Goal: Book appointment/travel/reservation

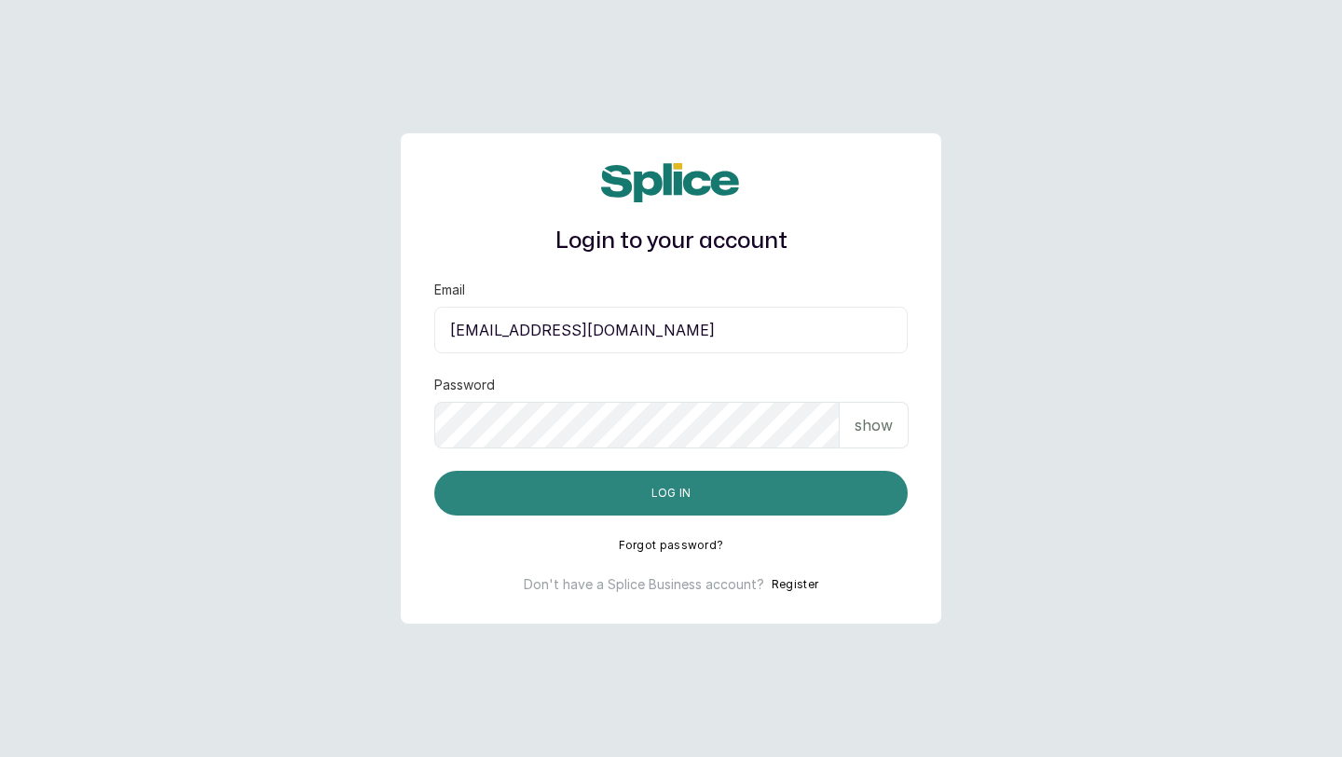
click at [597, 490] on button "Log in" at bounding box center [671, 493] width 474 height 45
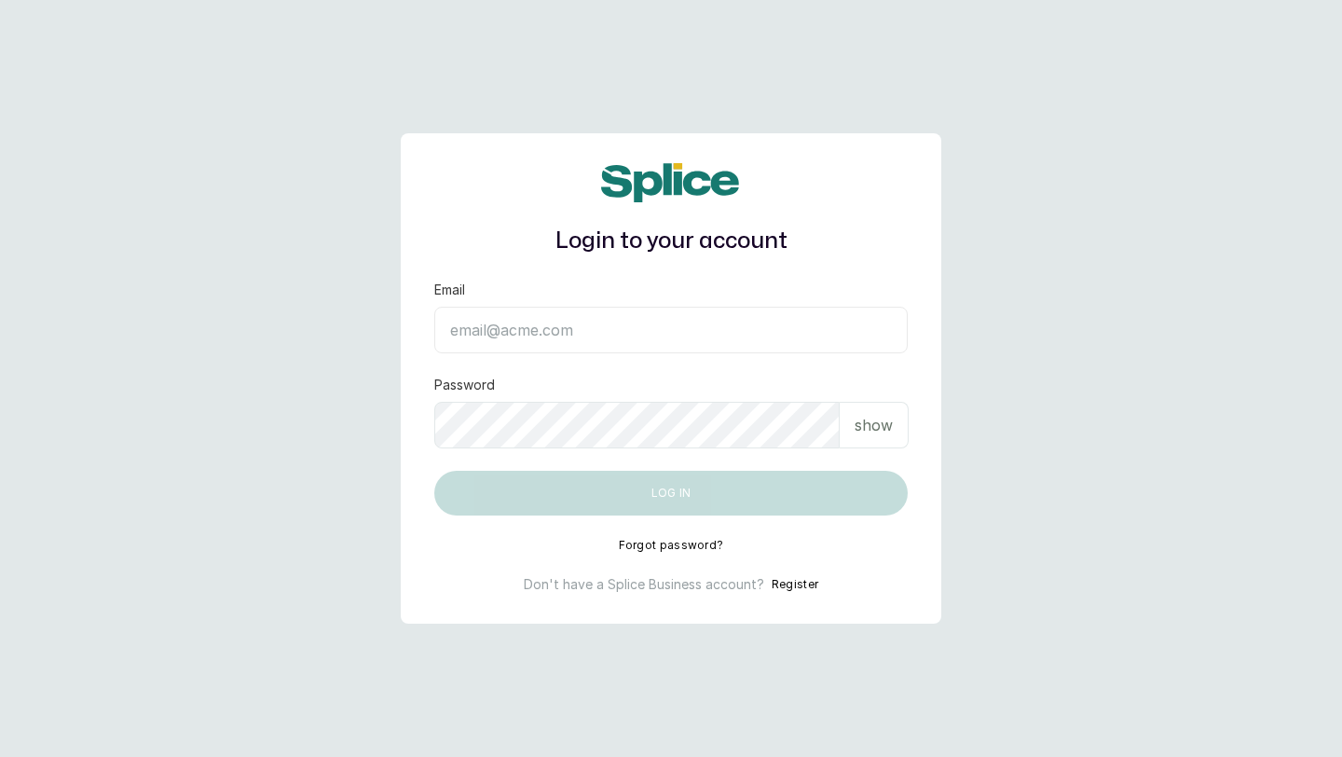
type input "[EMAIL_ADDRESS][DOMAIN_NAME]"
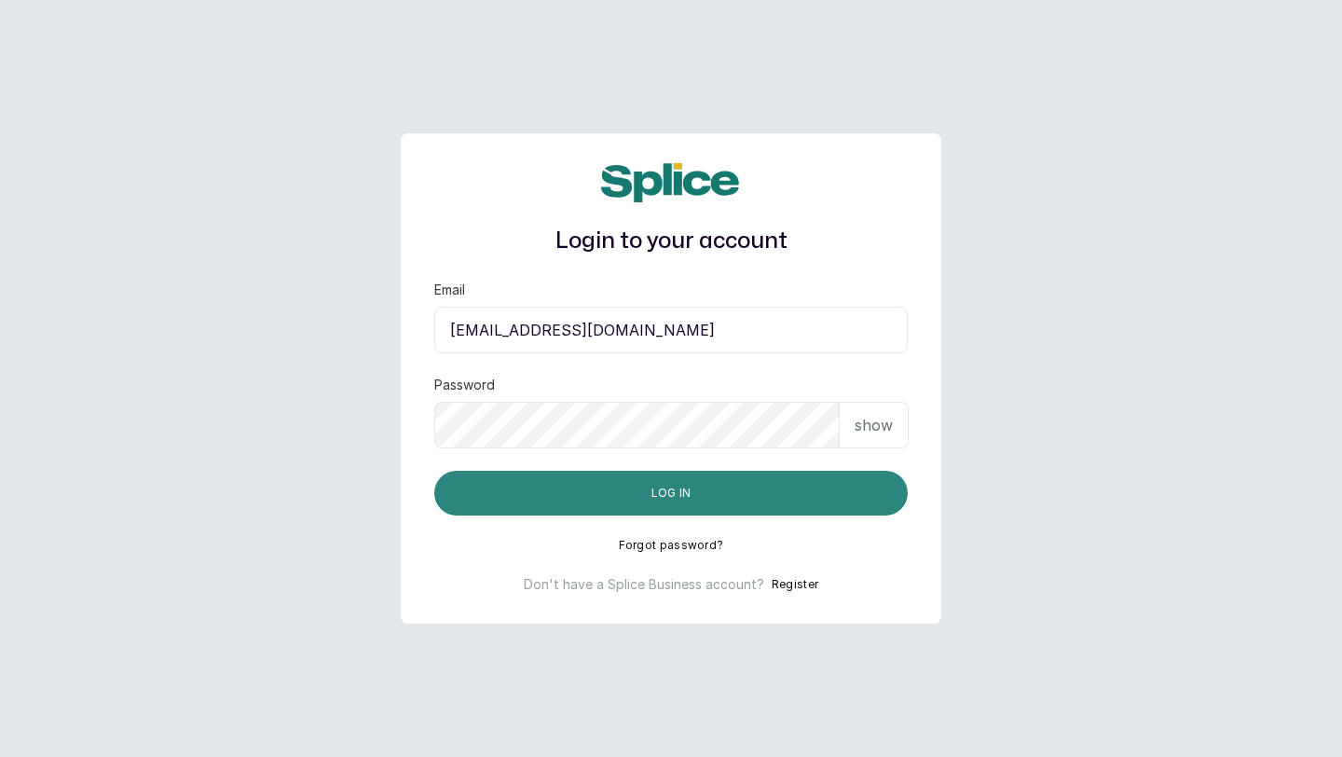
click at [776, 503] on button "Log in" at bounding box center [671, 493] width 474 height 45
click at [702, 487] on button "Log in" at bounding box center [671, 493] width 474 height 45
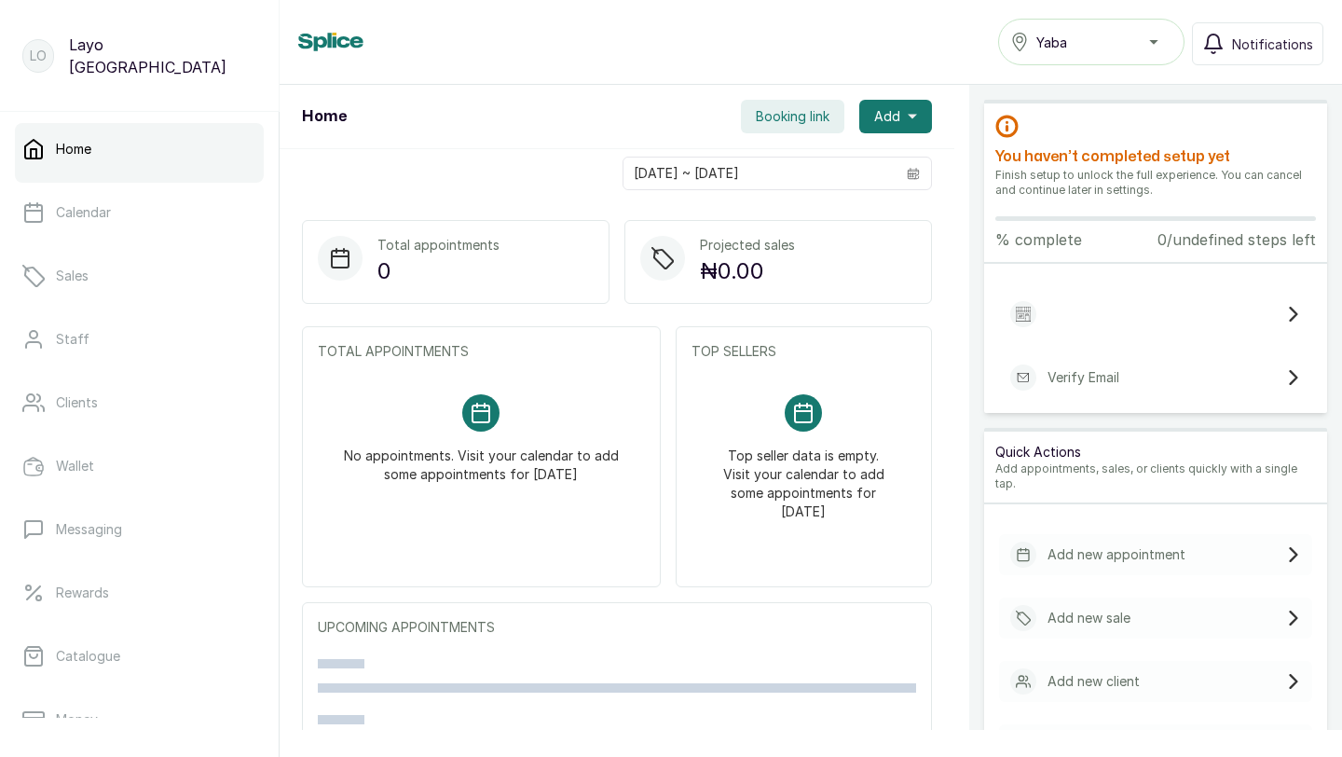
click at [1132, 41] on div "Yaba" at bounding box center [1091, 42] width 162 height 22
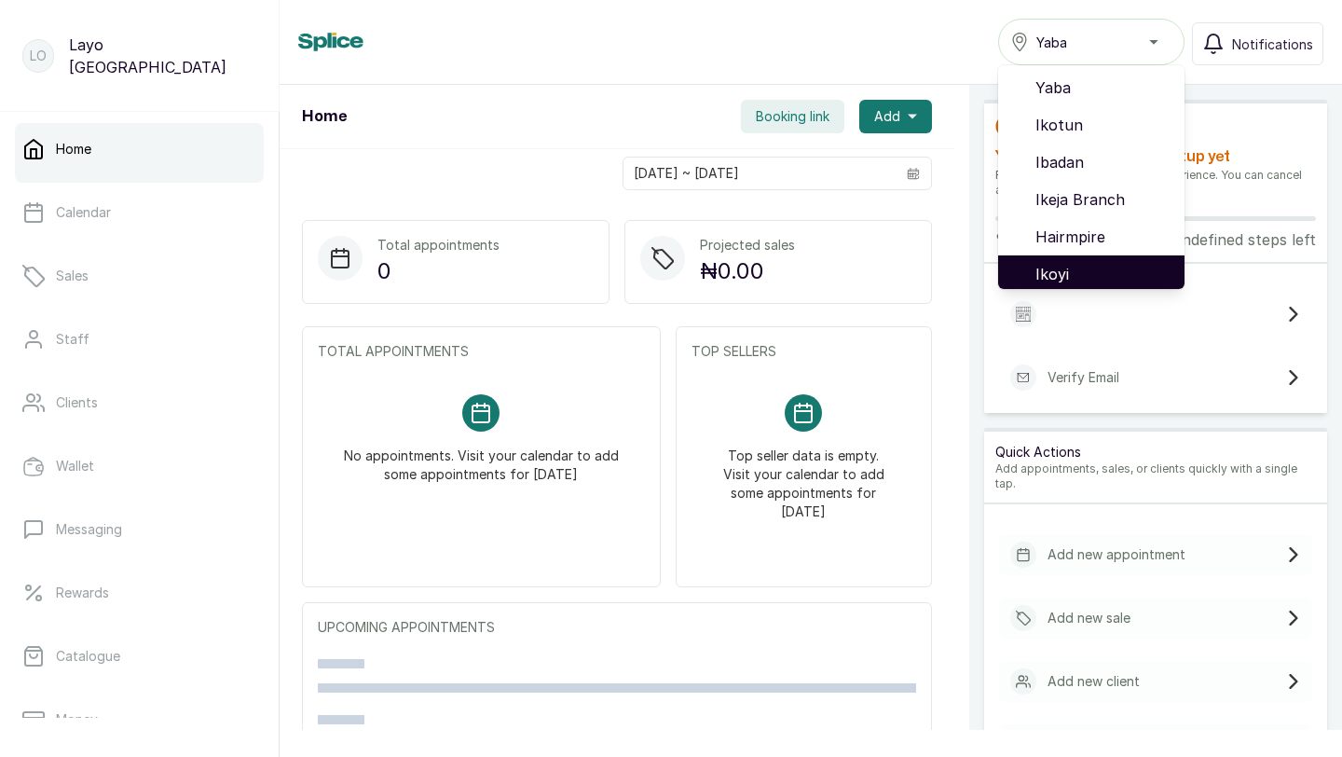
scroll to position [119, 0]
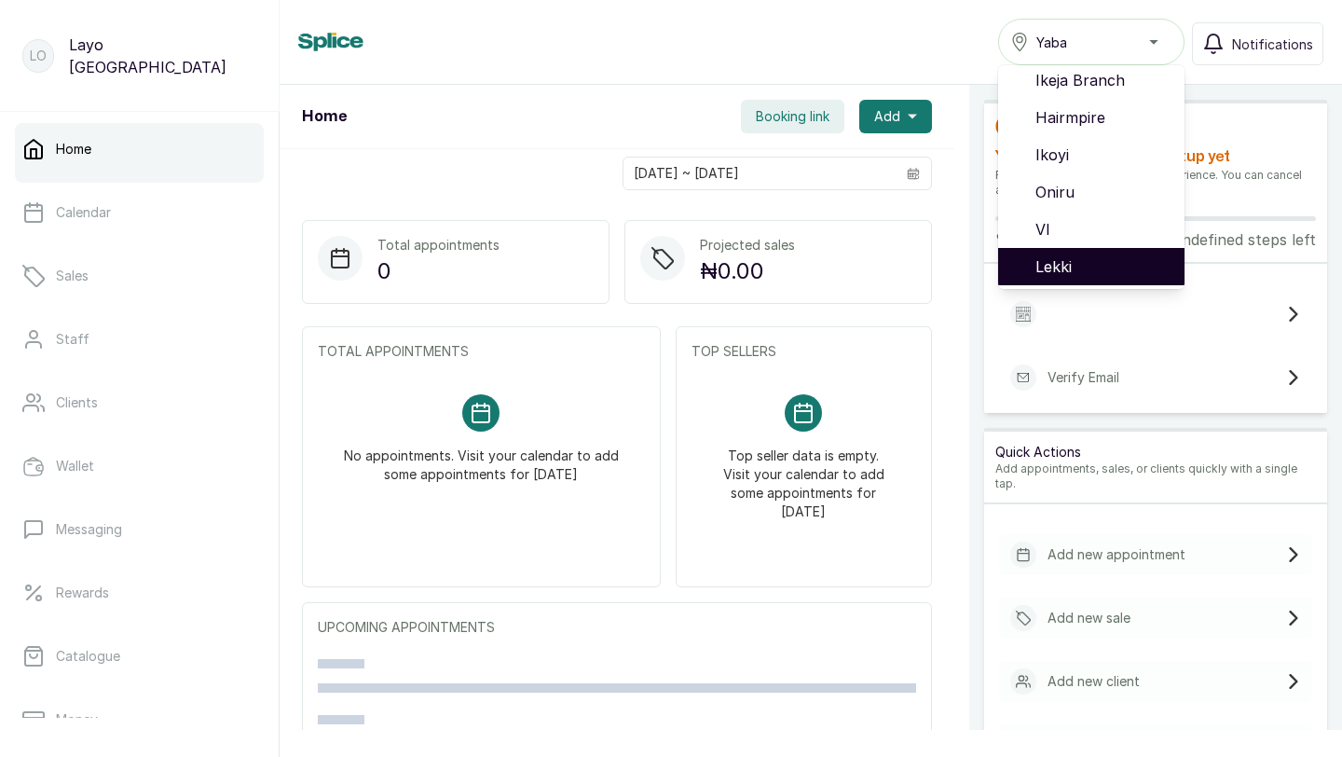
click at [1095, 258] on span "Lekki" at bounding box center [1103, 266] width 134 height 22
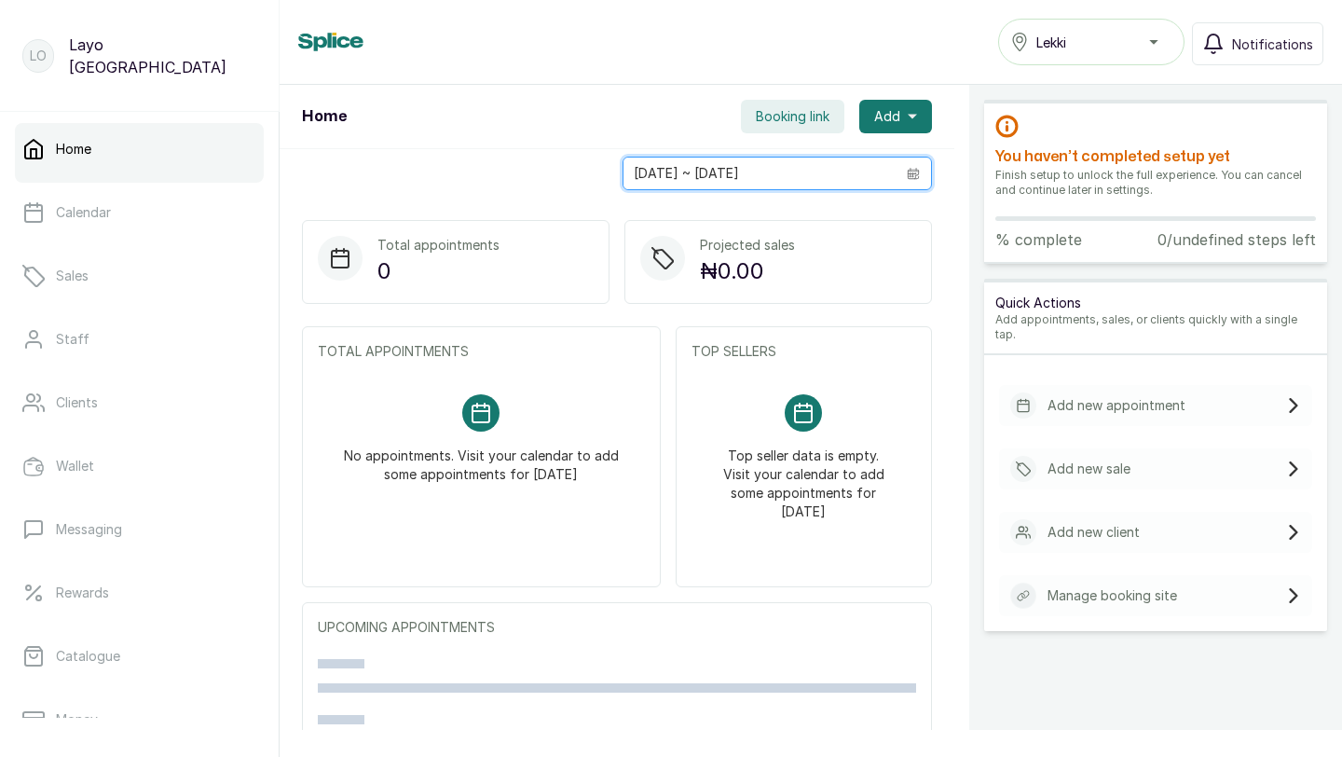
click at [805, 173] on input "28/08/2025 ~ 28/08/2025" at bounding box center [760, 174] width 272 height 32
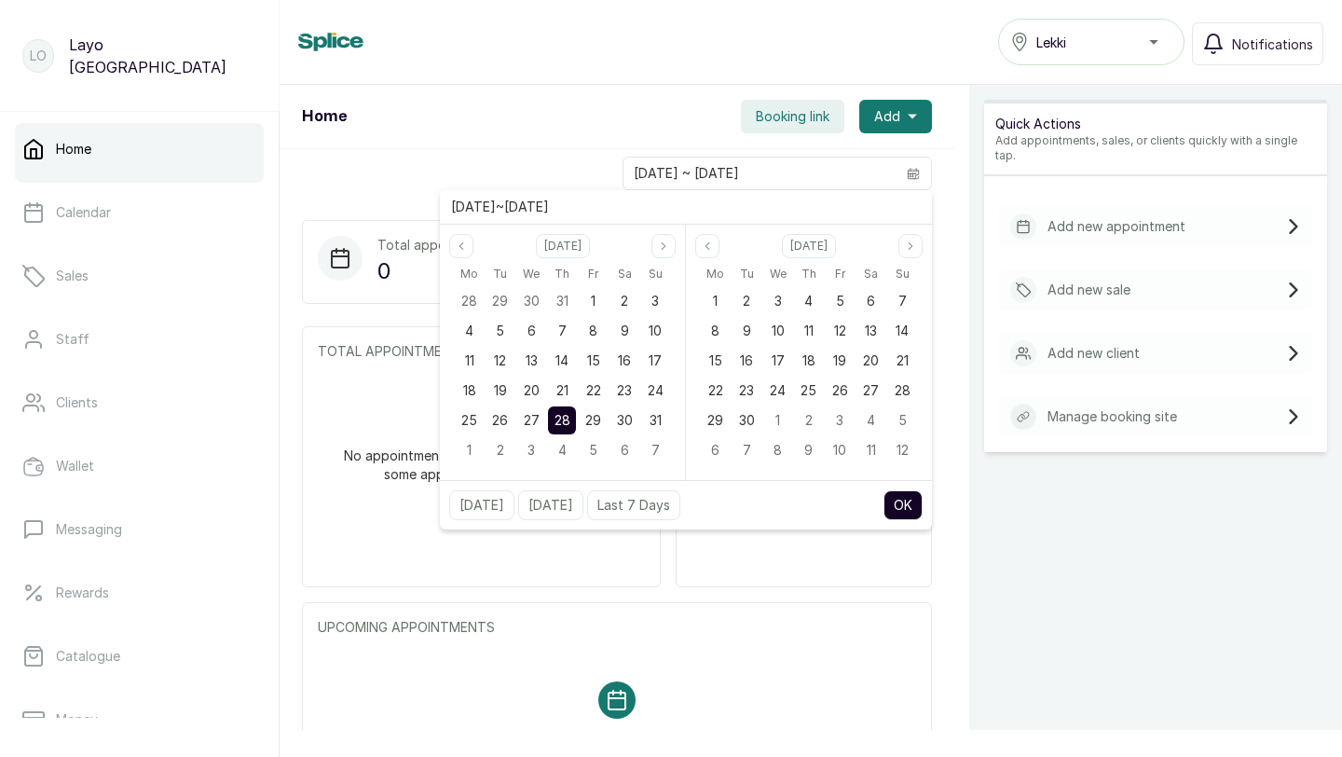
click at [465, 258] on div "Mo Tu We Th Fr Sa Su 28 29 30 31 1 2 3 4 5 6 7 8 9 10 11 12 13 14 15 16 17 18 1…" at bounding box center [562, 366] width 245 height 216
click at [460, 247] on icon "page previous" at bounding box center [461, 245] width 11 height 11
click at [501, 297] on span "1" at bounding box center [500, 301] width 5 height 16
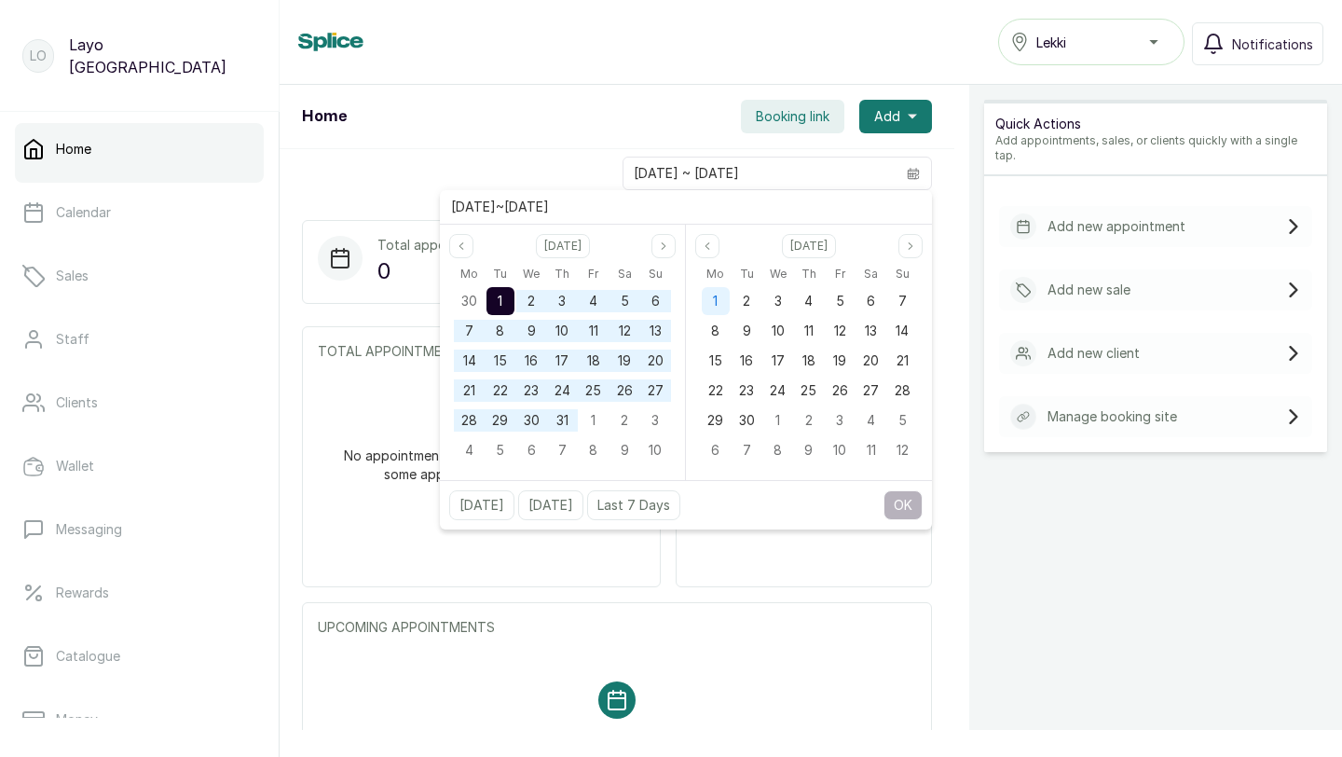
click at [718, 305] on span "1" at bounding box center [715, 301] width 5 height 16
click at [899, 506] on button "OK" at bounding box center [903, 505] width 39 height 30
type input "01/07/2025 ~ 01/09/2025"
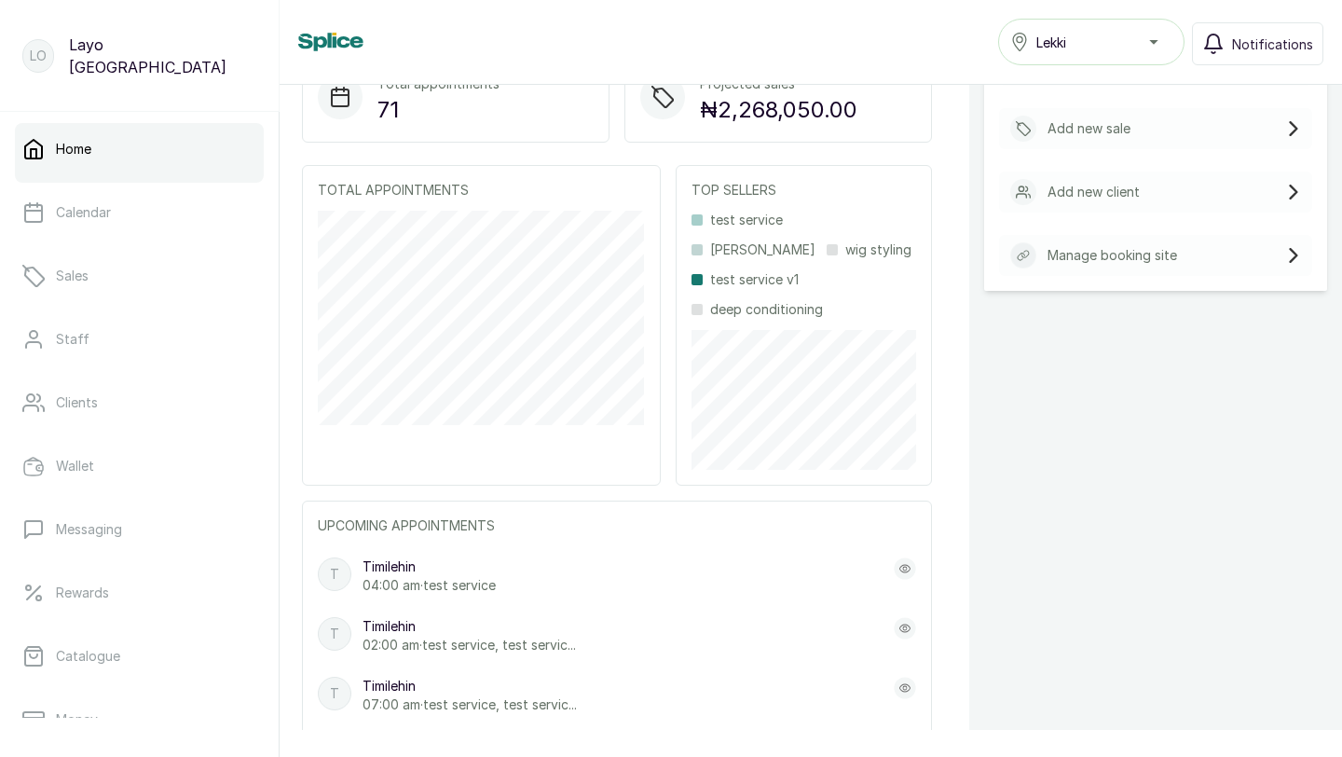
scroll to position [185, 0]
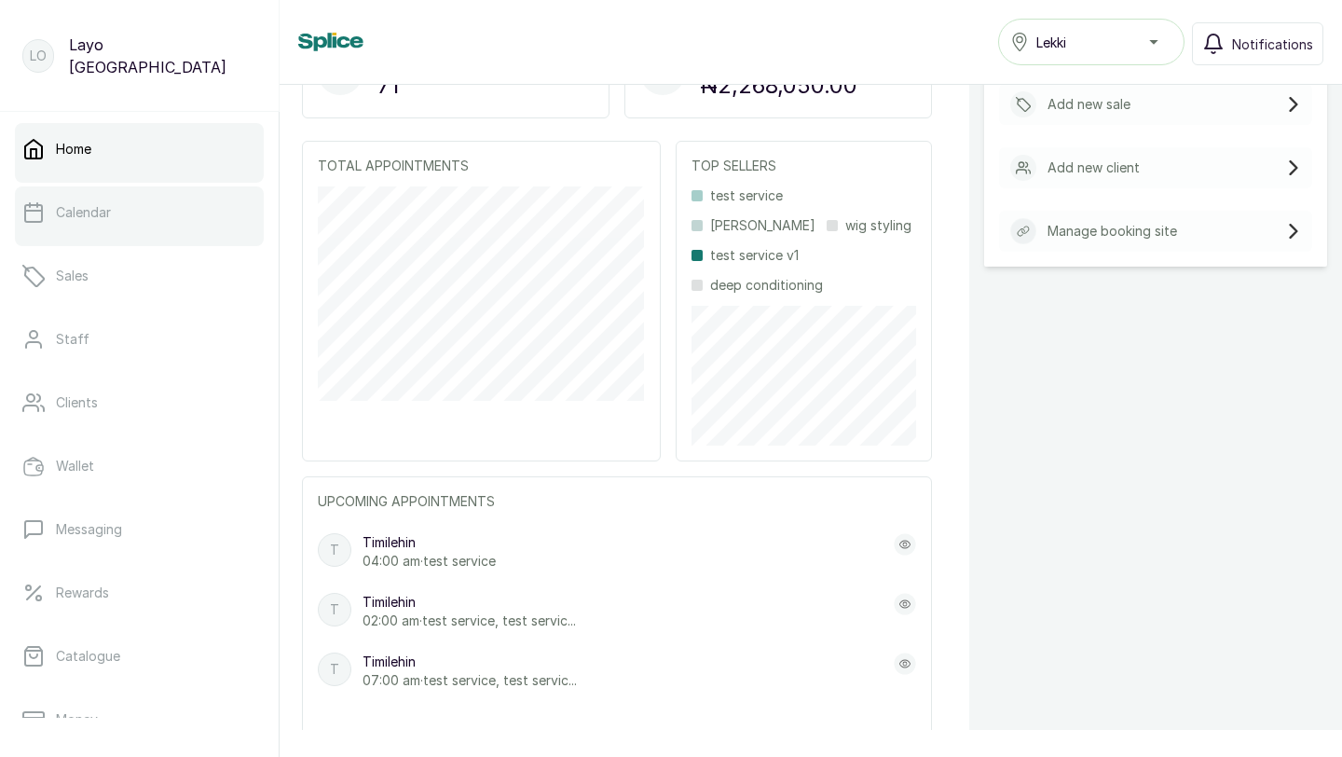
click at [109, 224] on link "Calendar" at bounding box center [139, 212] width 249 height 52
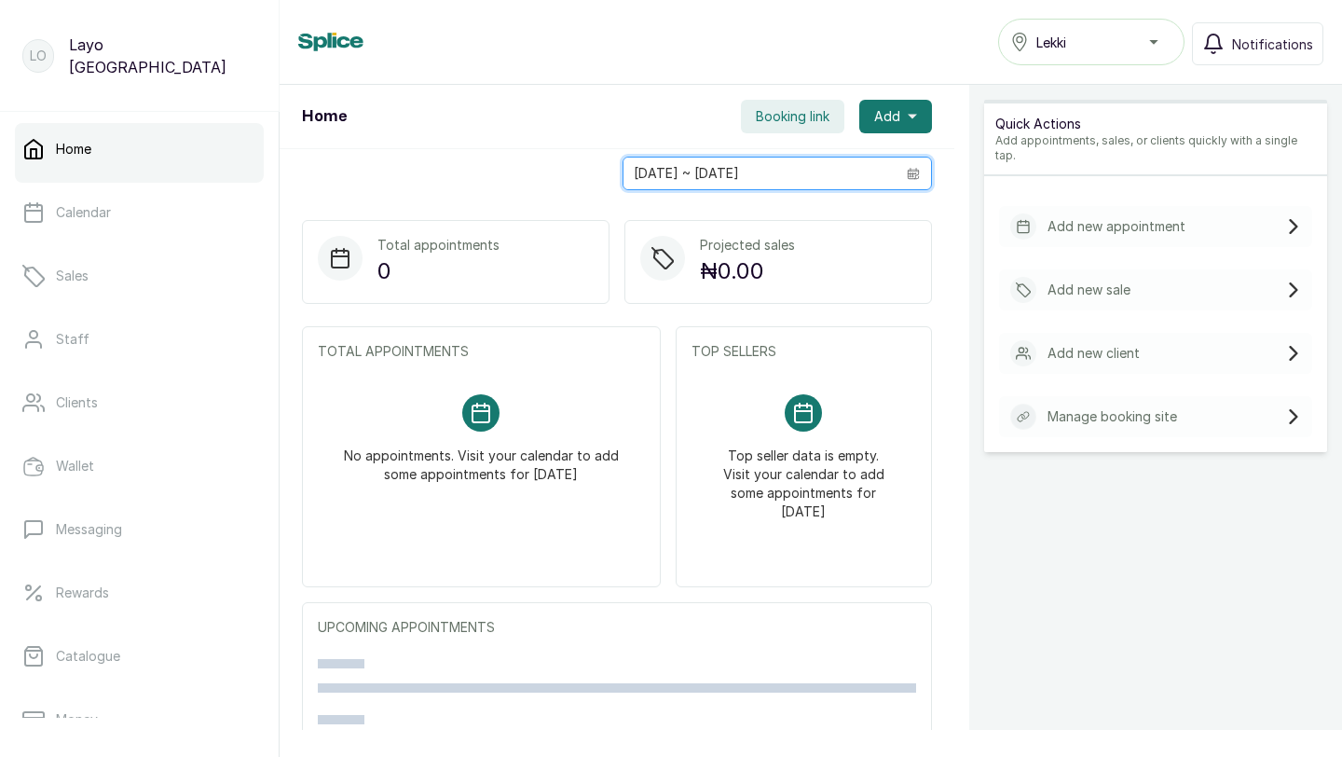
click at [716, 176] on input "[DATE] ~ [DATE]" at bounding box center [760, 174] width 272 height 32
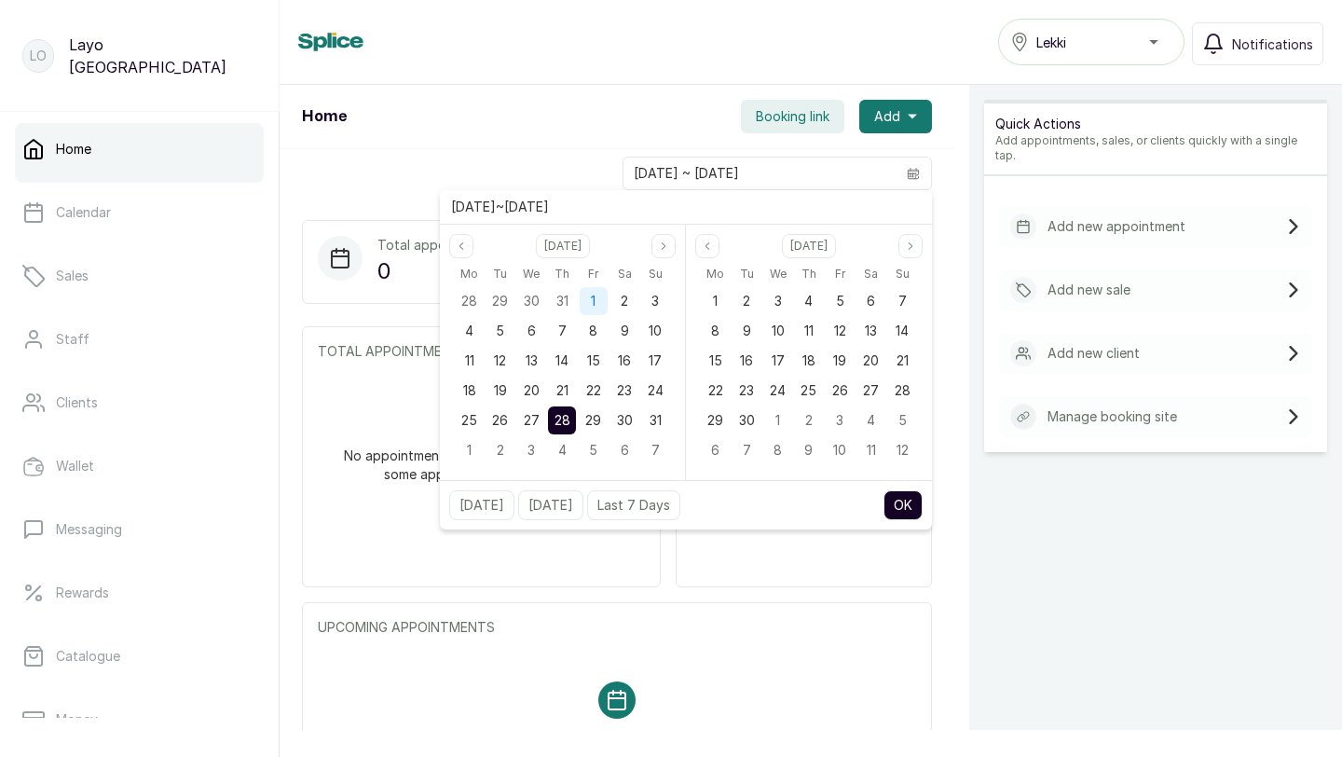
click at [591, 302] on span "1" at bounding box center [593, 301] width 5 height 16
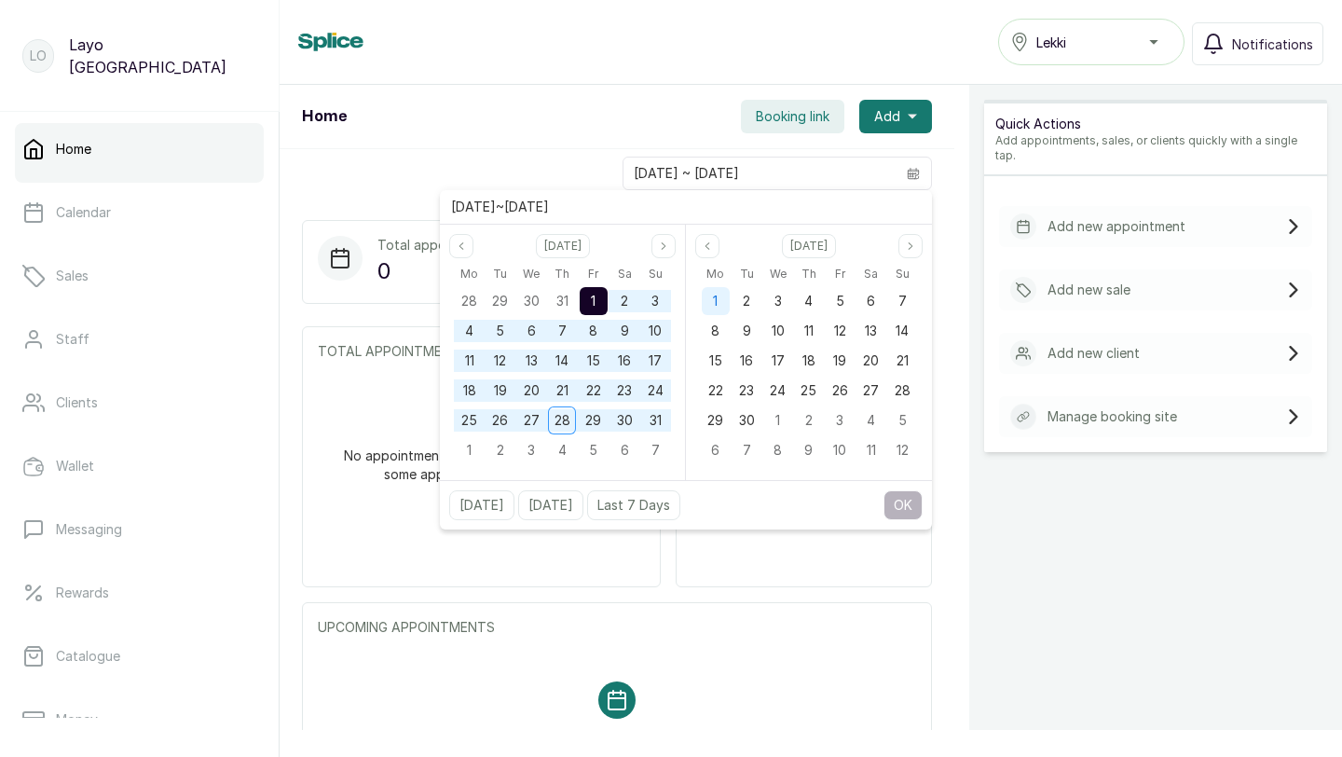
click at [716, 293] on span "1" at bounding box center [715, 301] width 5 height 16
click at [899, 485] on div "[DATE] [DATE] Last 7 Days OK" at bounding box center [686, 504] width 492 height 49
click at [898, 500] on button "OK" at bounding box center [903, 505] width 39 height 30
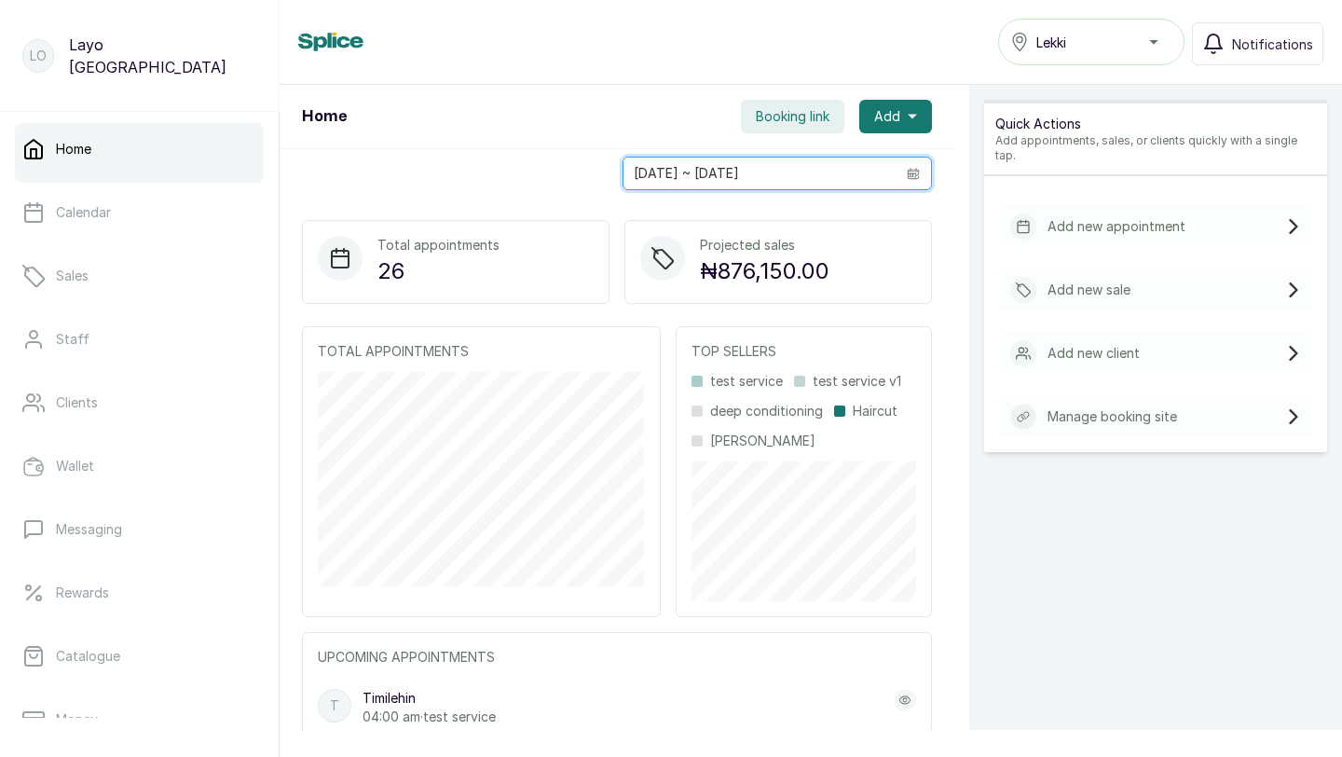
click at [782, 167] on input "01/08/2025 ~ 01/09/2025" at bounding box center [760, 174] width 272 height 32
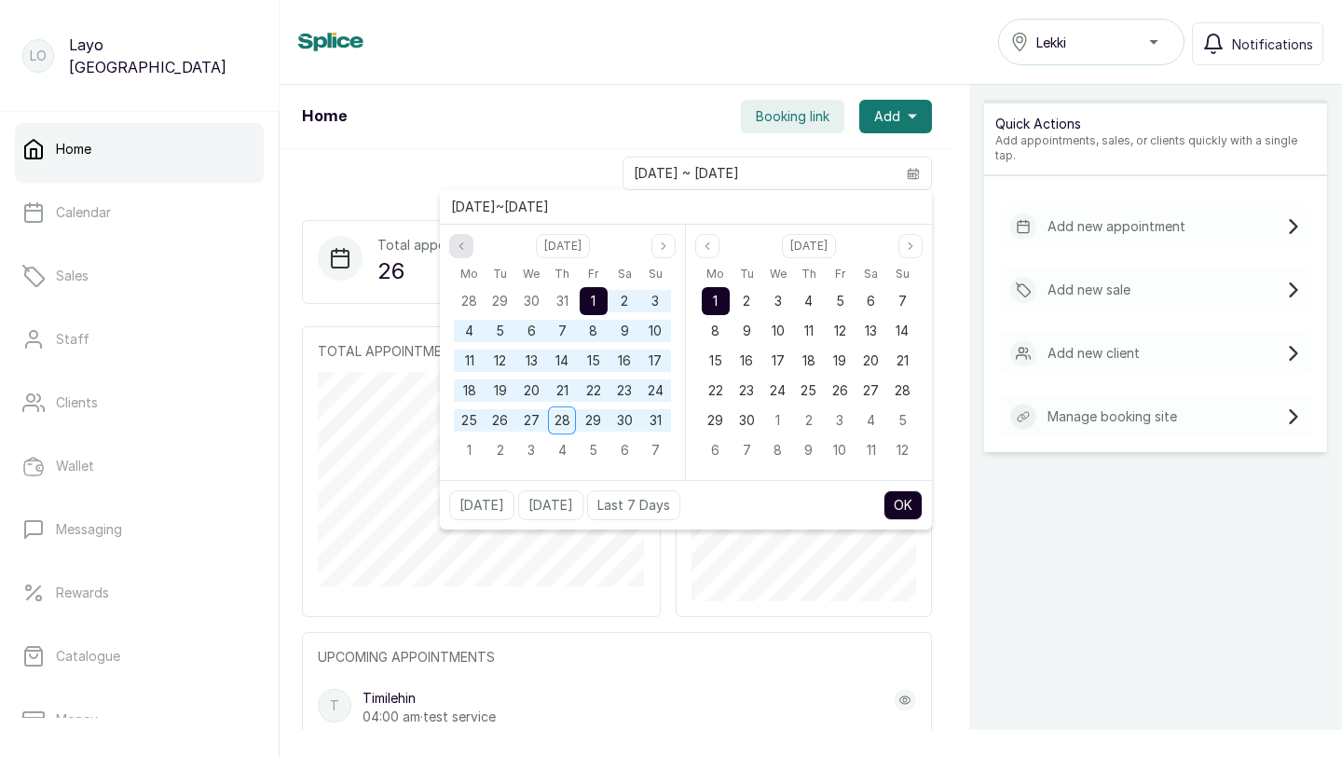
click at [465, 251] on icon "page previous" at bounding box center [461, 245] width 11 height 11
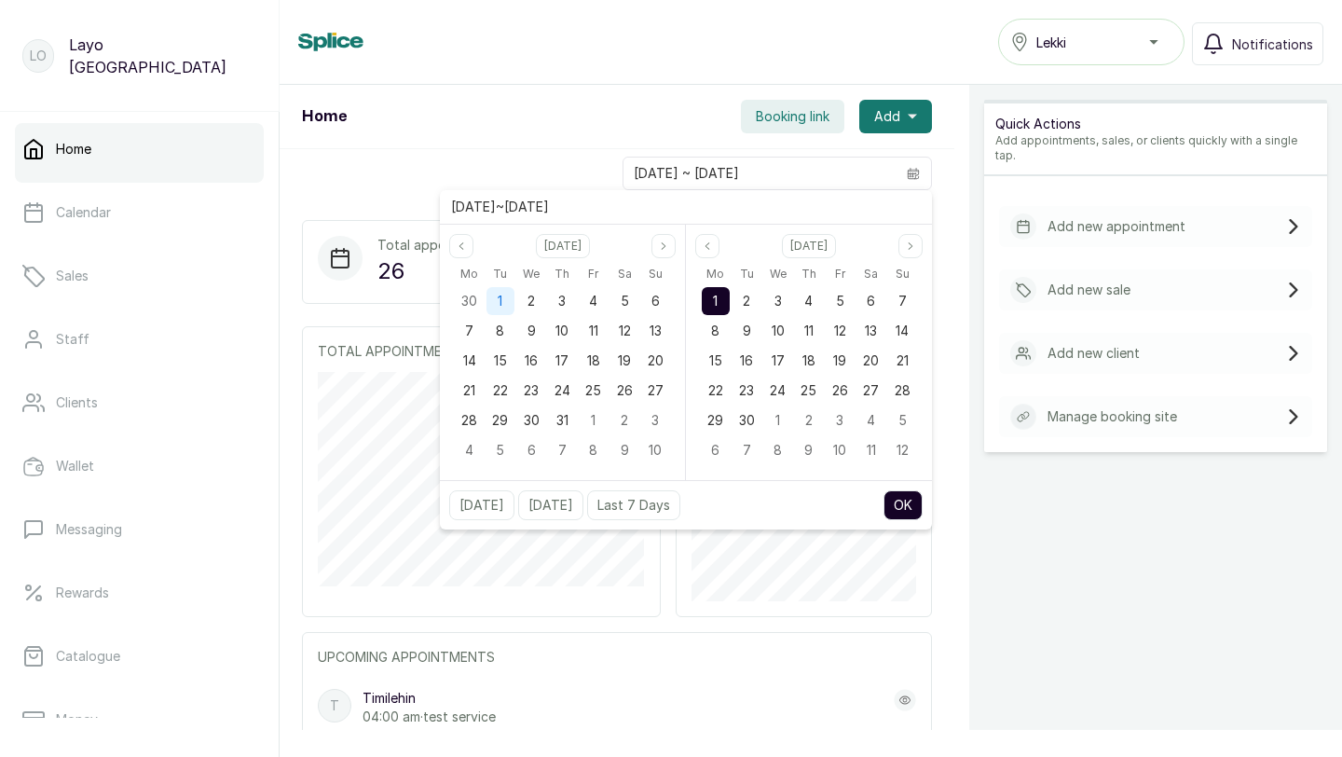
click at [498, 302] on span "1" at bounding box center [500, 301] width 5 height 16
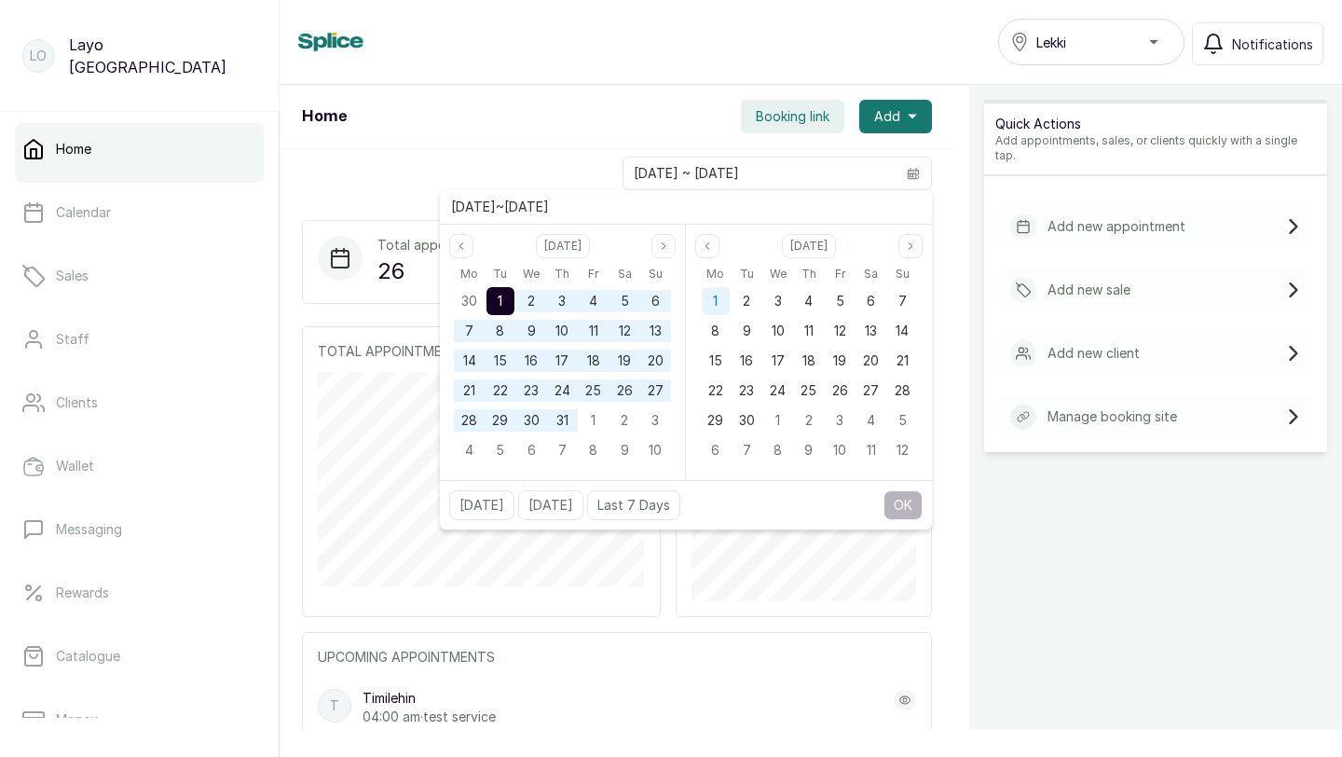
click at [714, 301] on span "1" at bounding box center [715, 301] width 5 height 16
click at [905, 504] on button "OK" at bounding box center [903, 505] width 39 height 30
type input "01/07/2025 ~ 01/09/2025"
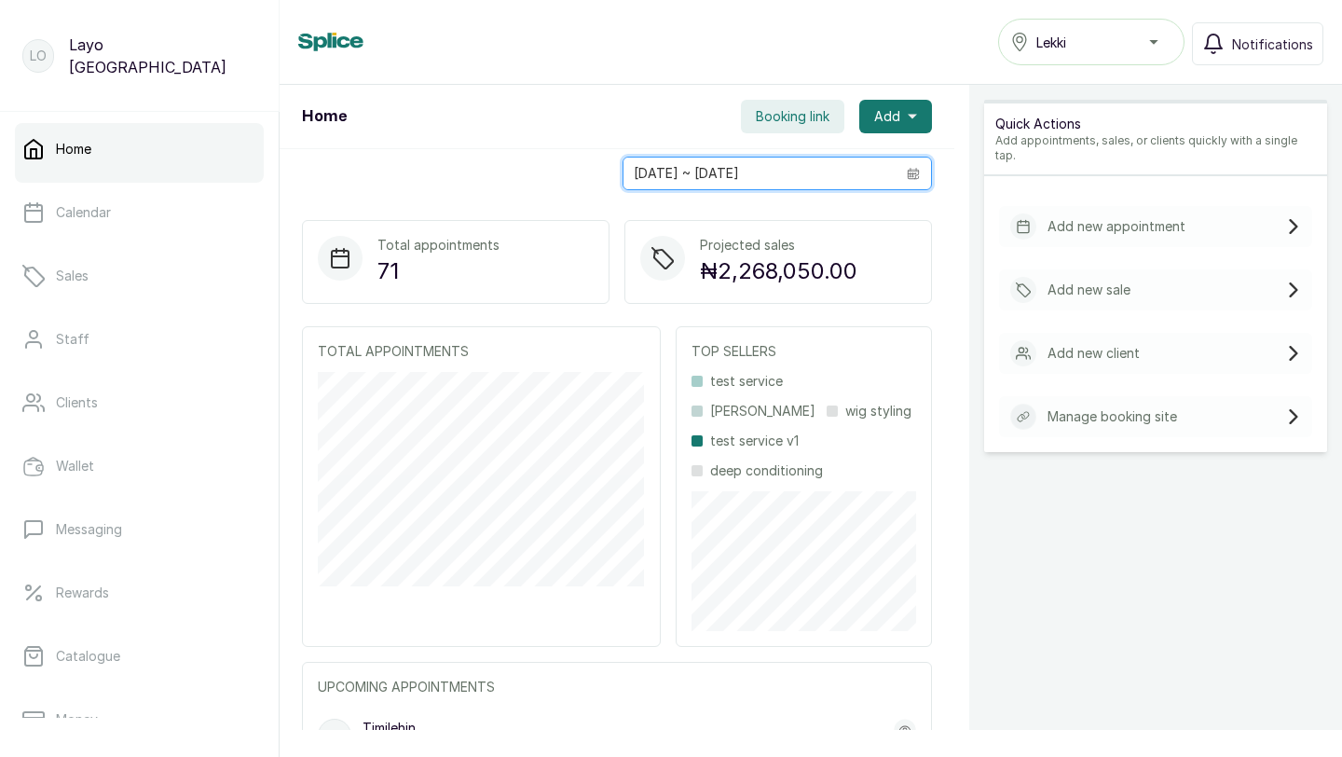
click at [758, 172] on input "01/07/2025 ~ 01/09/2025" at bounding box center [760, 174] width 272 height 32
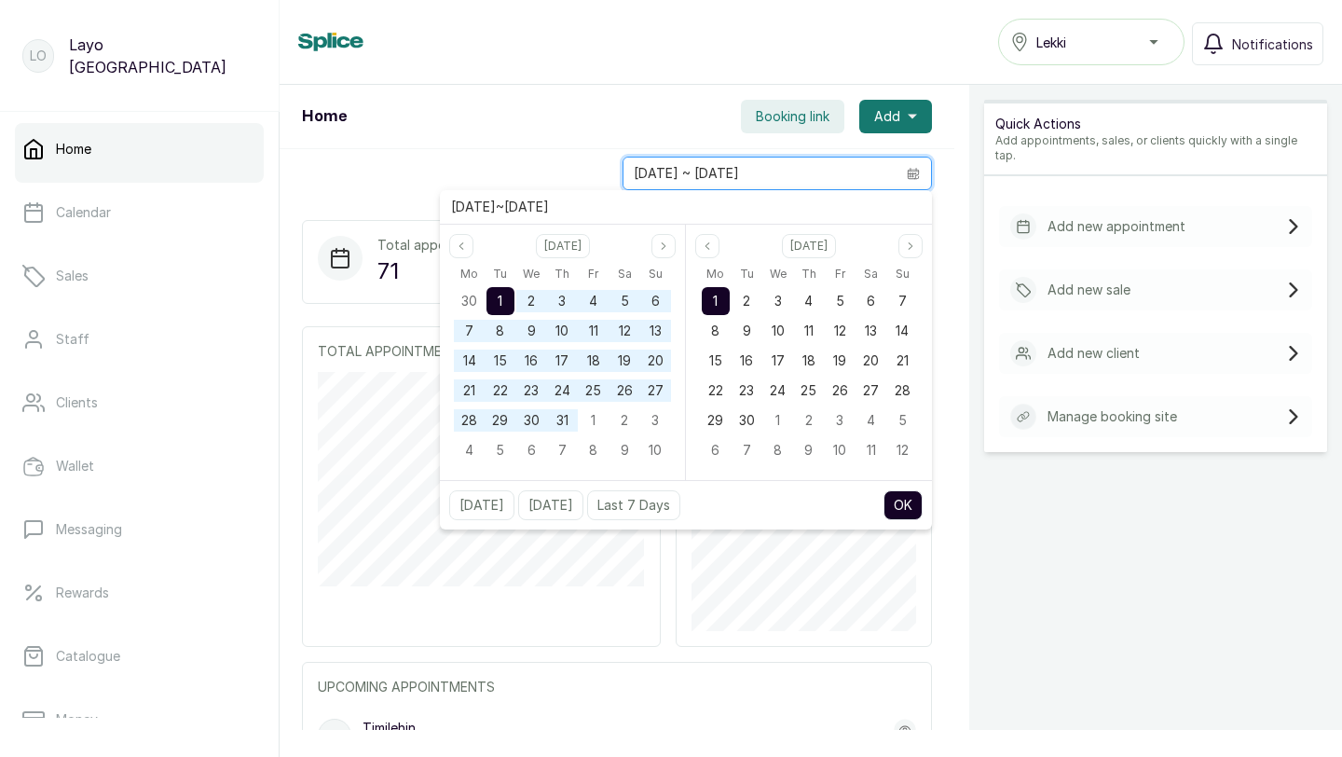
click at [1073, 515] on div "Quick Actions Add appointments, sales, or clients quickly with a single tap. Ad…" at bounding box center [1155, 515] width 373 height 860
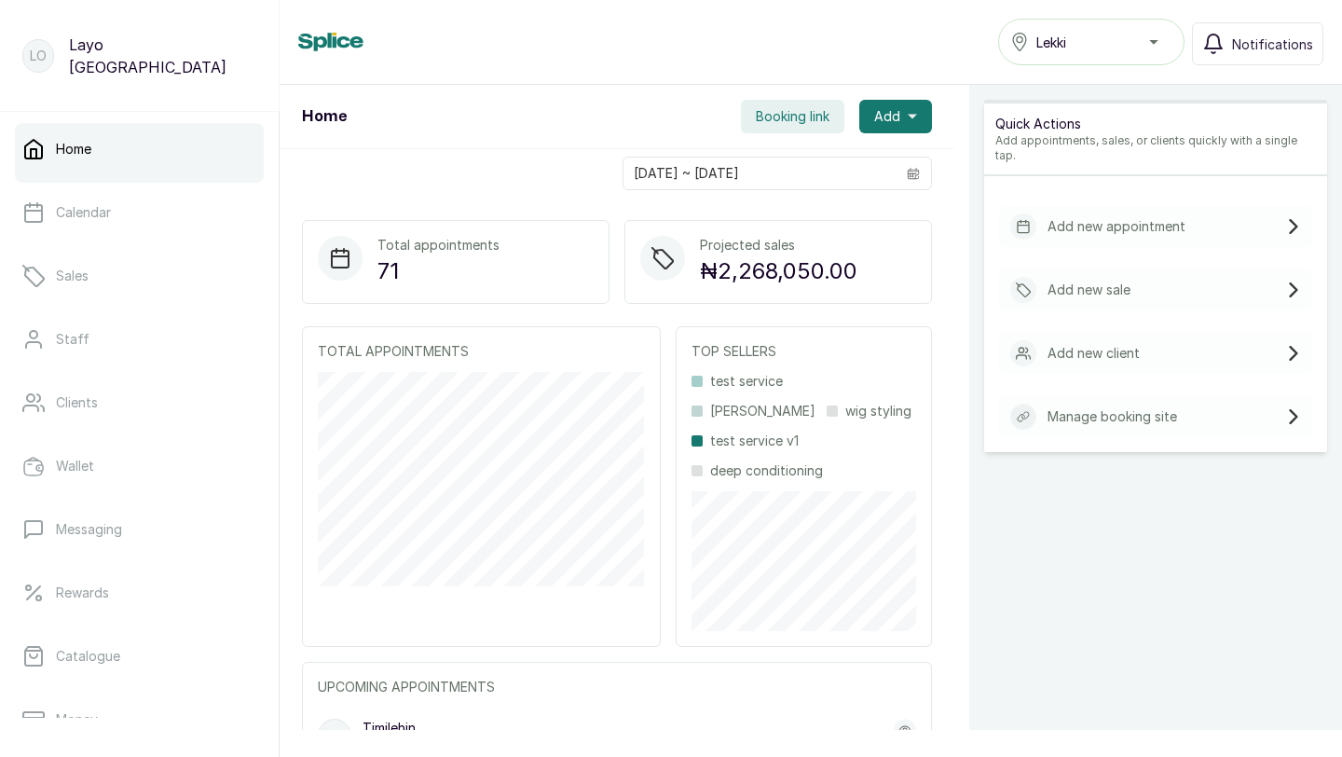
click at [1113, 218] on p "Add new appointment" at bounding box center [1117, 226] width 138 height 19
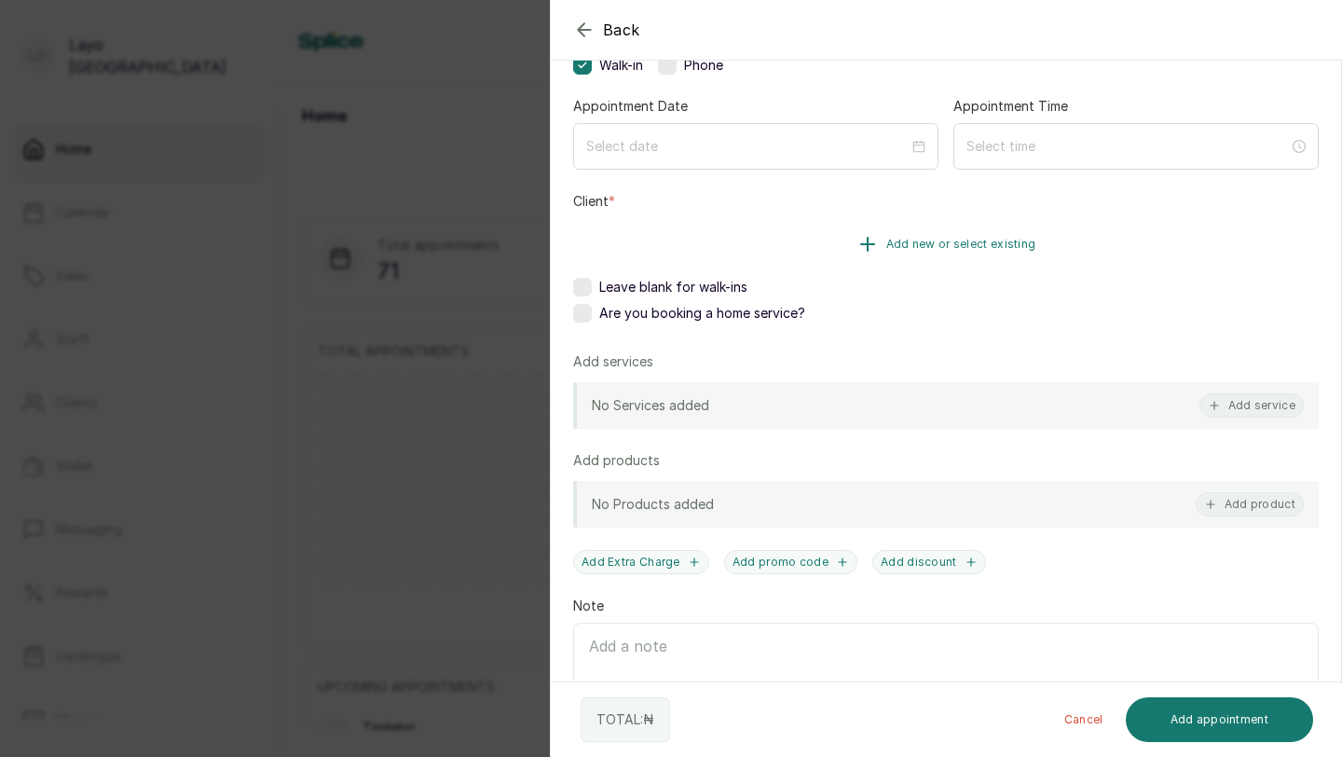
scroll to position [162, 0]
click at [1232, 406] on button "Add service" at bounding box center [1252, 406] width 104 height 24
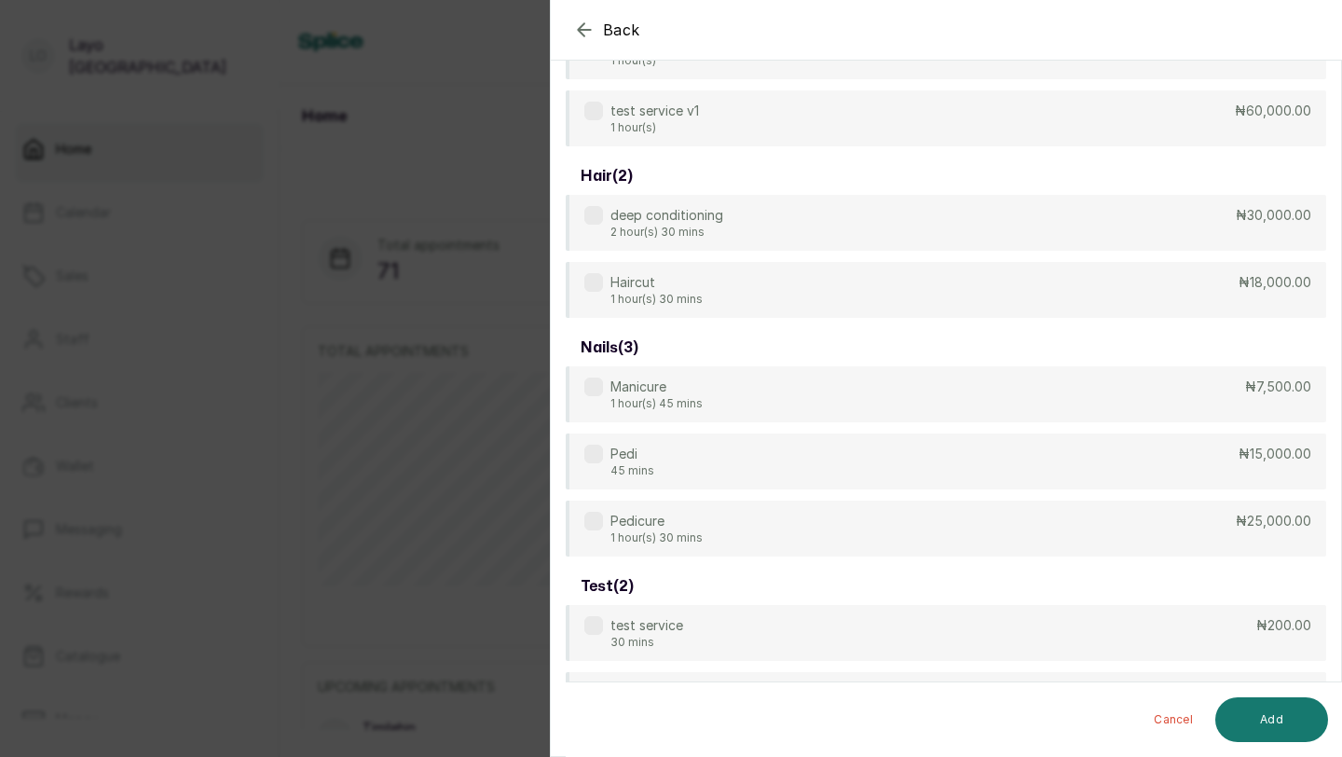
scroll to position [75, 0]
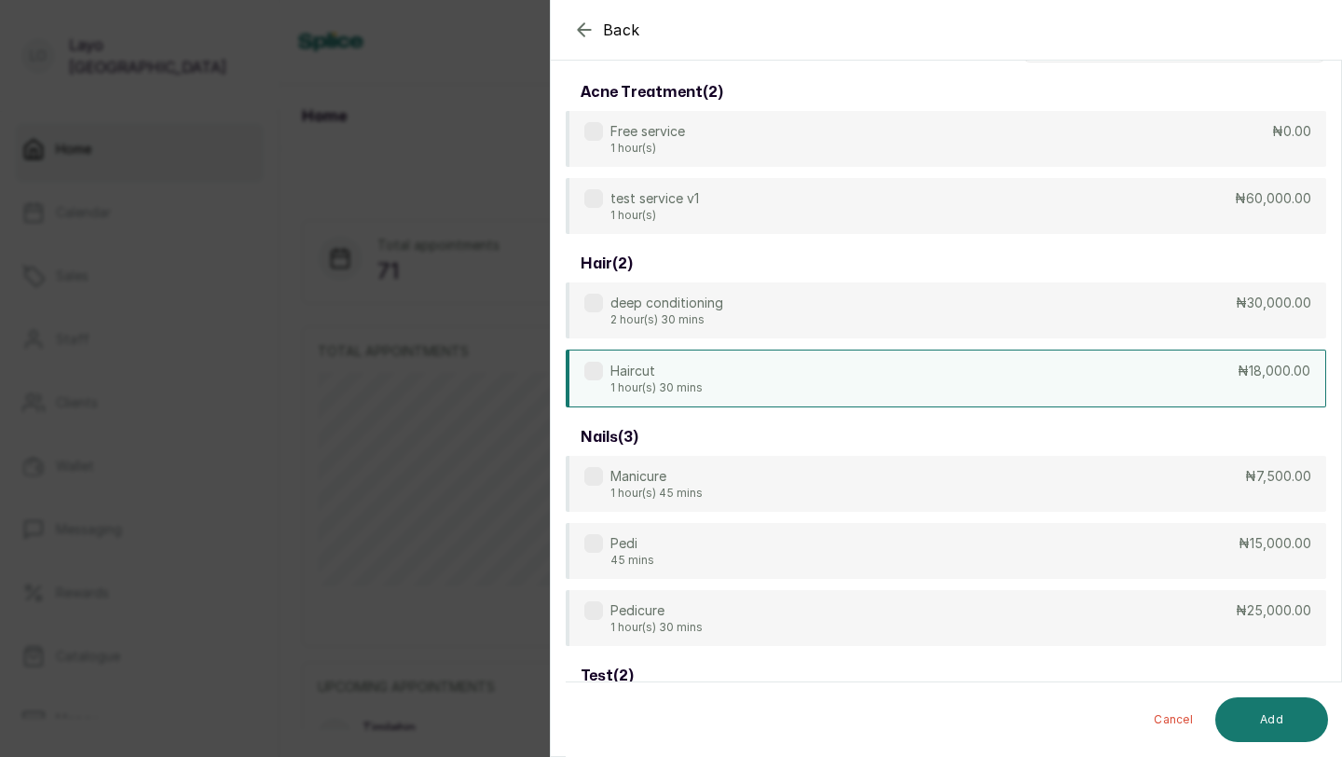
click at [1212, 380] on div "Haircut 1 hour(s) 30 mins ₦18,000.00" at bounding box center [946, 379] width 761 height 58
click at [1279, 705] on button "Add" at bounding box center [1271, 719] width 113 height 45
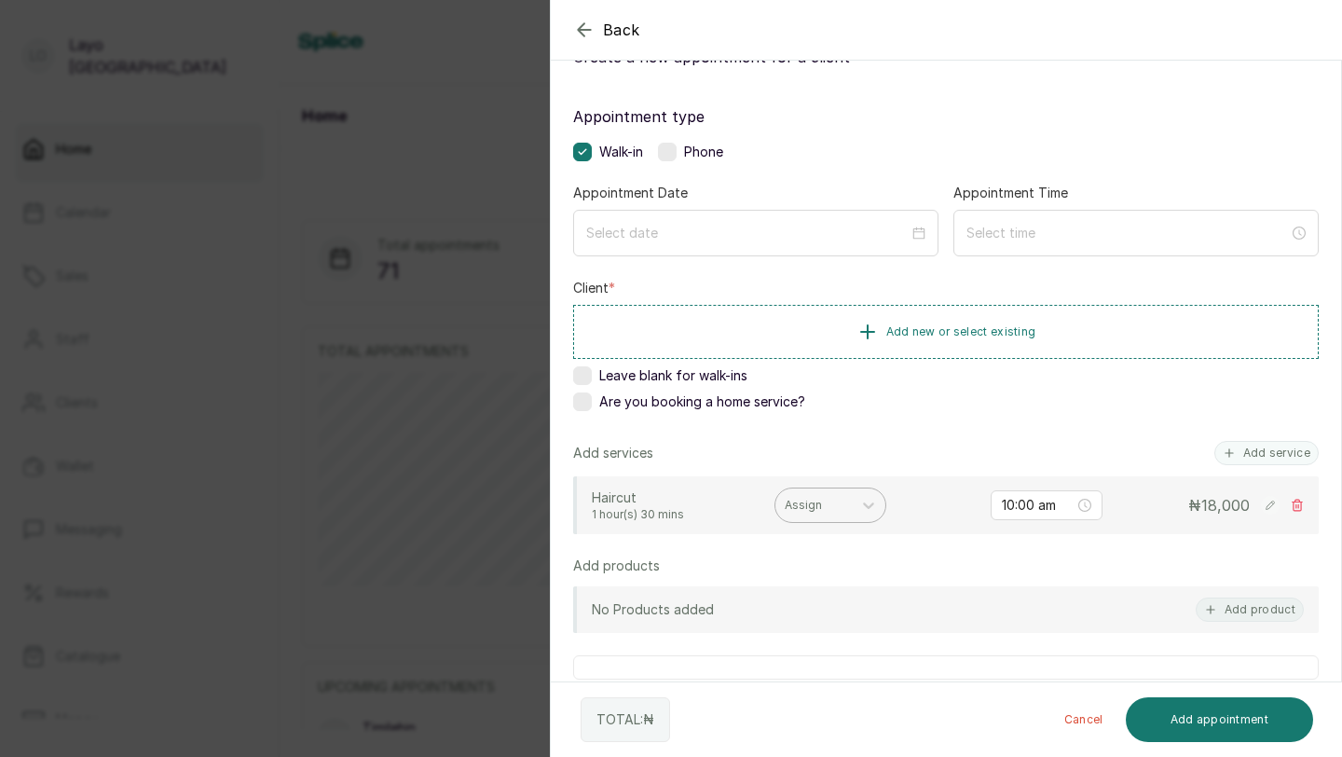
click at [842, 515] on div "Assign" at bounding box center [814, 505] width 76 height 24
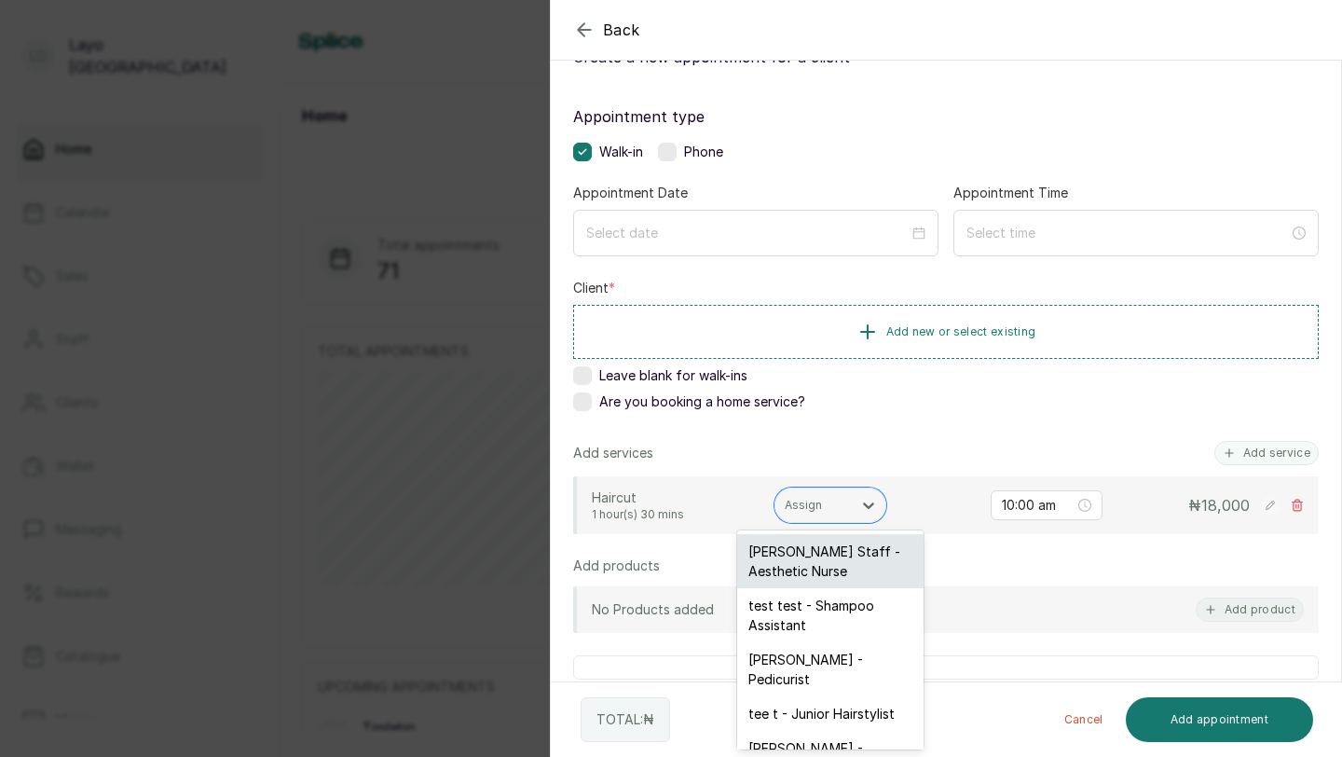
click at [817, 549] on div "Gabriel Staff - Aesthetic Nurse" at bounding box center [830, 561] width 186 height 54
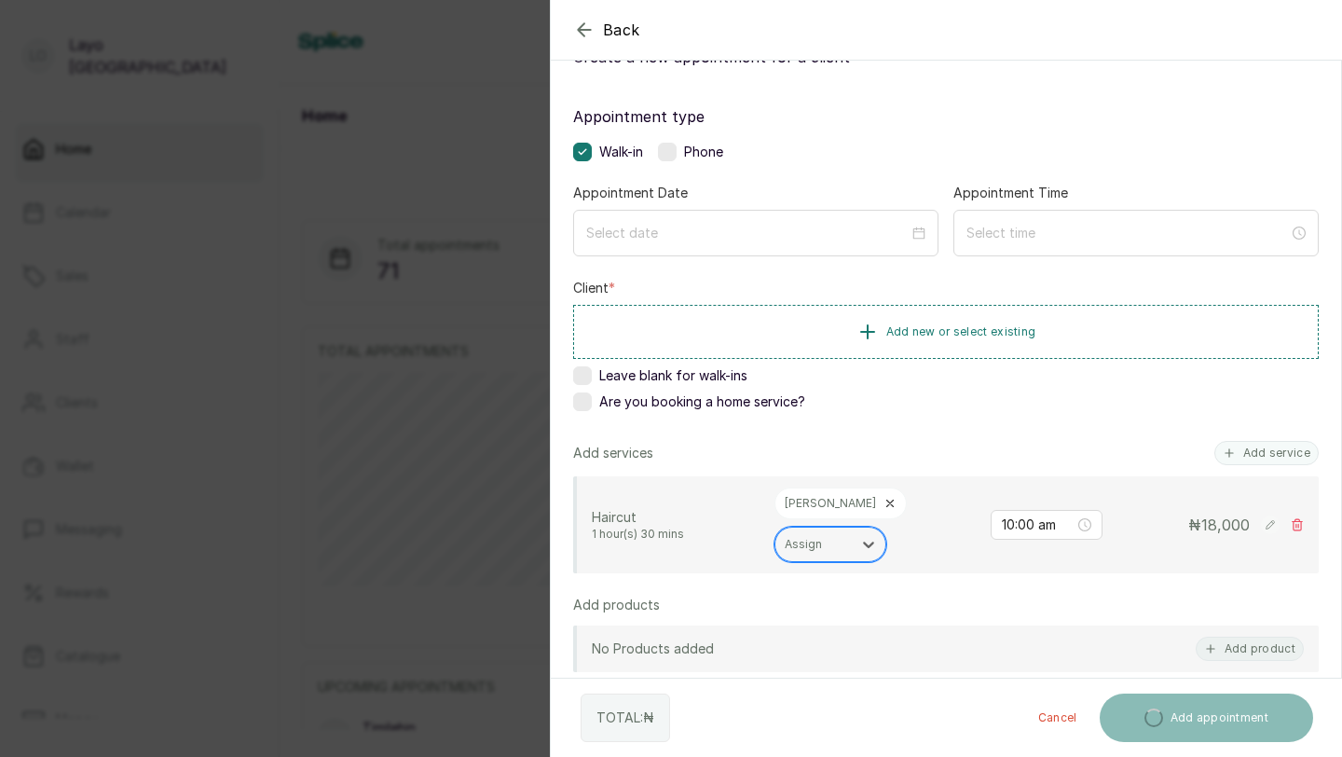
click at [843, 536] on div at bounding box center [814, 544] width 58 height 17
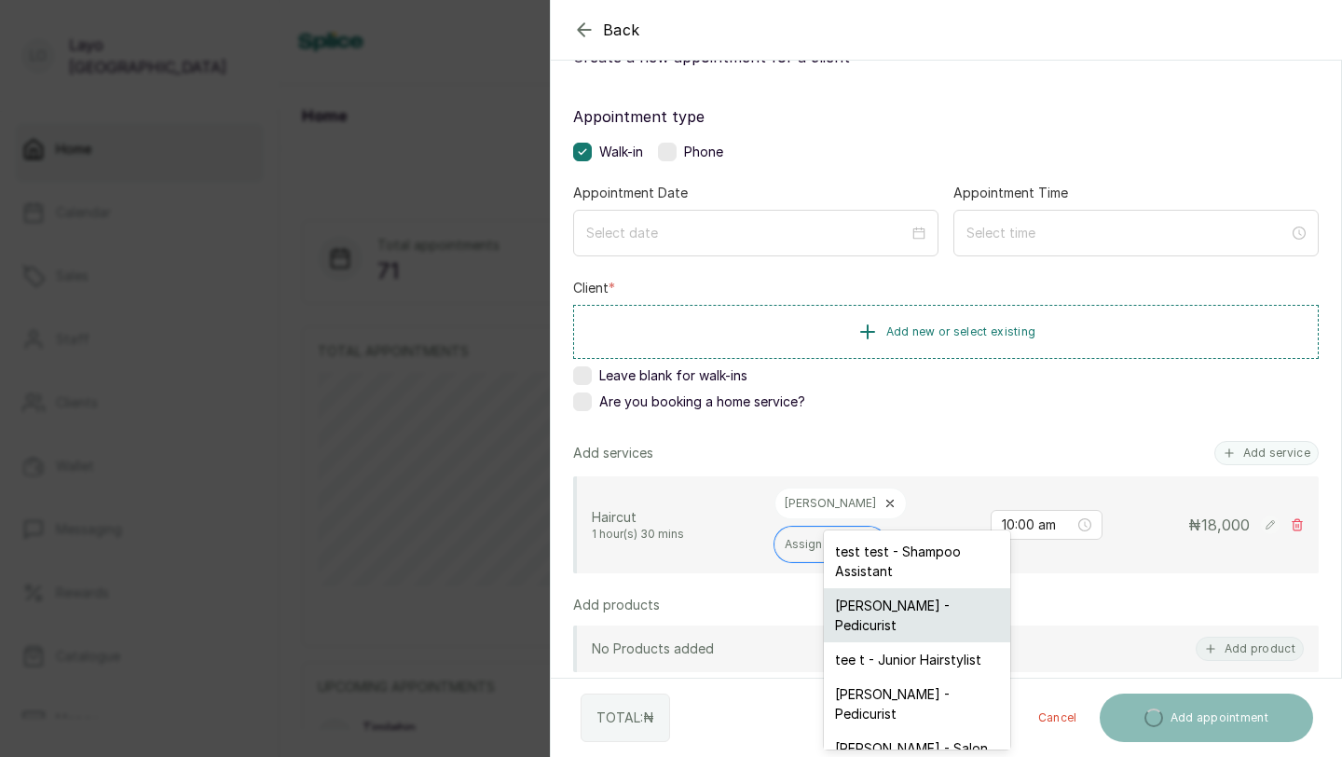
click at [899, 621] on div "fola pearl - Pedicurist" at bounding box center [917, 615] width 186 height 54
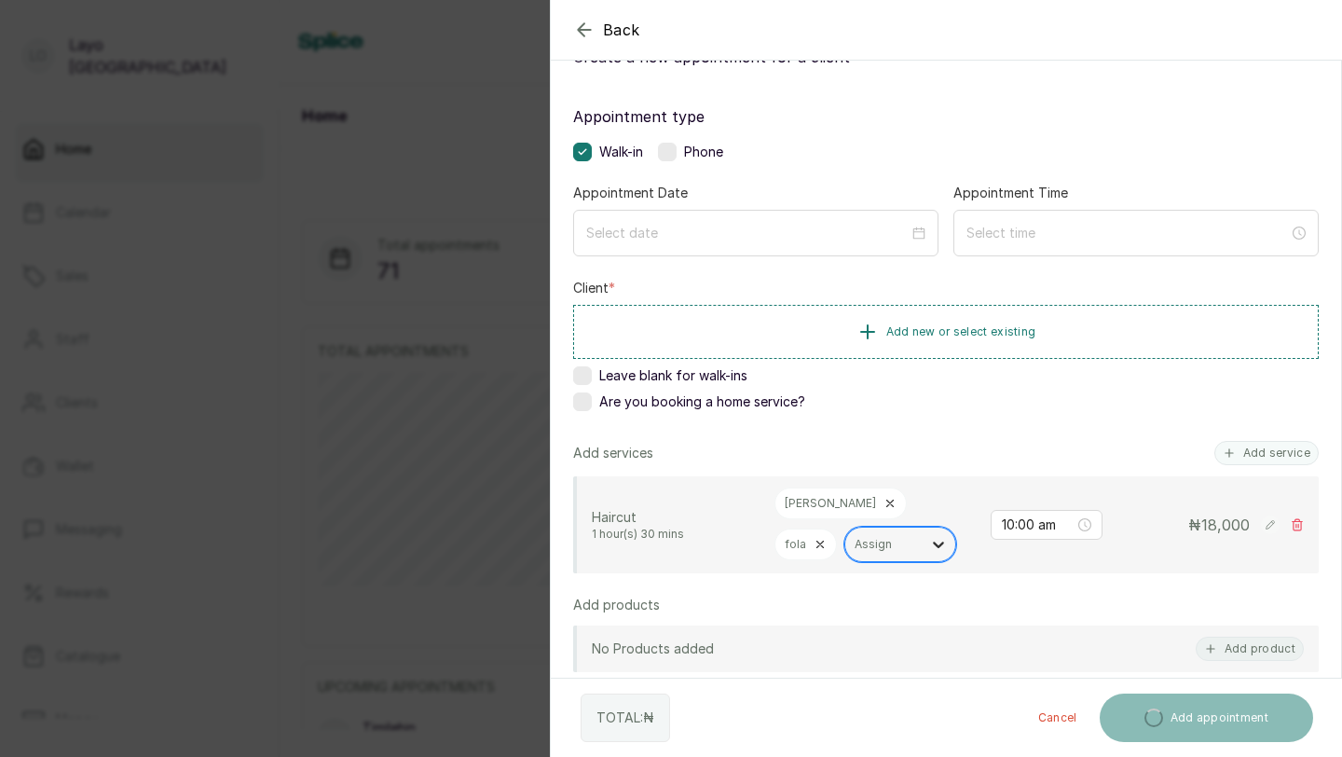
click at [922, 546] on div at bounding box center [939, 545] width 34 height 34
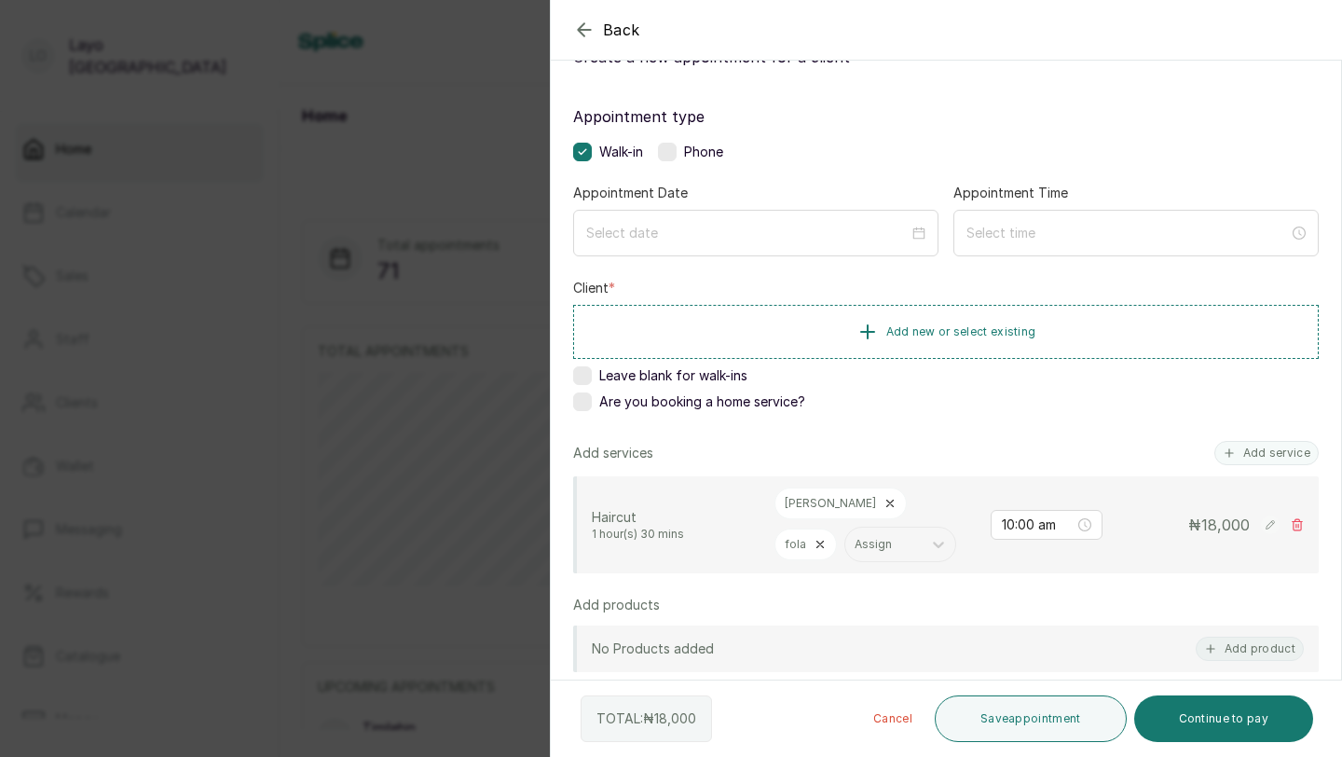
click at [939, 628] on div "No Products added Add product" at bounding box center [946, 648] width 746 height 47
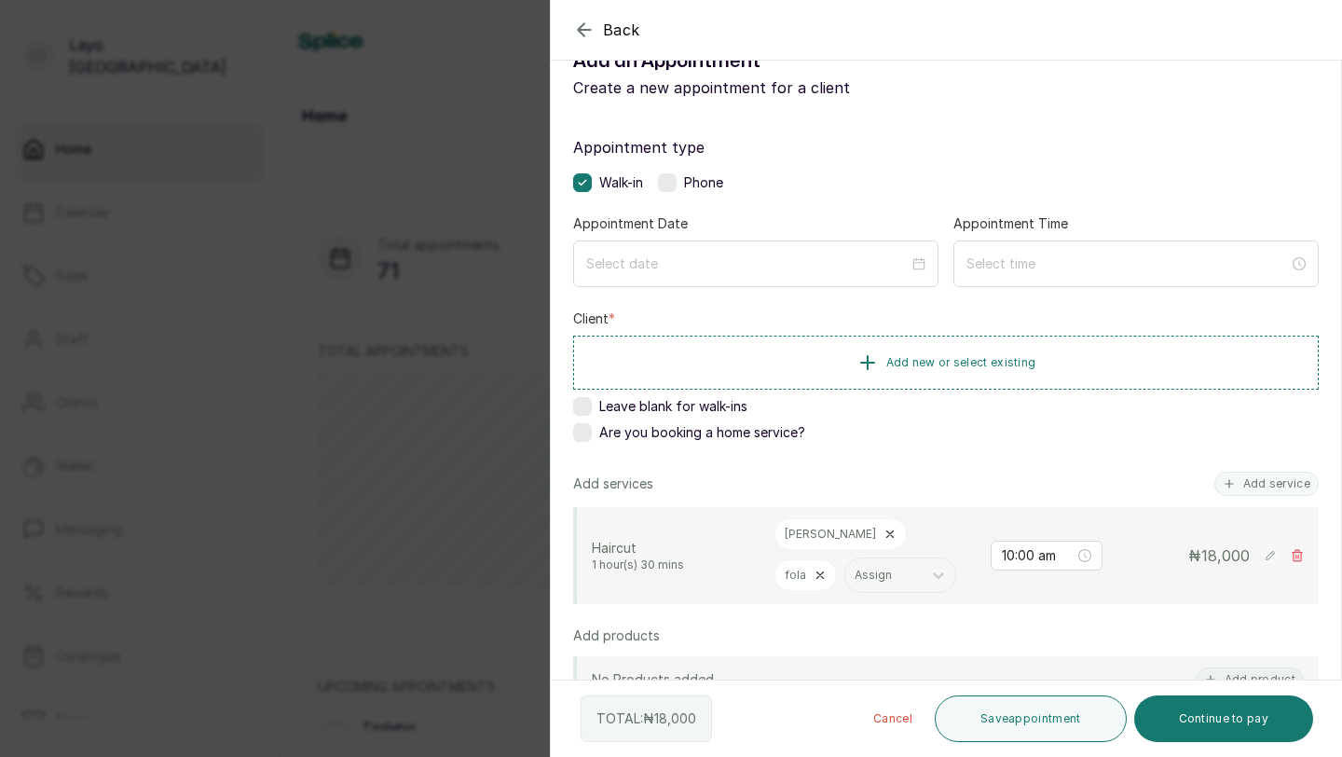
scroll to position [40, 0]
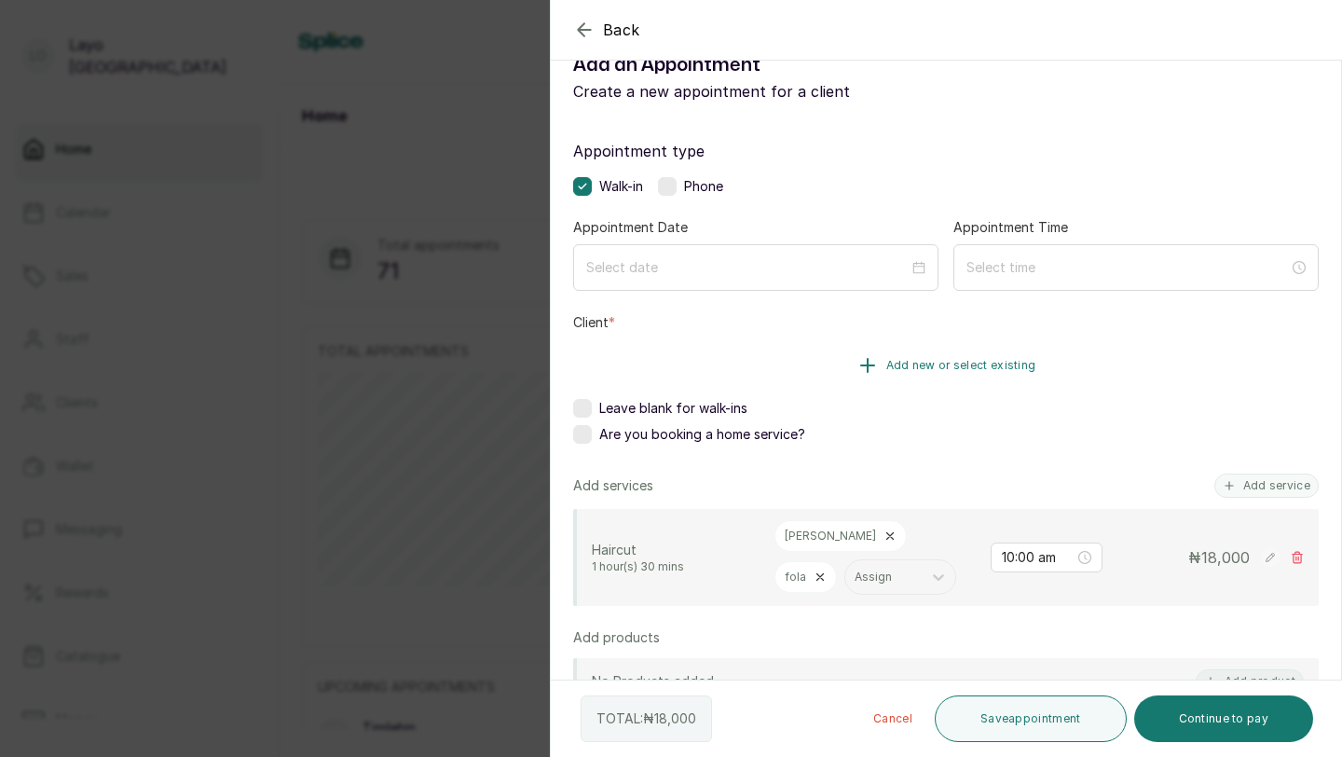
click at [906, 356] on button "Add new or select existing" at bounding box center [946, 365] width 746 height 52
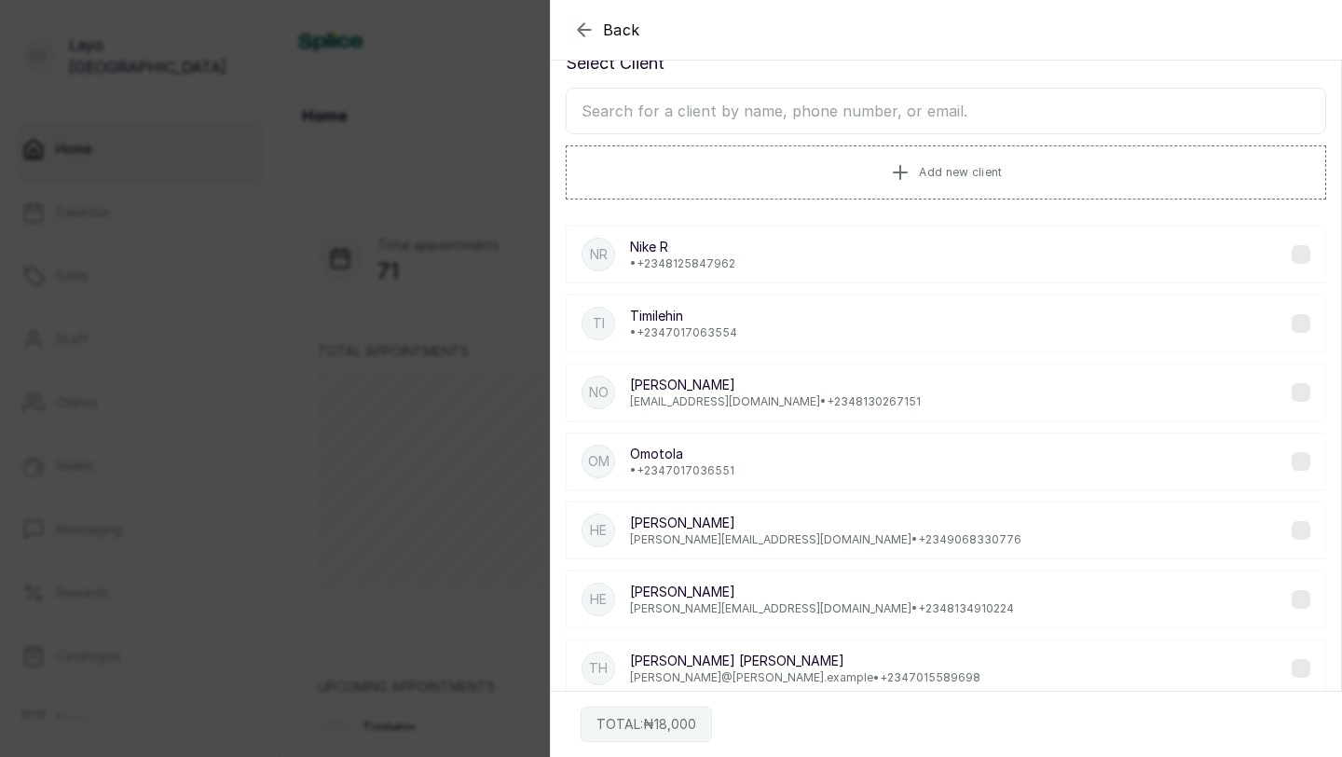
click at [860, 610] on div "he henry henry@withsplice.com • +234 8134910224" at bounding box center [946, 599] width 761 height 58
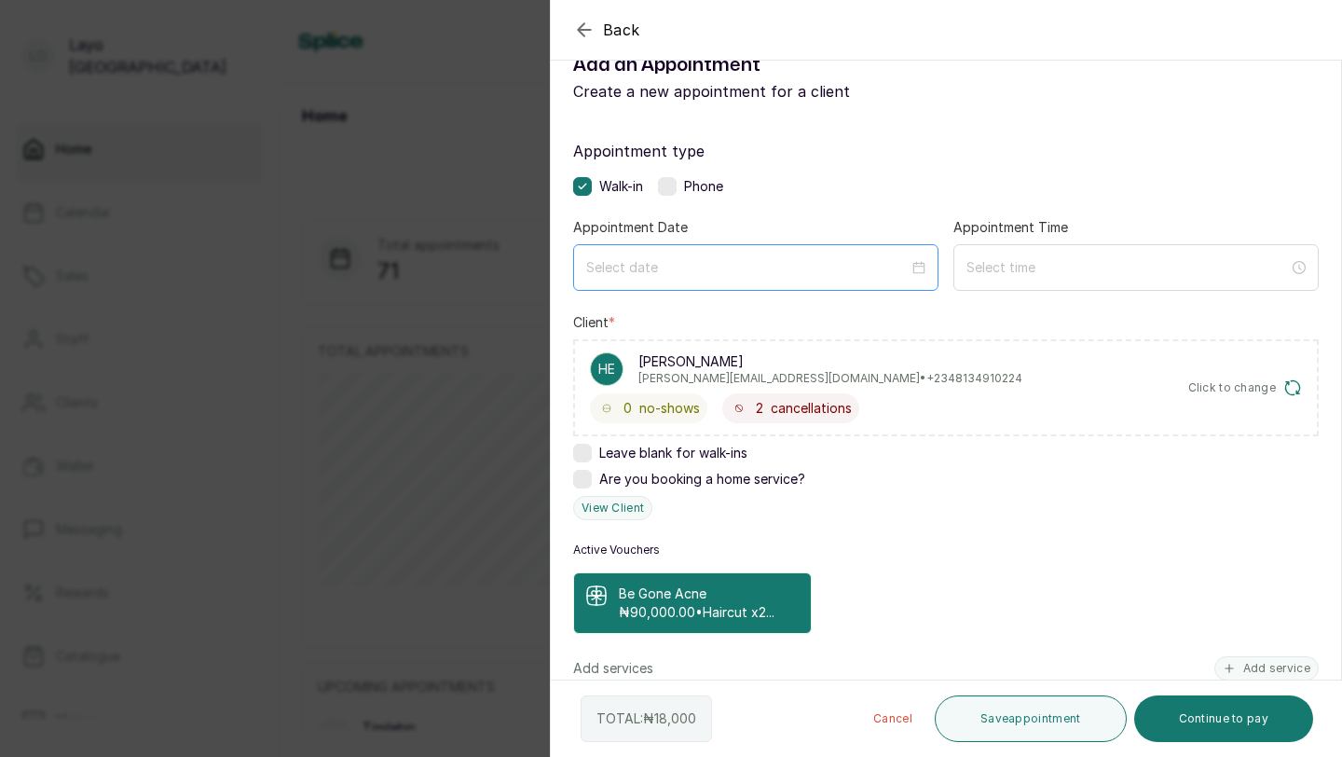
click at [889, 281] on div at bounding box center [755, 267] width 365 height 47
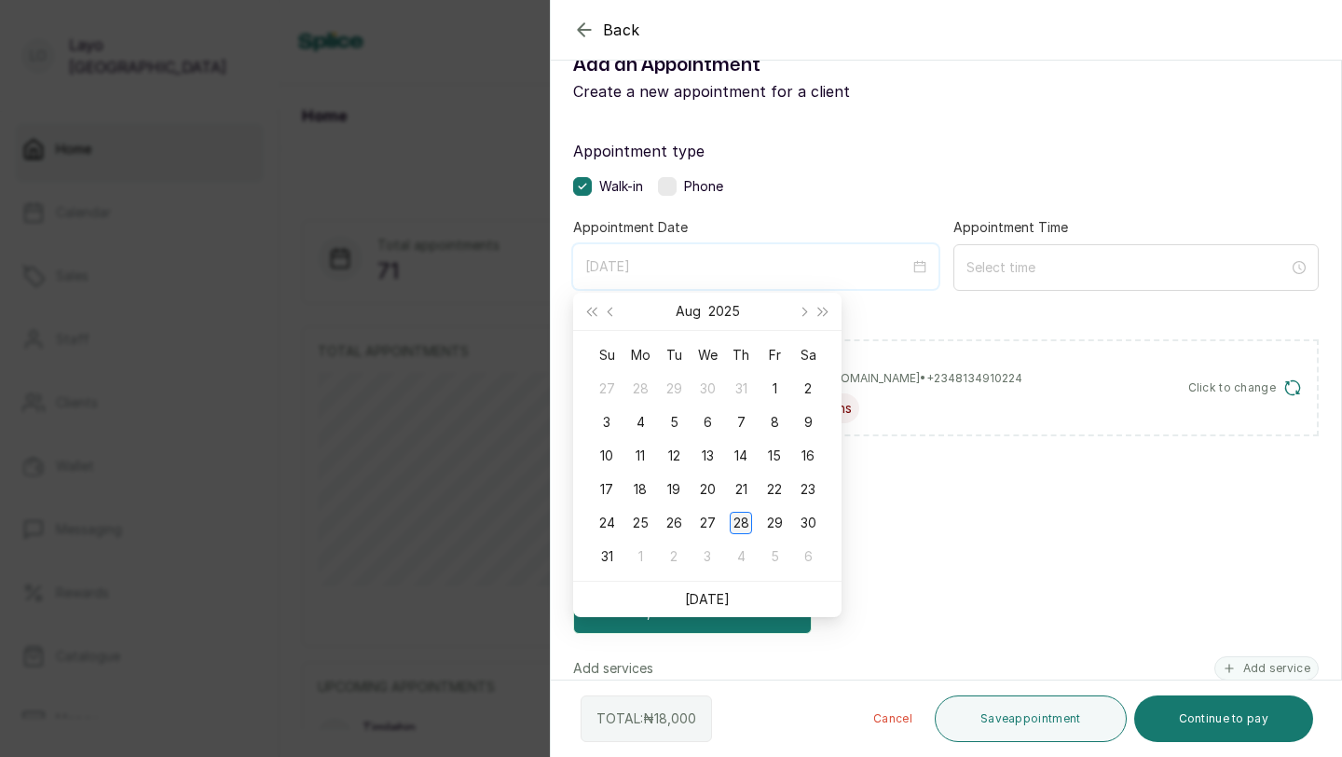
type input "2025/08/28"
click at [747, 528] on div "28" at bounding box center [741, 523] width 22 height 22
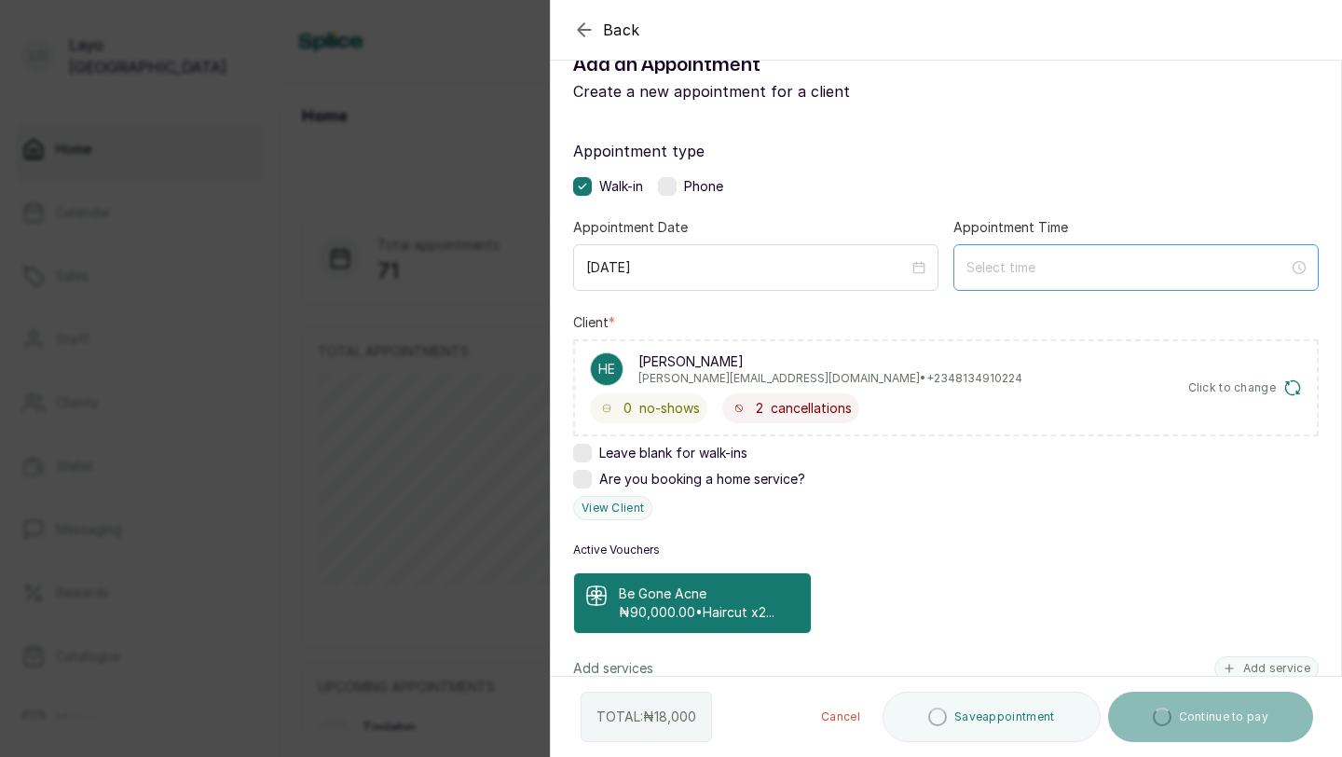
click at [1138, 251] on div at bounding box center [1136, 267] width 365 height 47
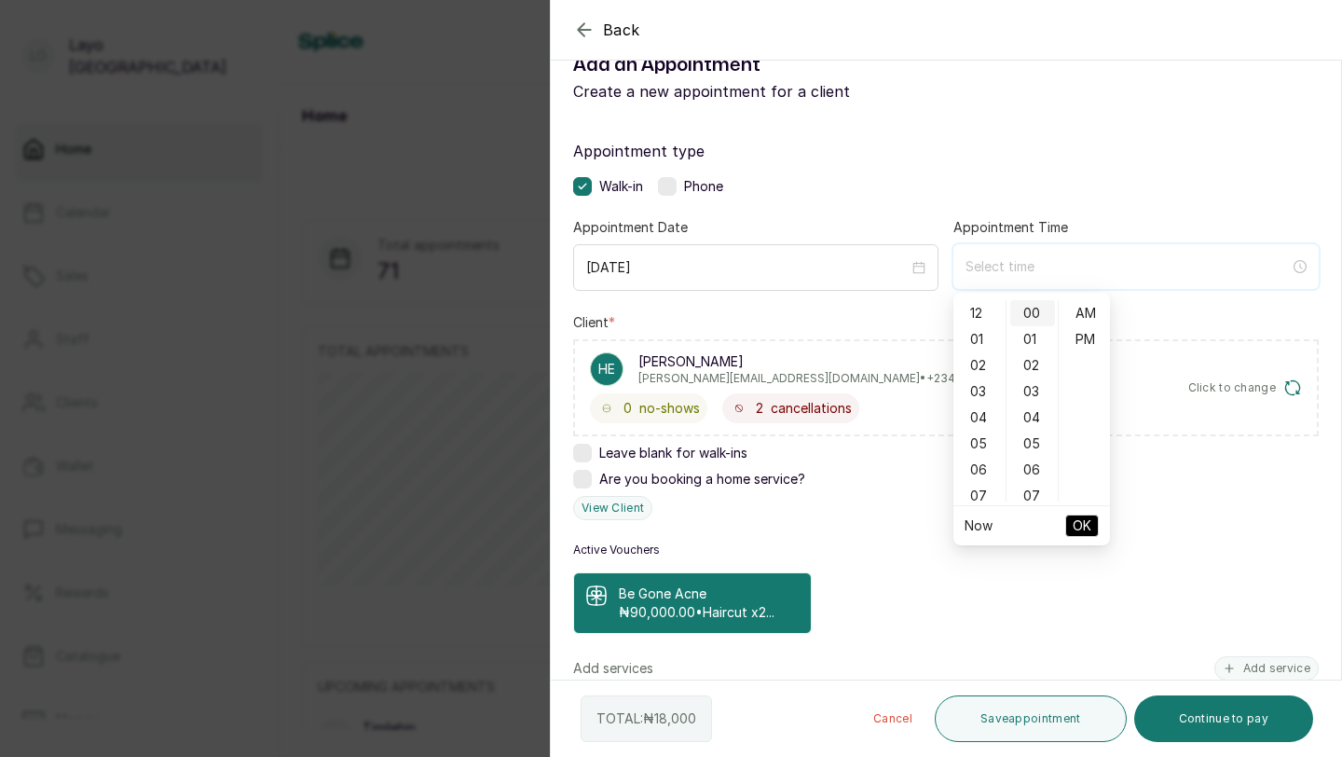
type input "12:00 am"
type input "12:02 am"
type input "12:05 am"
type input "5:00 am"
click at [980, 451] on div "05" at bounding box center [979, 444] width 45 height 26
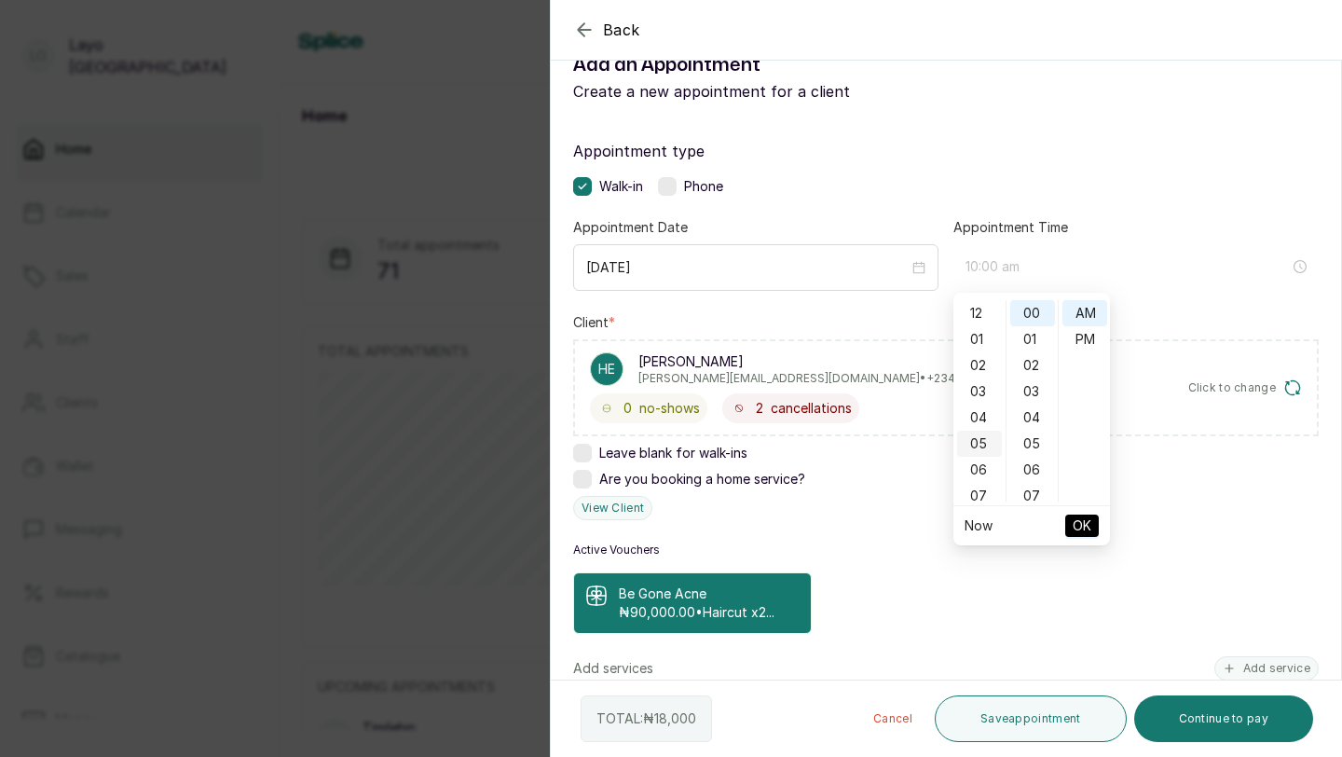
scroll to position [130, 0]
type input "5:00 pm"
click at [1077, 336] on div "PM" at bounding box center [1085, 339] width 45 height 26
click at [1087, 523] on span "OK" at bounding box center [1082, 525] width 19 height 35
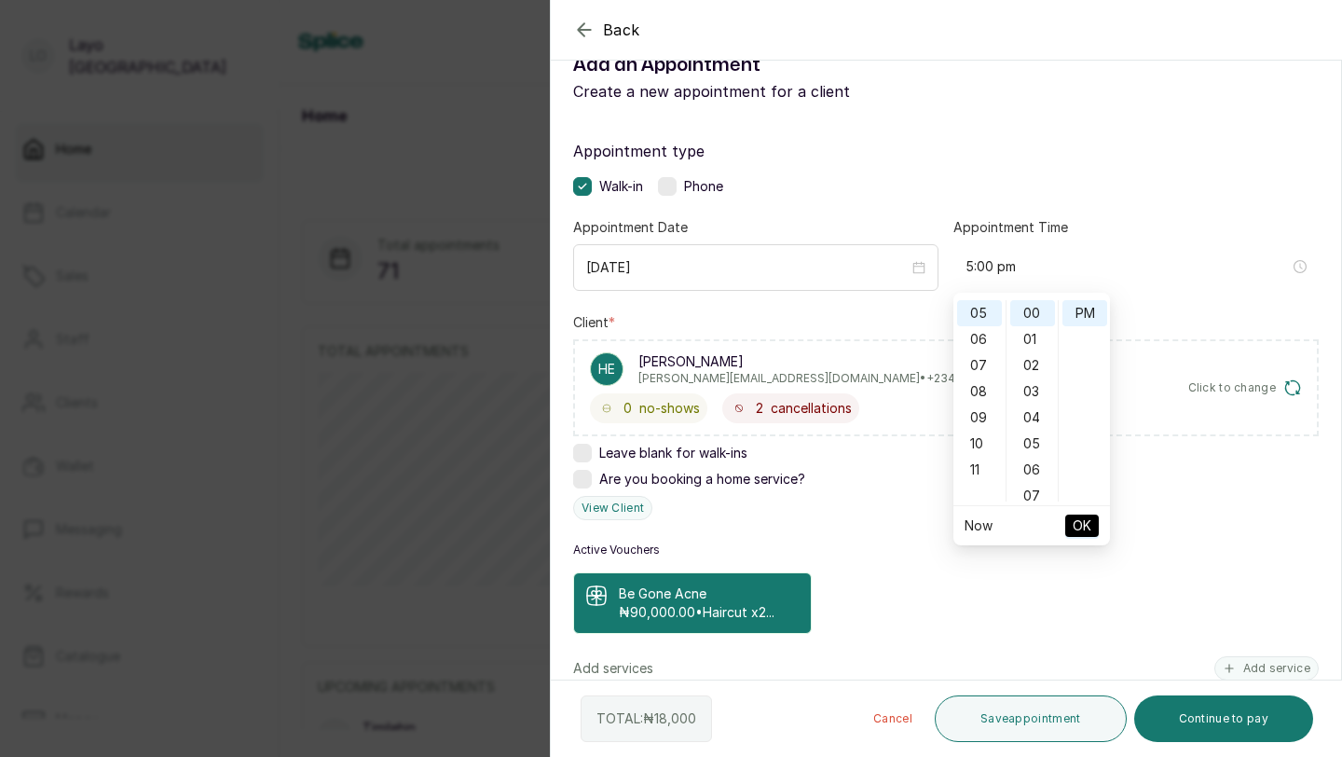
type input "5:00 pm"
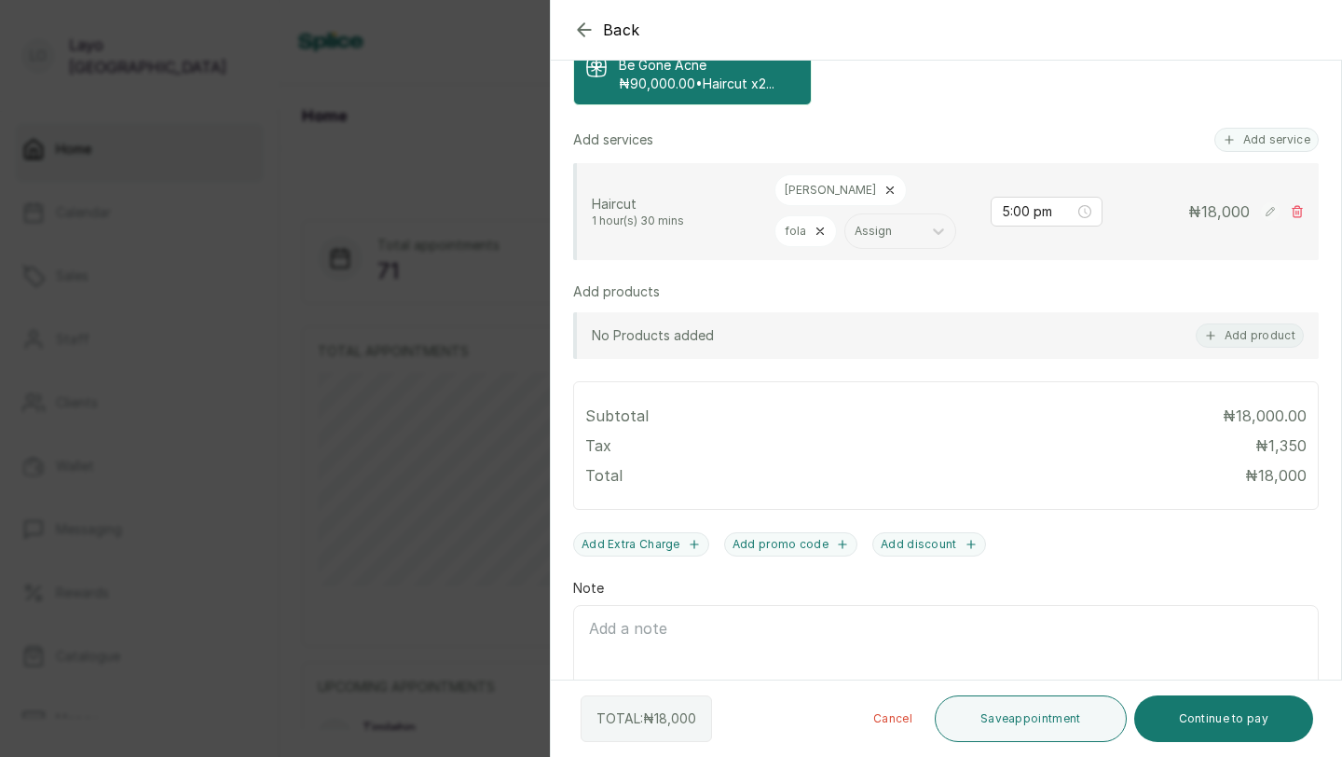
scroll to position [645, 0]
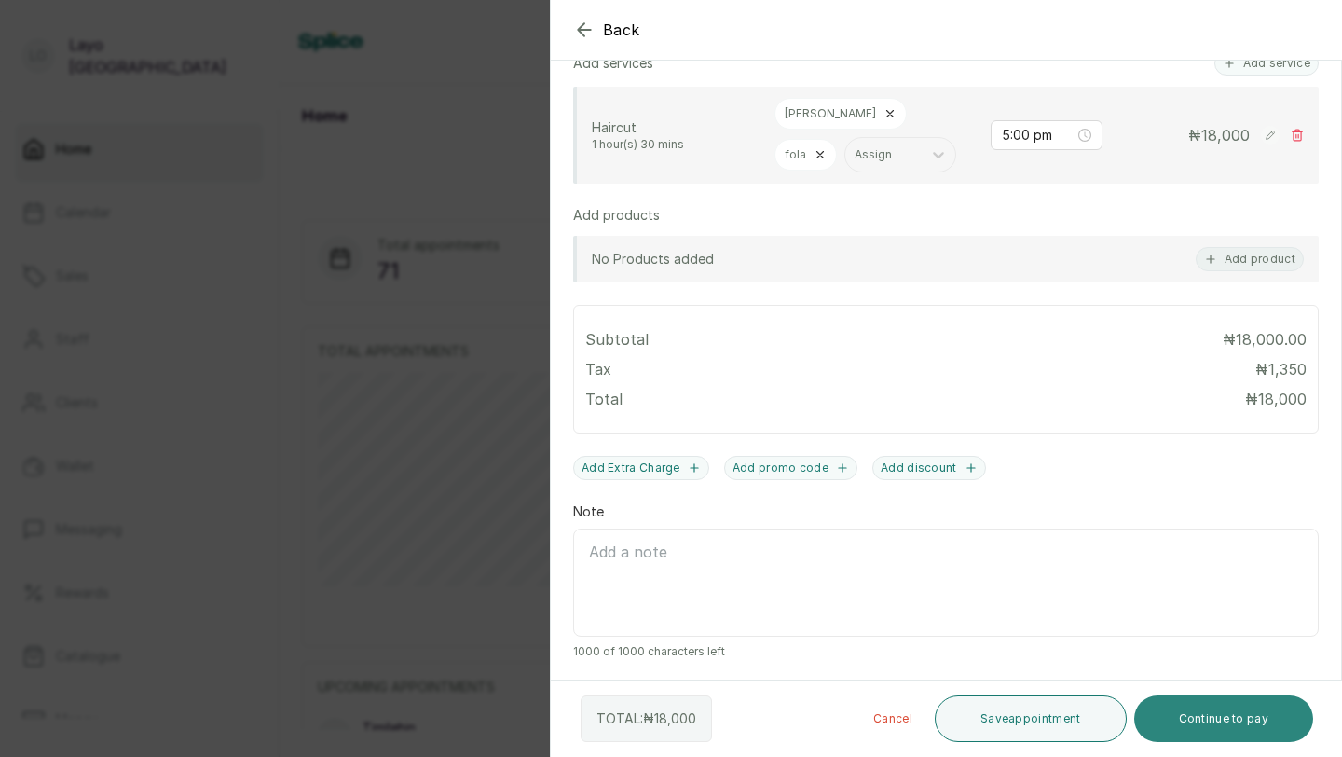
click at [1208, 718] on button "Continue to pay" at bounding box center [1224, 718] width 180 height 47
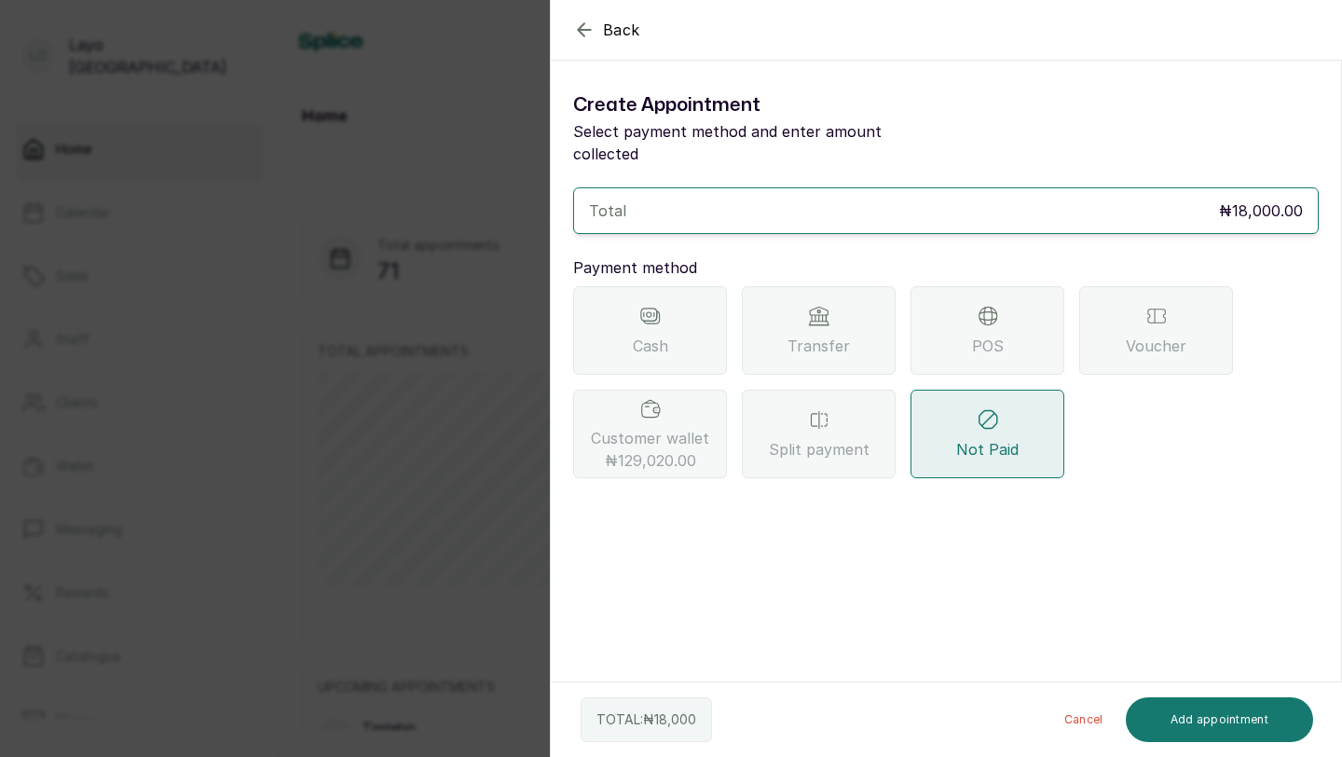
click at [685, 427] on span "Customer wallet ₦129,020.00" at bounding box center [650, 449] width 118 height 45
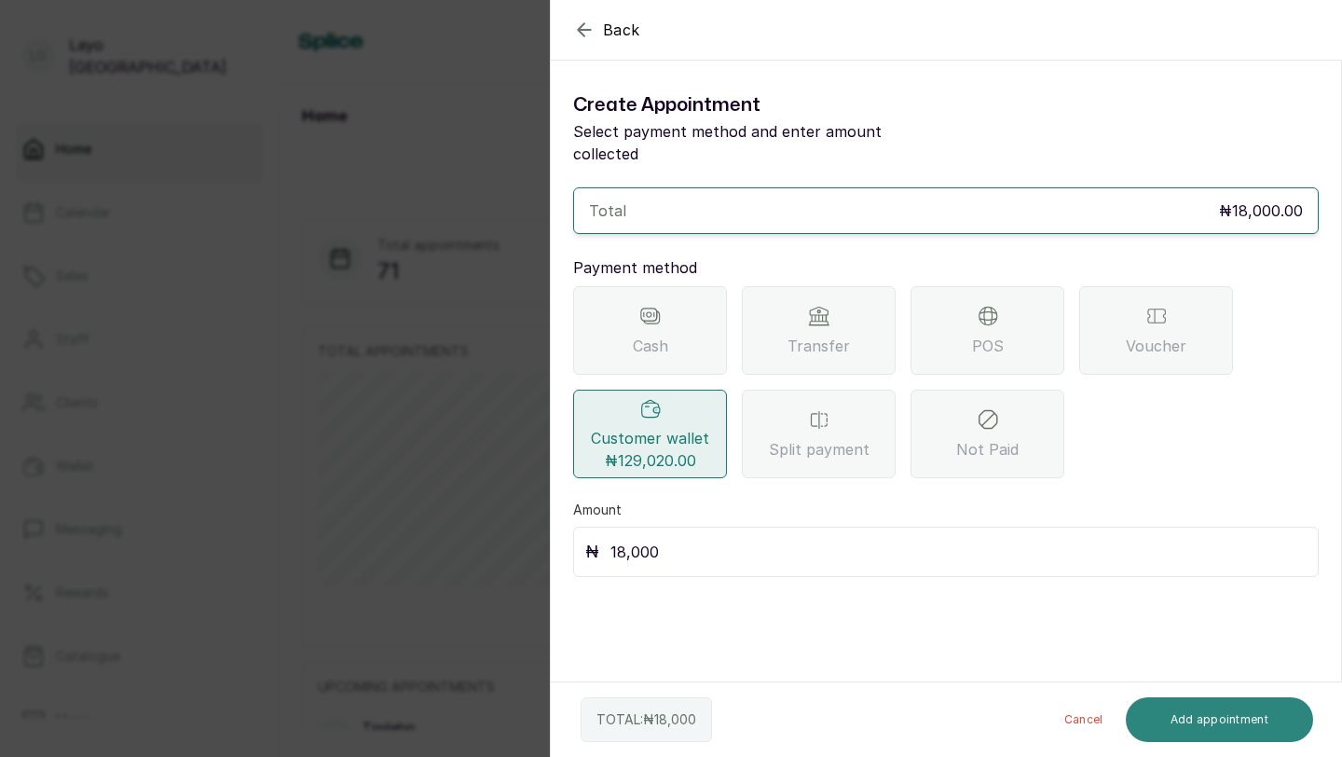
click at [1203, 734] on button "Add appointment" at bounding box center [1220, 719] width 188 height 45
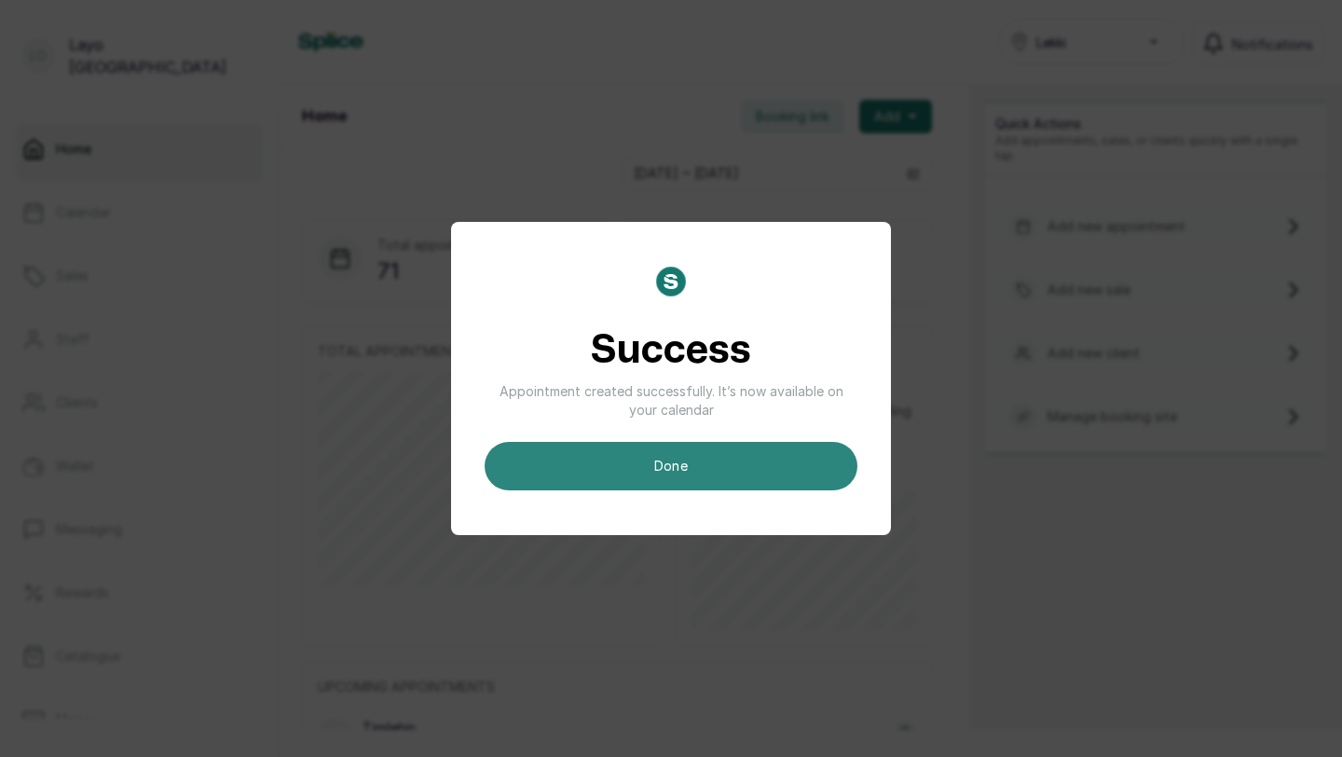
click at [671, 460] on button "done" at bounding box center [671, 466] width 373 height 48
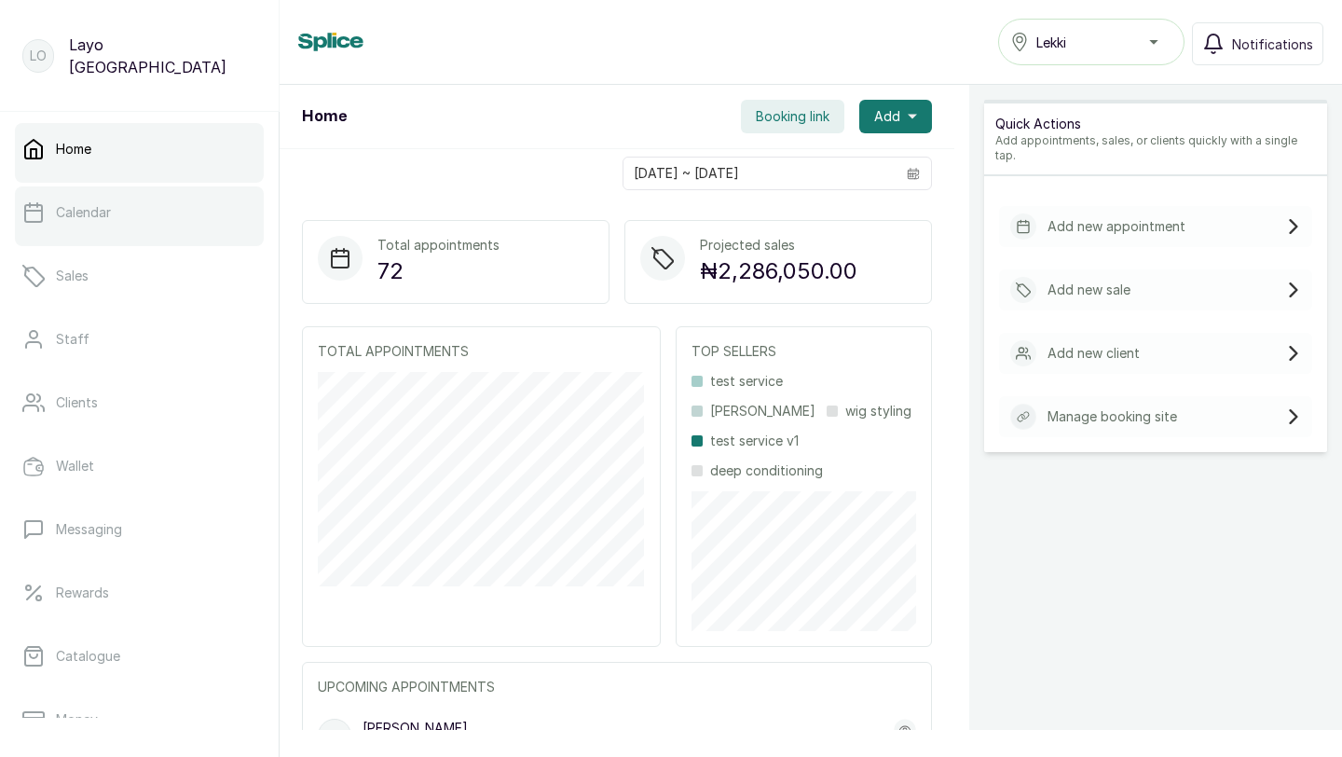
click at [103, 215] on p "Calendar" at bounding box center [83, 212] width 55 height 19
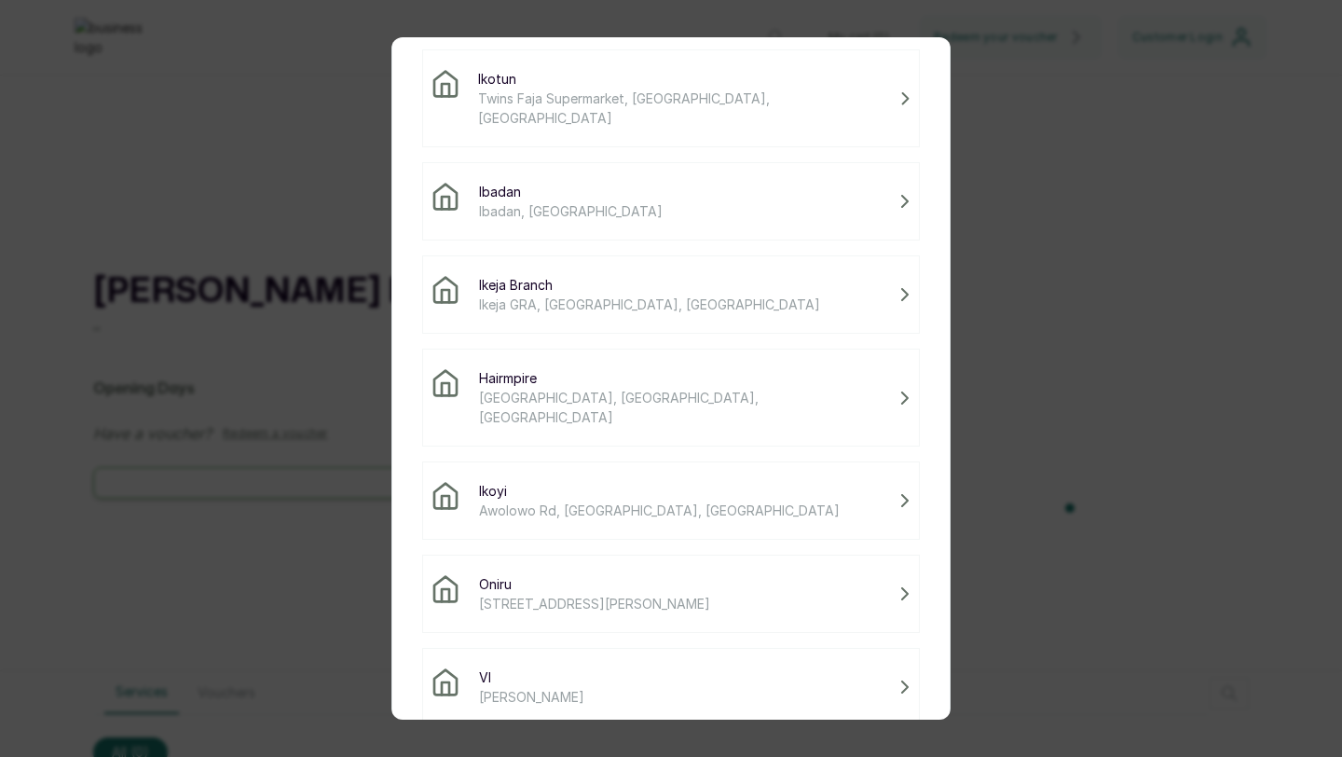
scroll to position [248, 0]
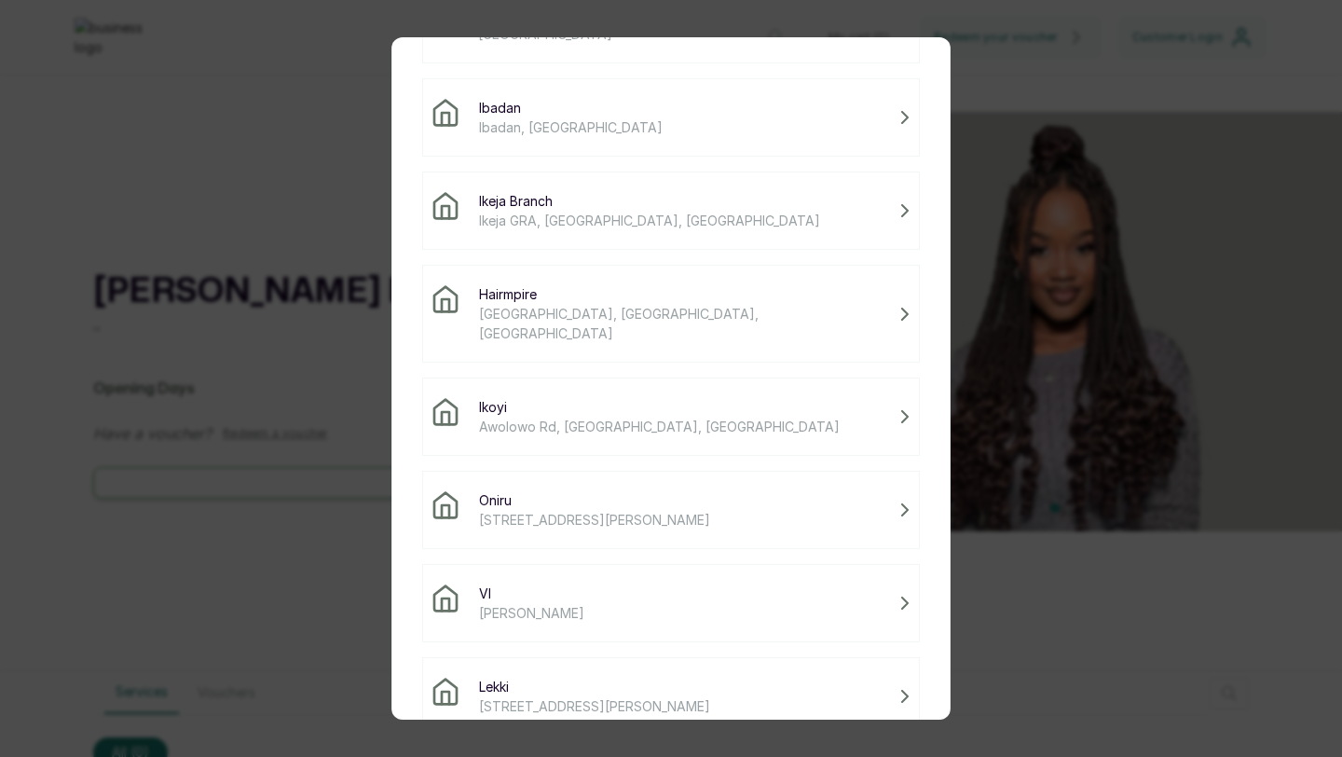
click at [640, 696] on span "14 Adeola Hopewell St, Eti-Osa 101241, Lagos" at bounding box center [594, 706] width 231 height 20
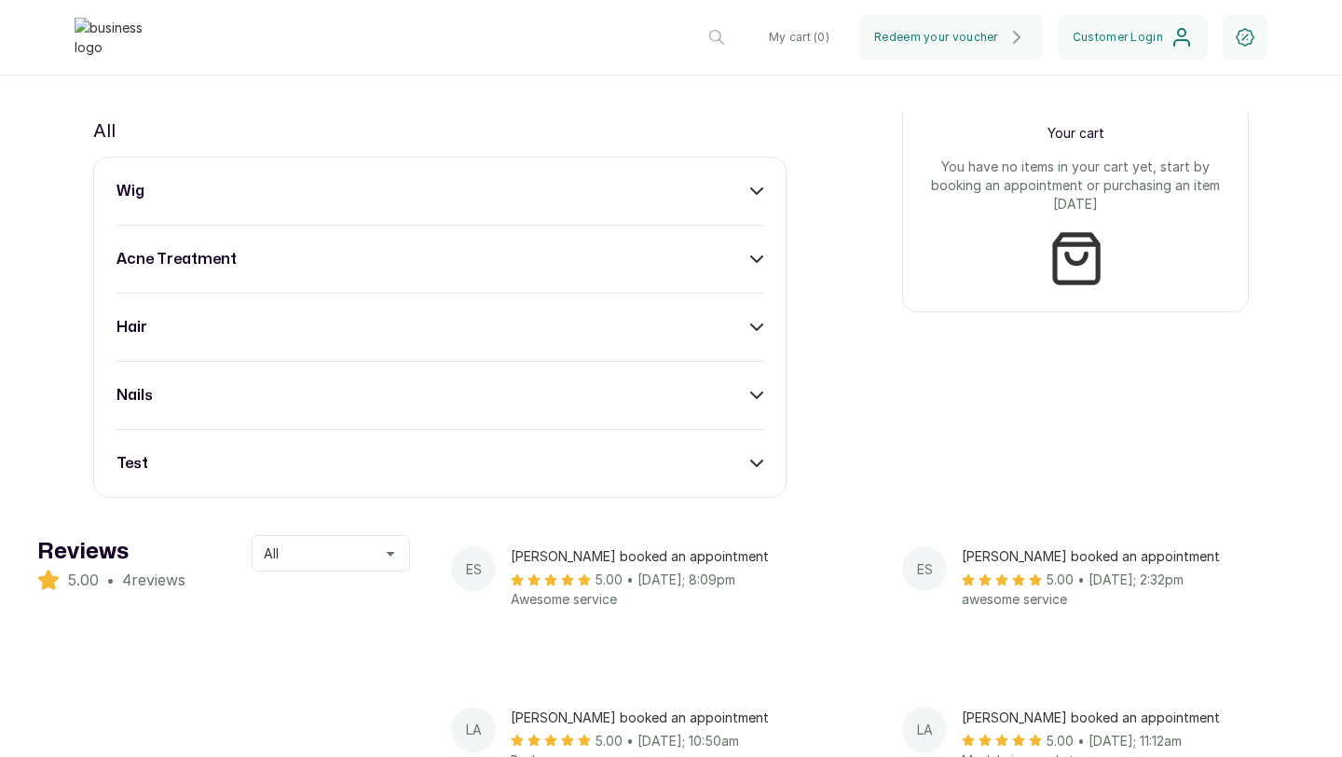
scroll to position [777, 0]
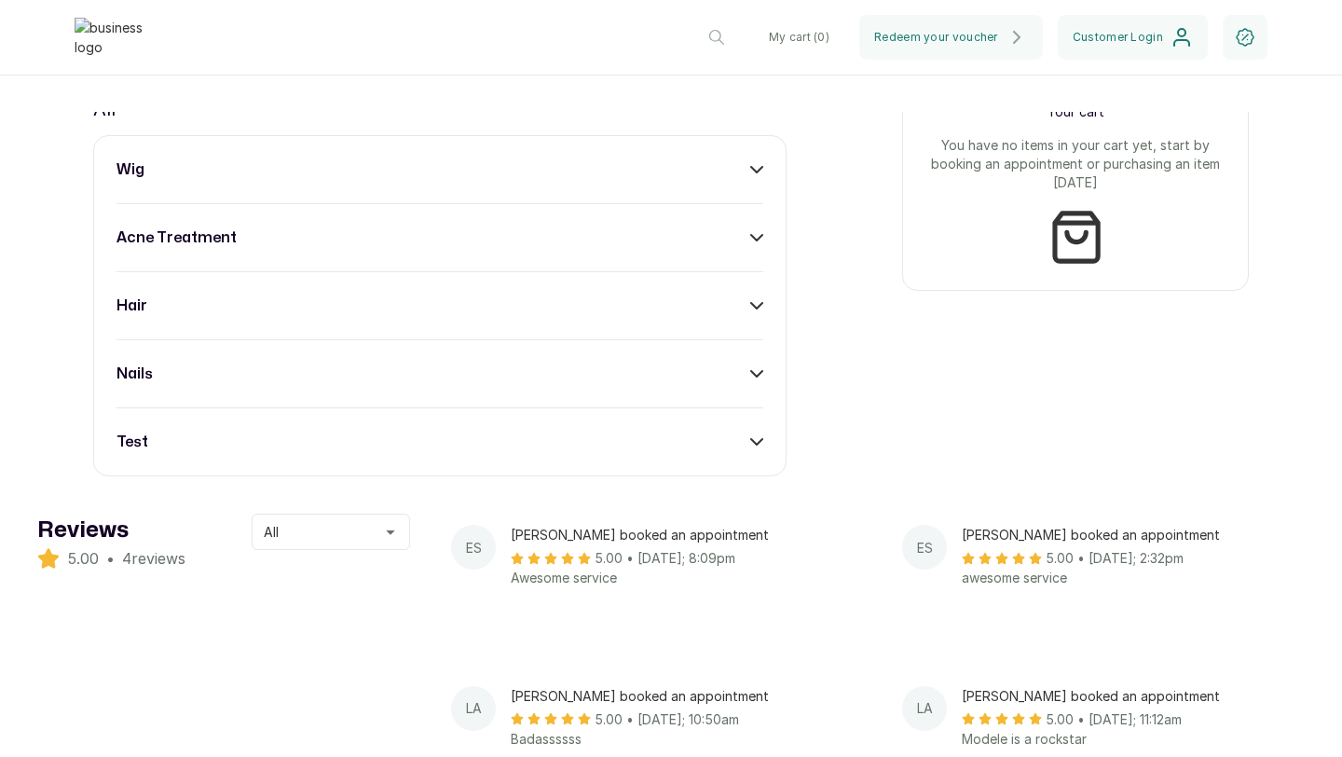
click at [317, 453] on div "test" at bounding box center [440, 442] width 647 height 22
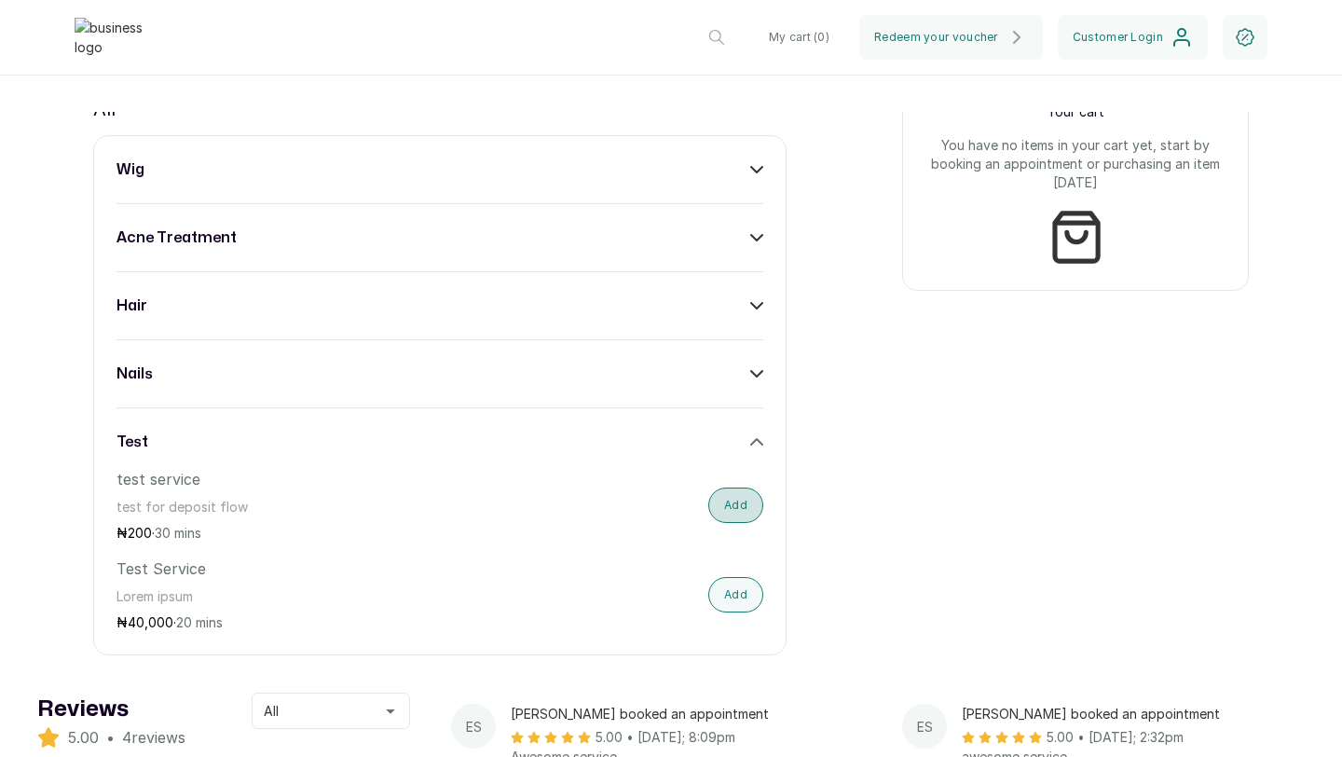
click at [736, 512] on button "Add" at bounding box center [735, 504] width 55 height 35
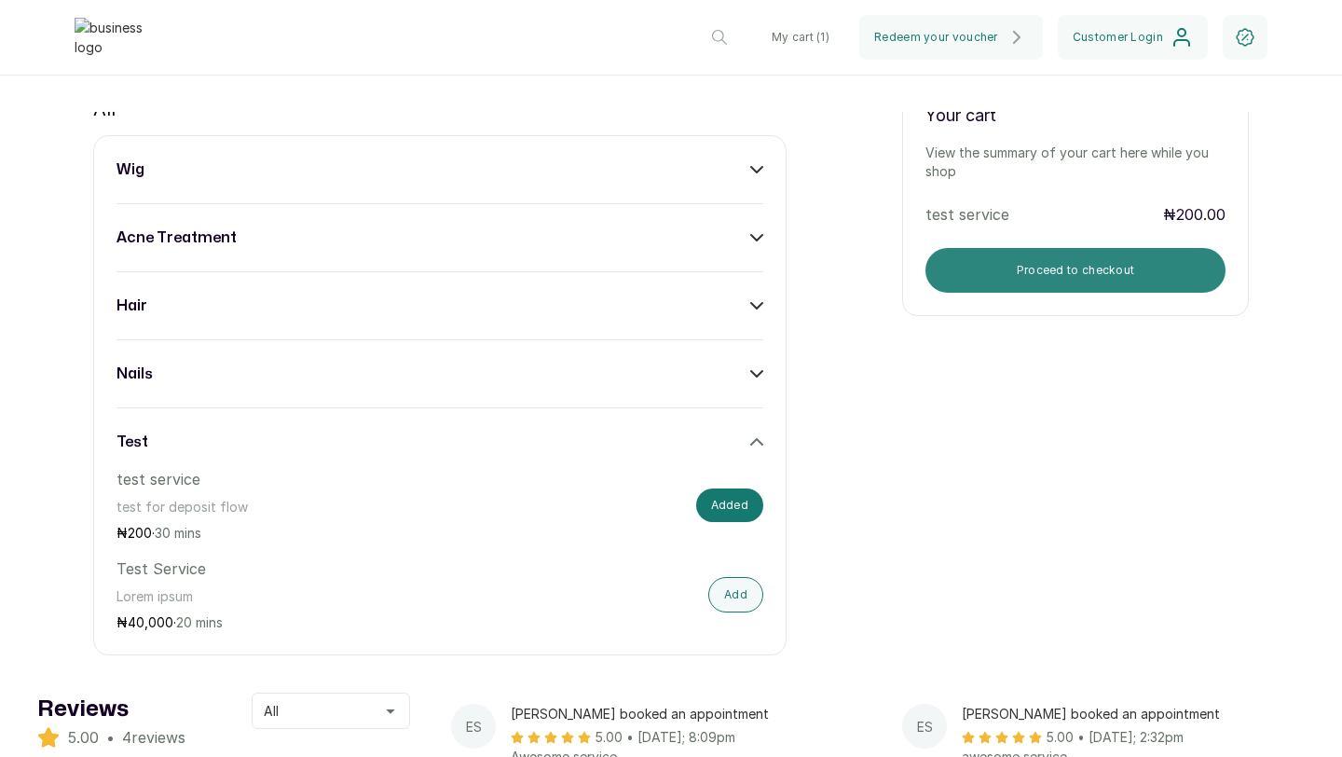
click at [1044, 273] on button "Proceed to checkout" at bounding box center [1076, 270] width 300 height 45
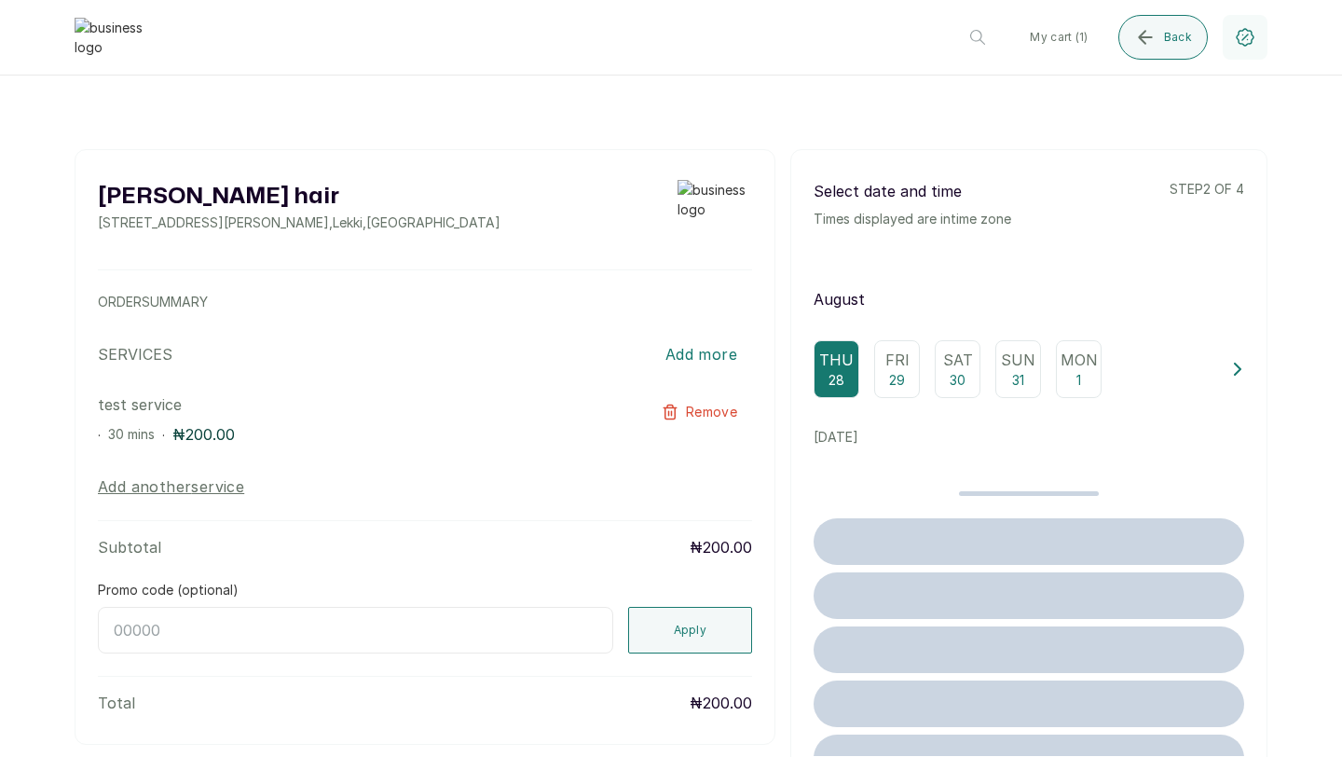
scroll to position [85, 0]
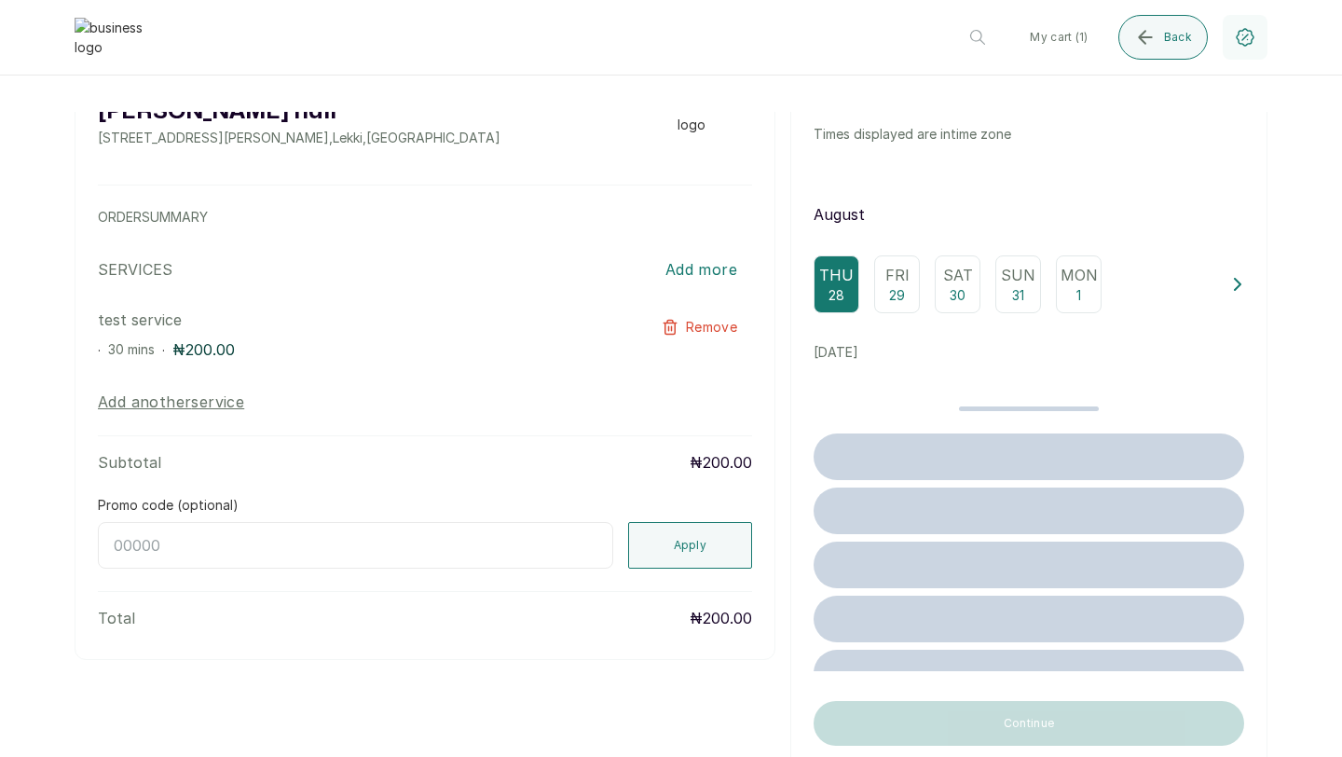
click at [903, 290] on p "29" at bounding box center [897, 295] width 16 height 19
click at [823, 293] on div "Thu 28" at bounding box center [837, 284] width 46 height 58
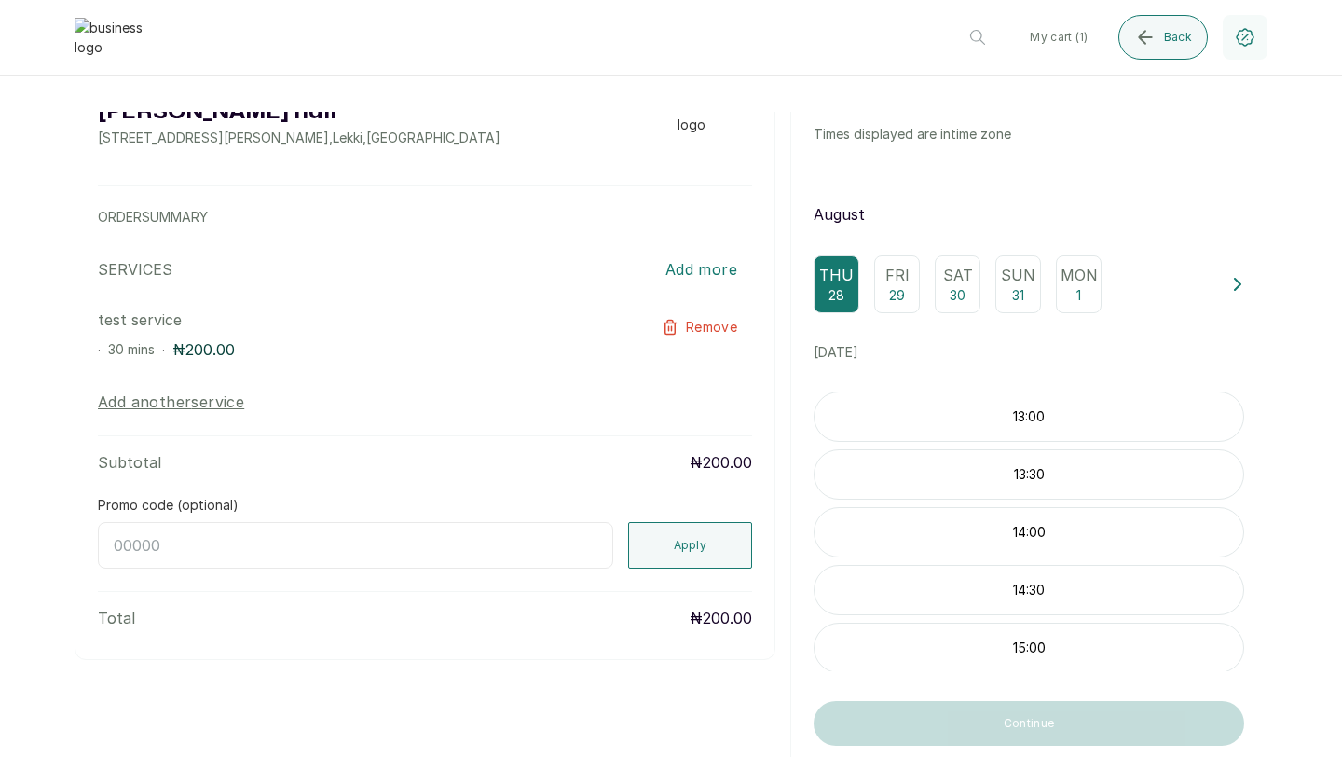
click at [895, 465] on p "13:30" at bounding box center [1029, 474] width 429 height 19
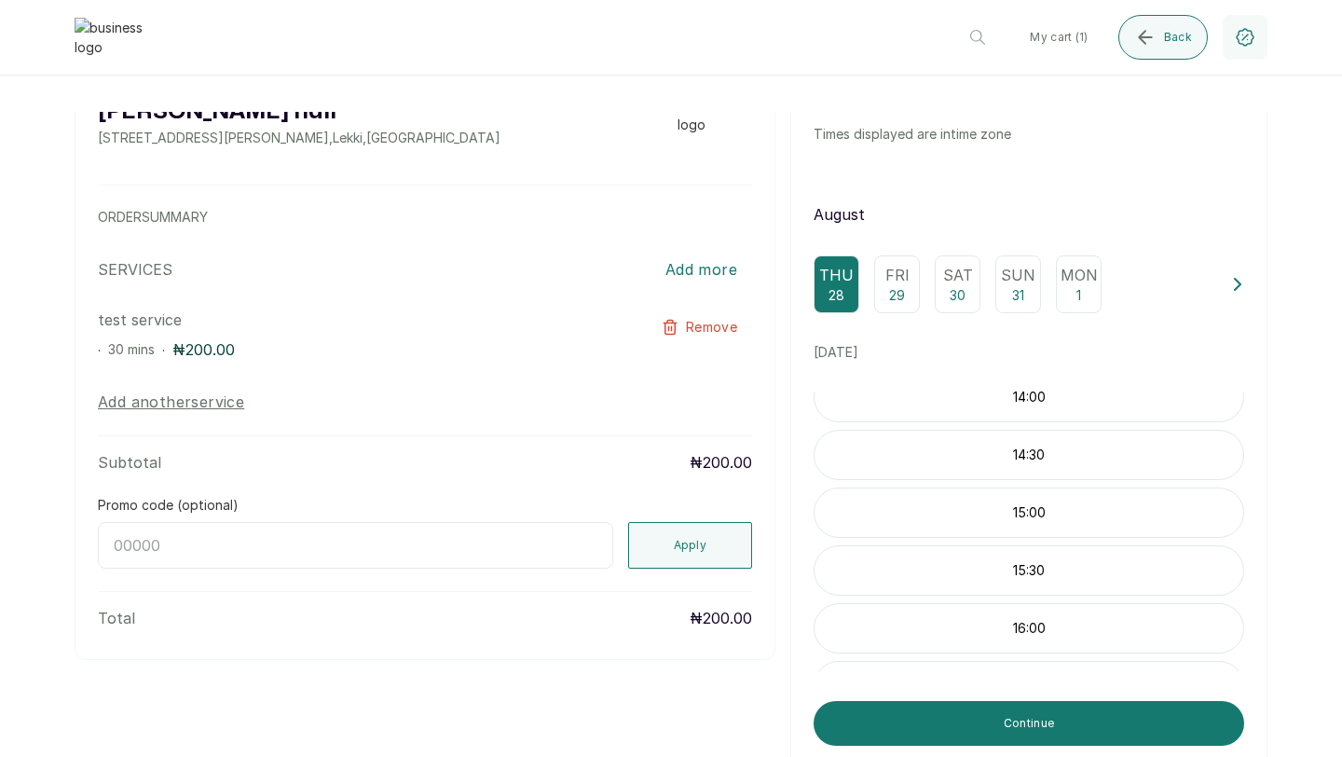
scroll to position [95, 0]
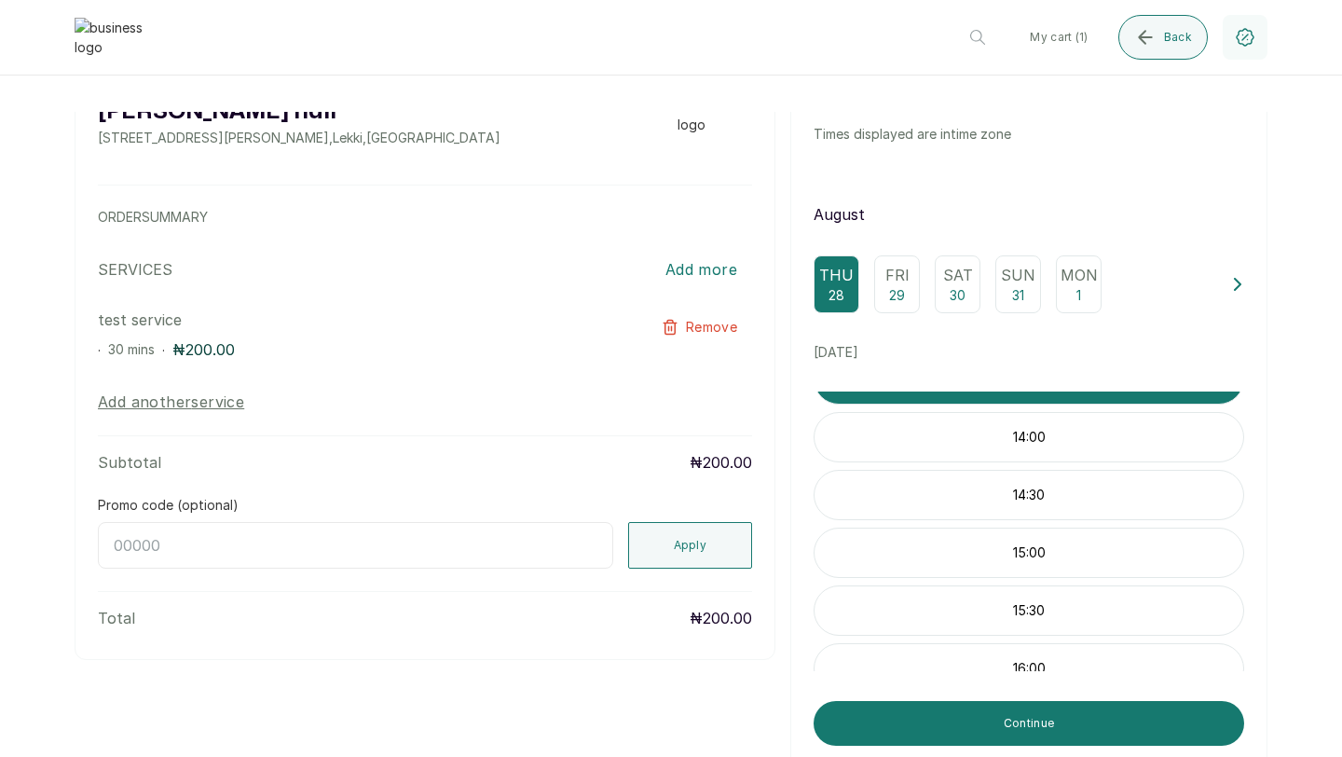
click at [1033, 434] on p "14:00" at bounding box center [1029, 437] width 429 height 19
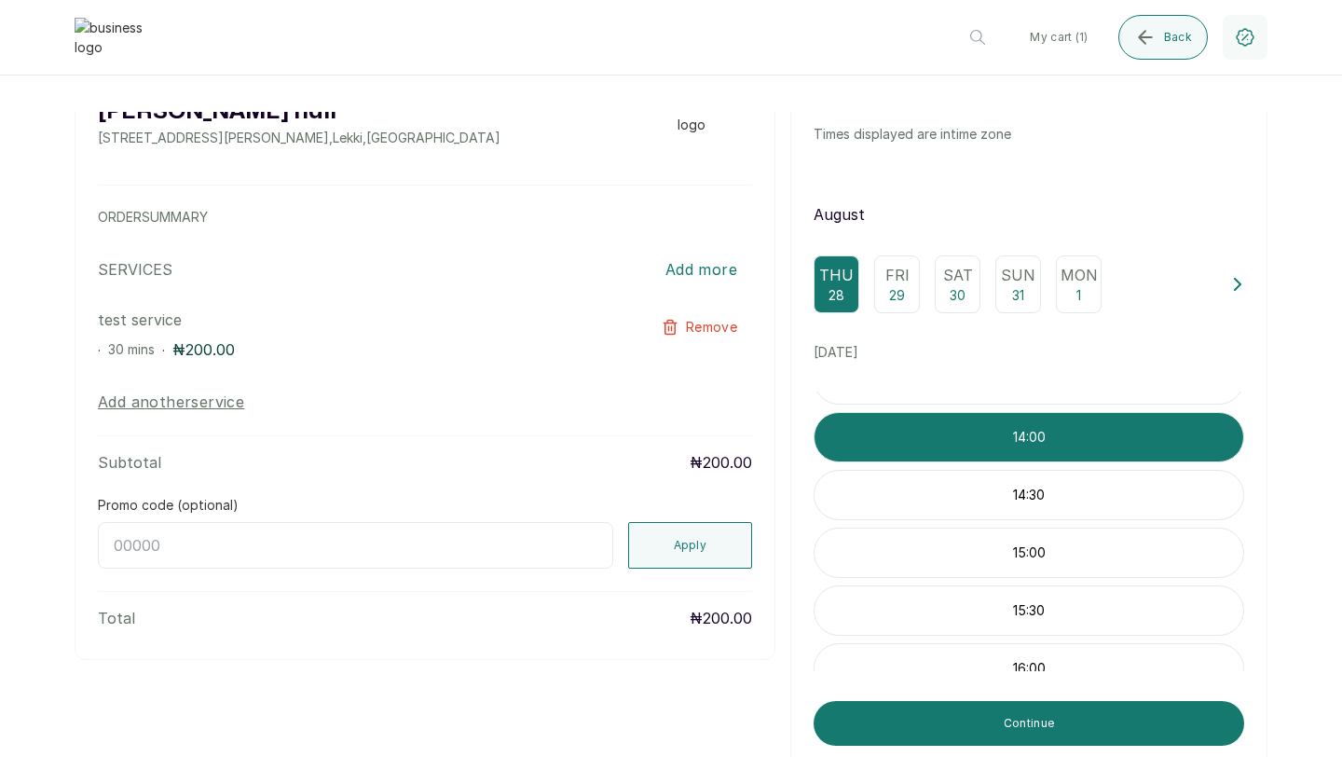
scroll to position [155, 0]
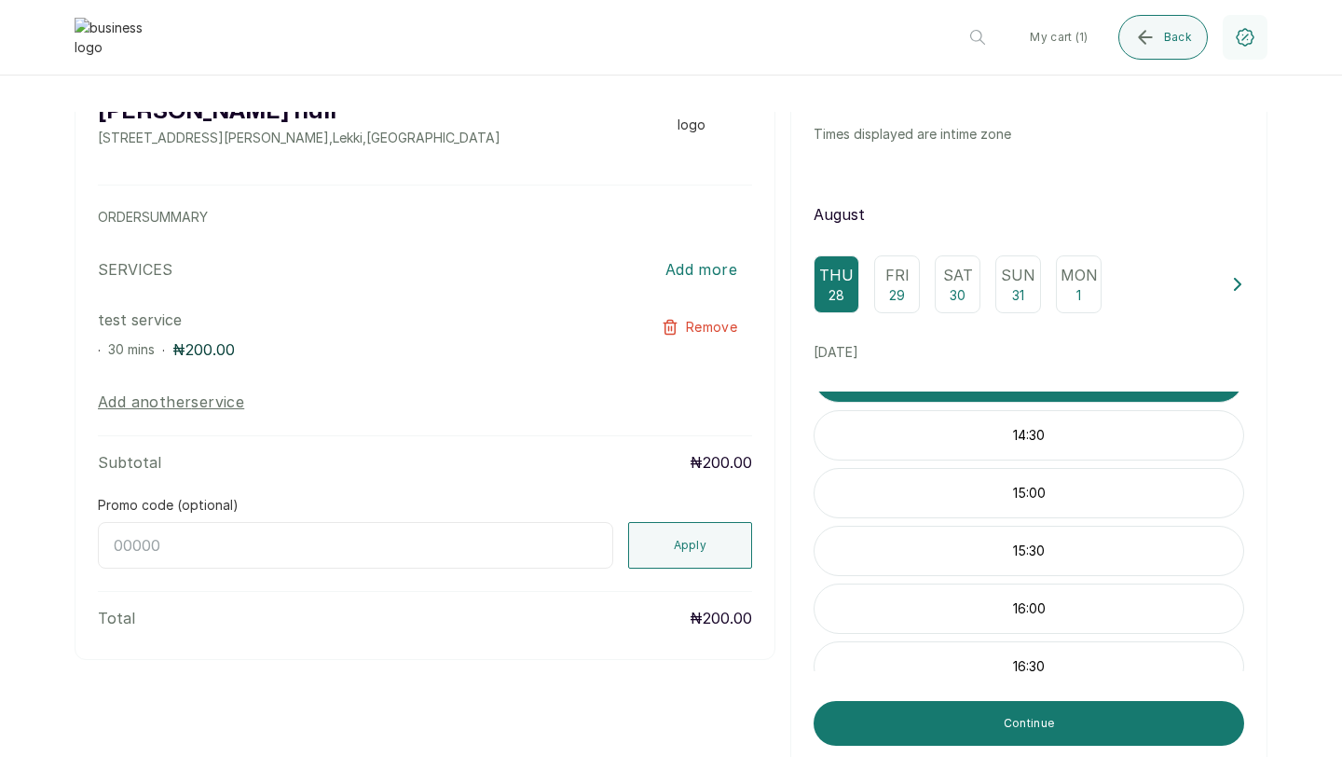
click at [1010, 491] on p "15:00" at bounding box center [1029, 493] width 429 height 19
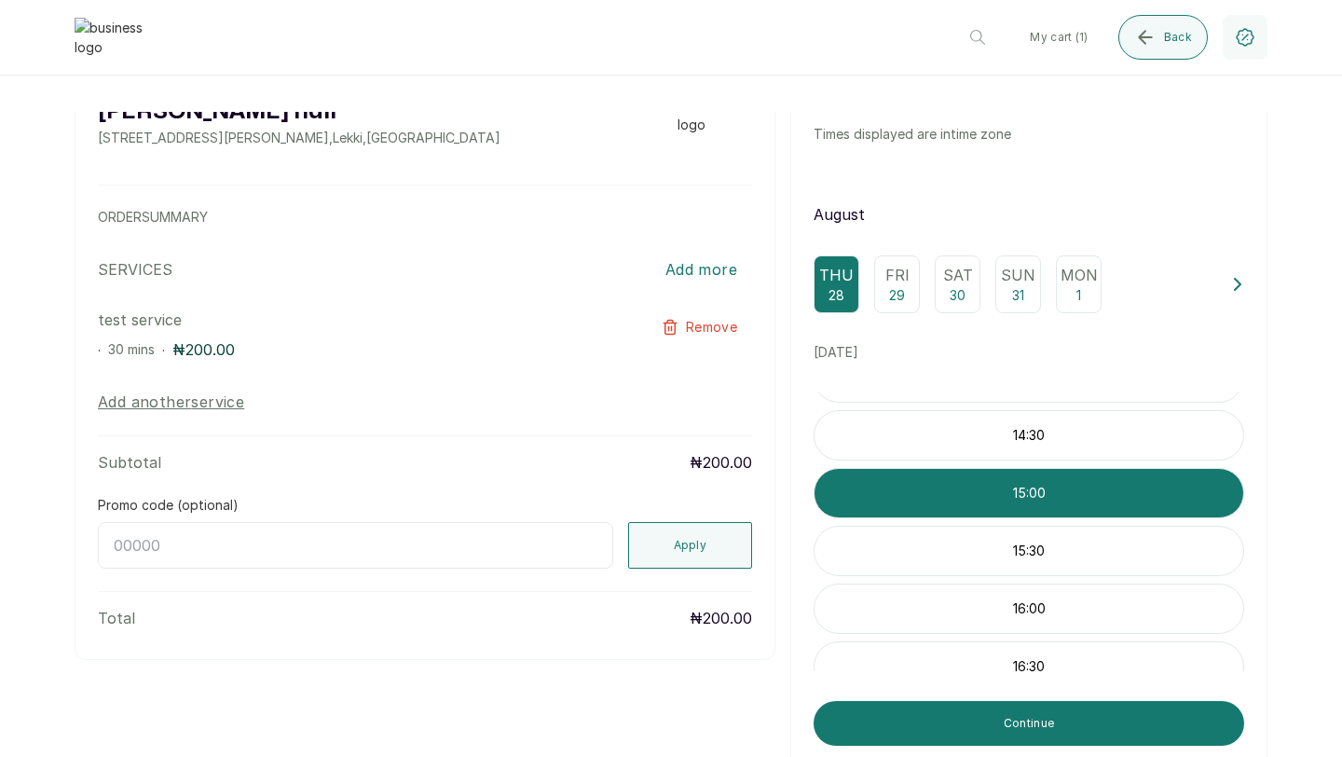
scroll to position [249, 0]
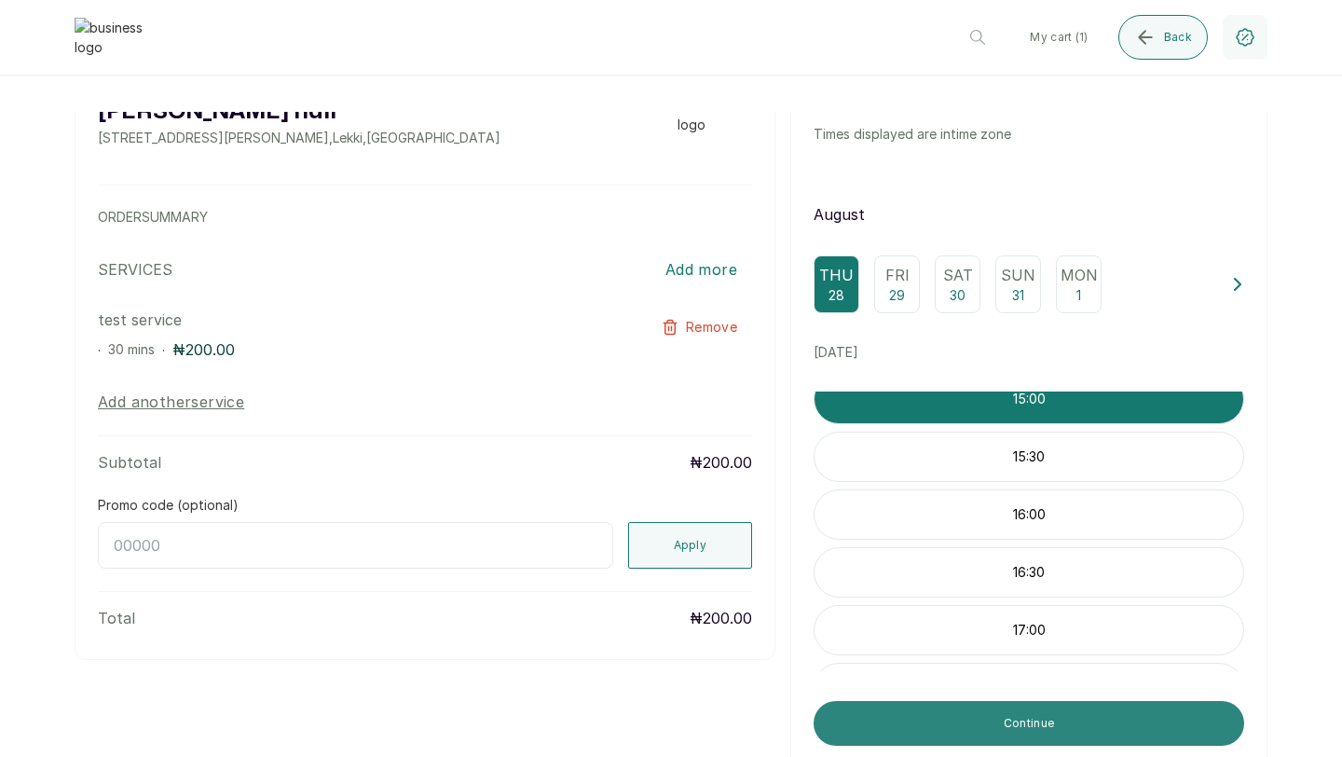
click at [1007, 723] on button "Continue" at bounding box center [1029, 723] width 431 height 45
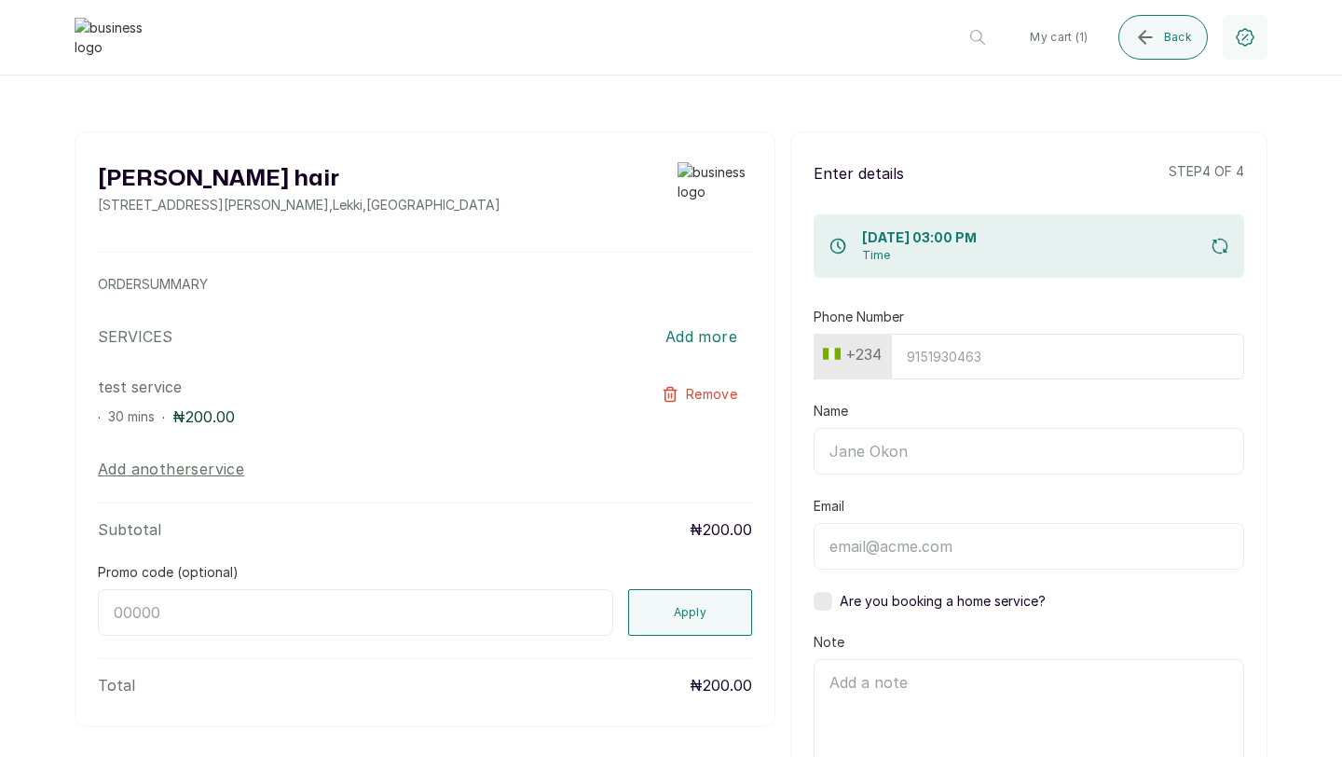
scroll to position [0, 0]
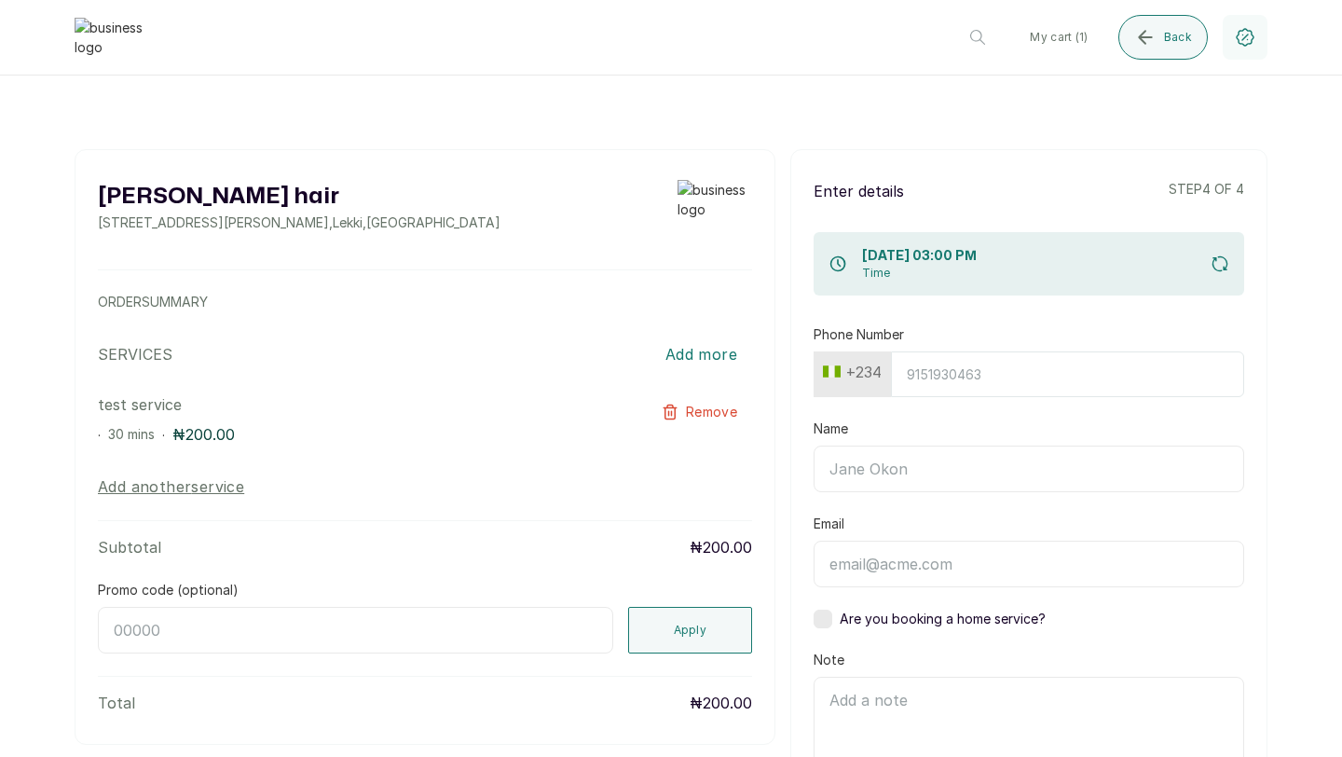
click at [941, 384] on input "Phone Number" at bounding box center [1067, 374] width 353 height 46
type input "8134910224"
type input "[PERSON_NAME]"
type input "henry@withsplice.com"
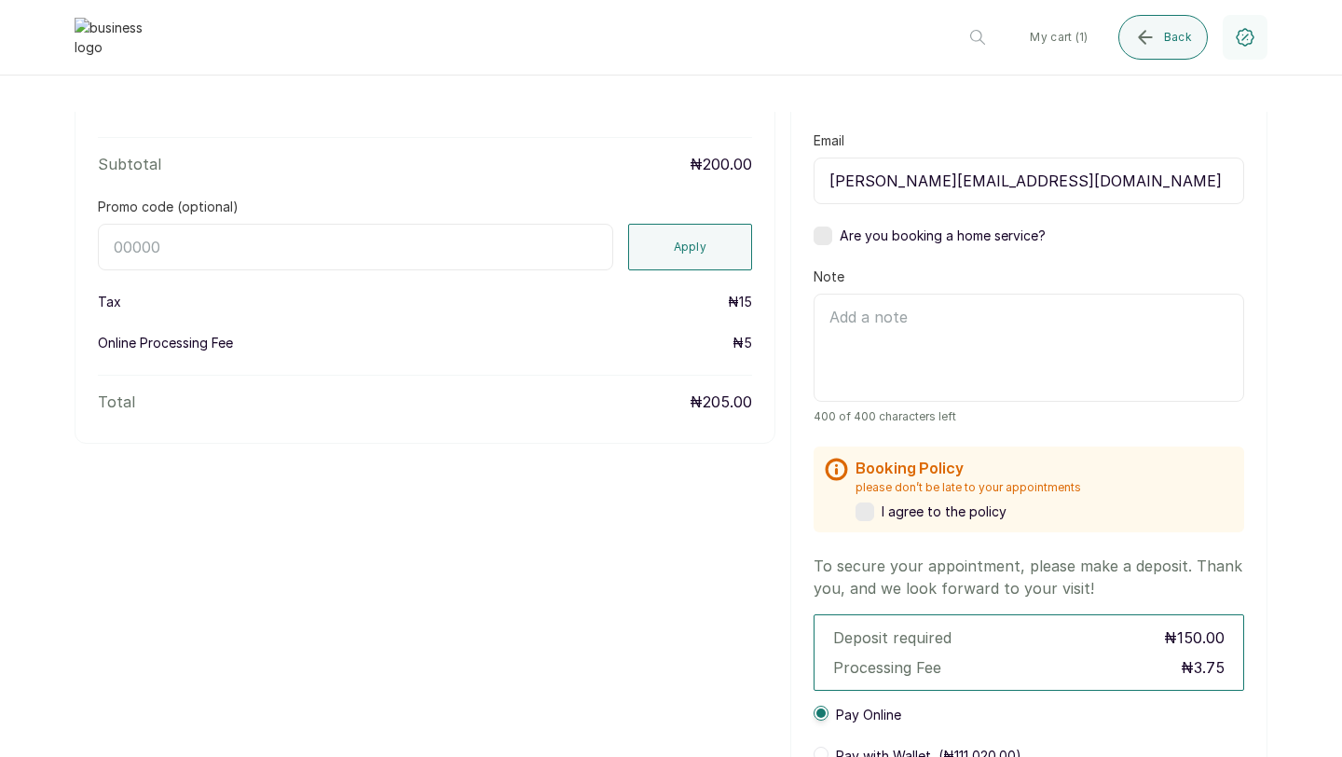
scroll to position [390, 0]
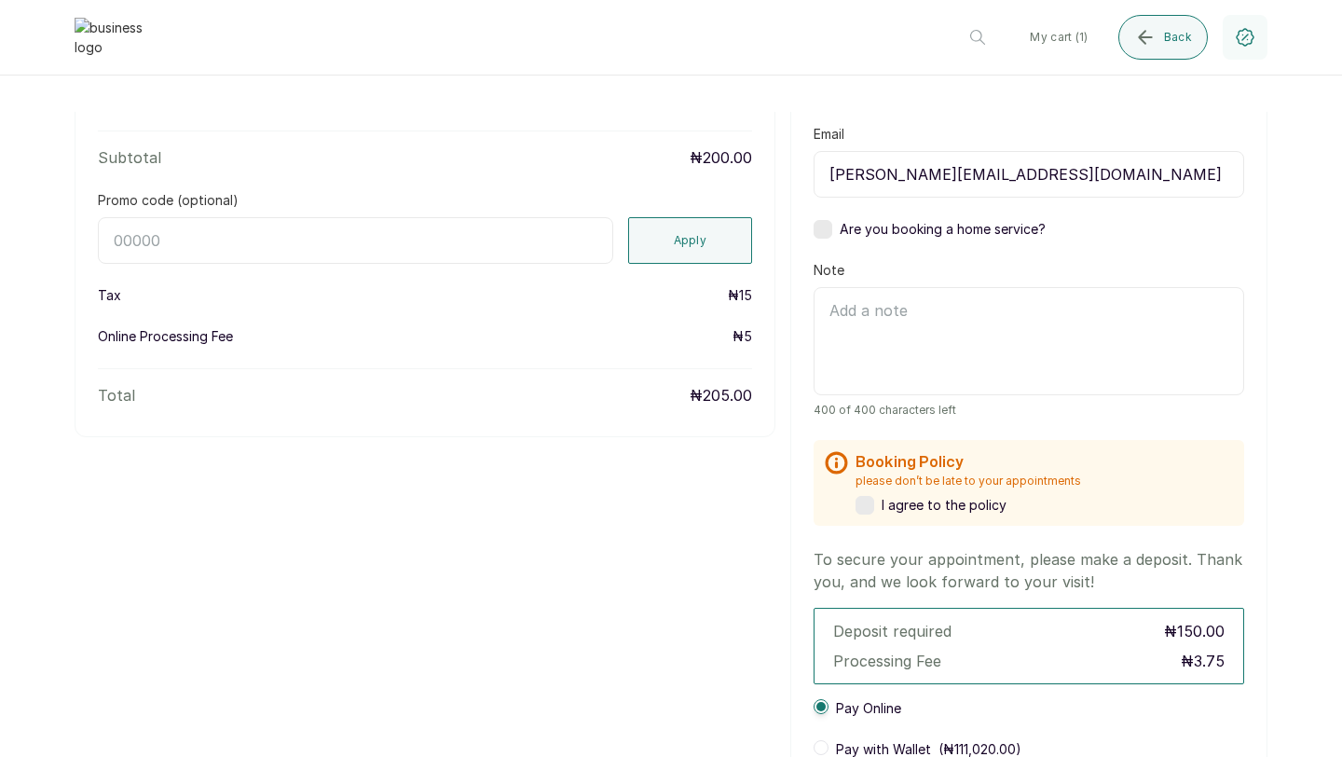
type input "8134910224"
click at [866, 510] on label at bounding box center [865, 505] width 19 height 19
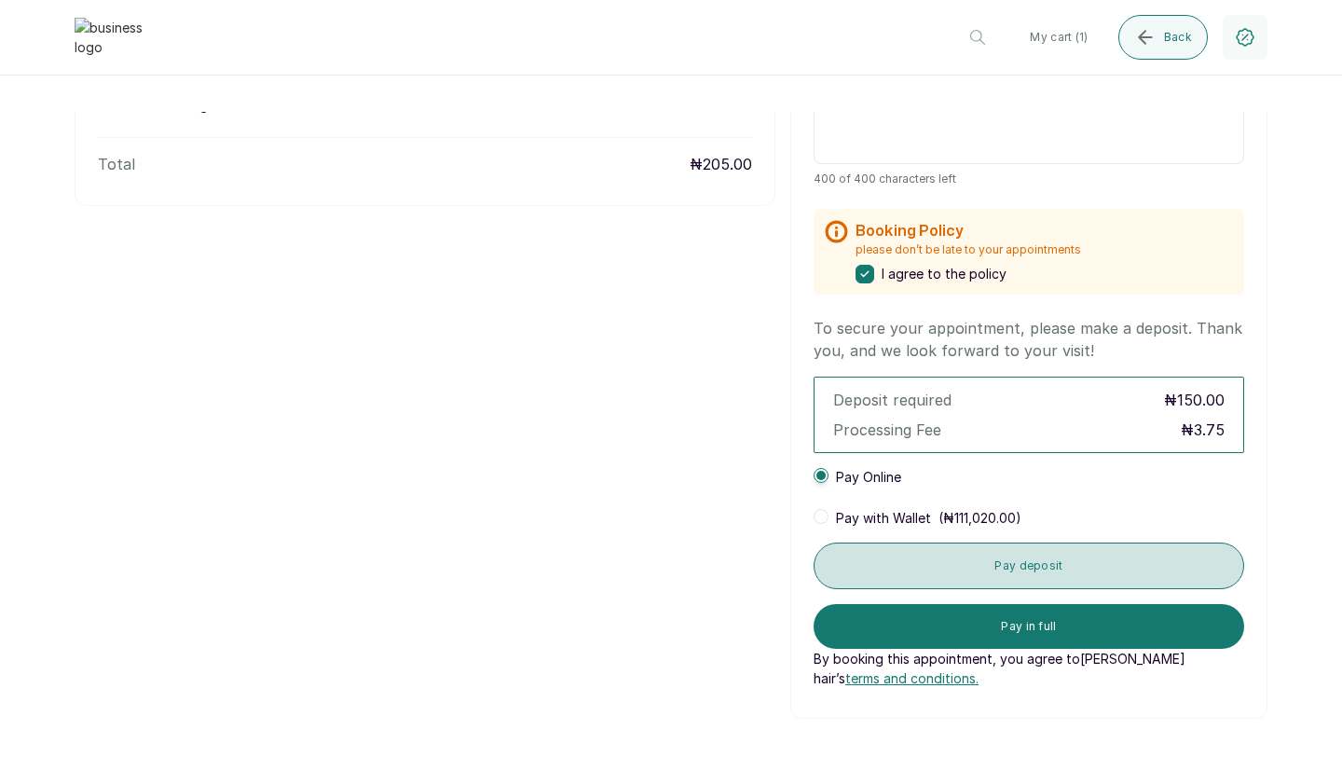
scroll to position [686, 0]
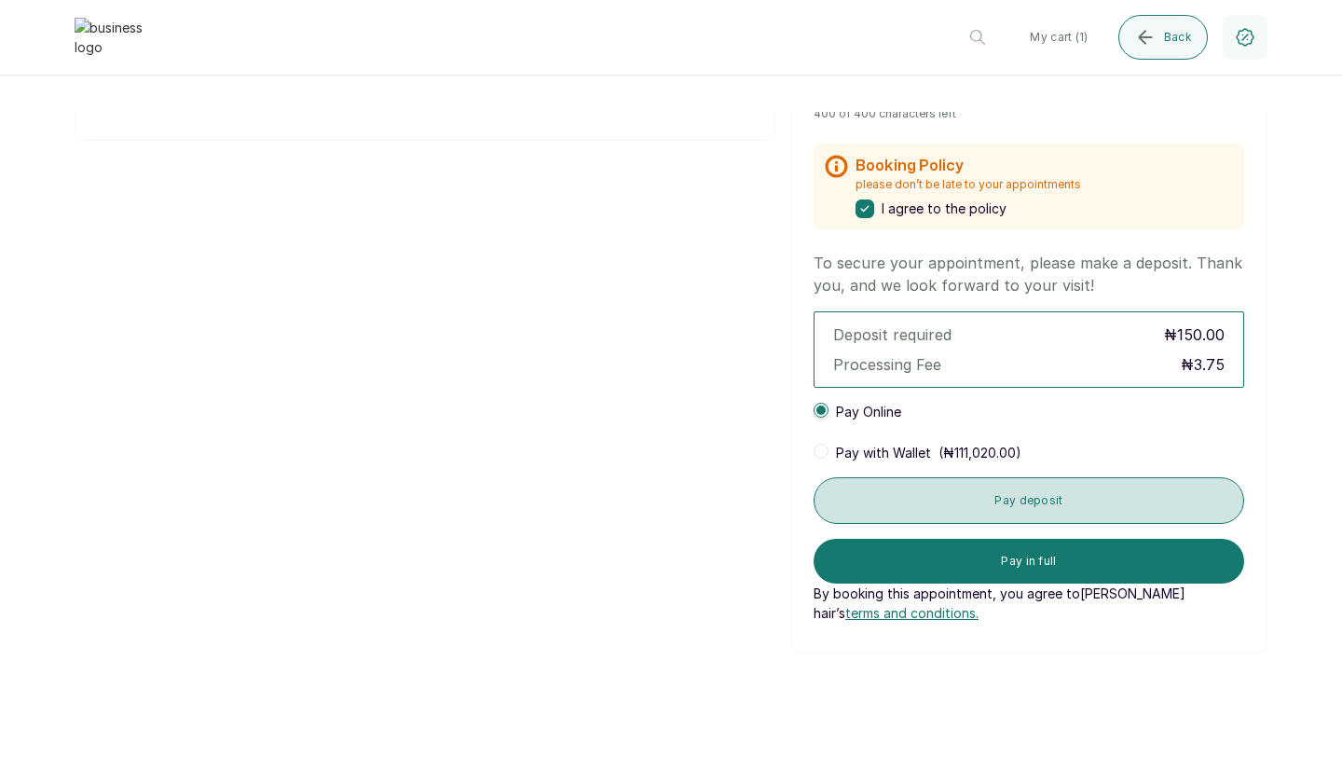
click at [1021, 494] on button "Pay deposit" at bounding box center [1029, 500] width 431 height 47
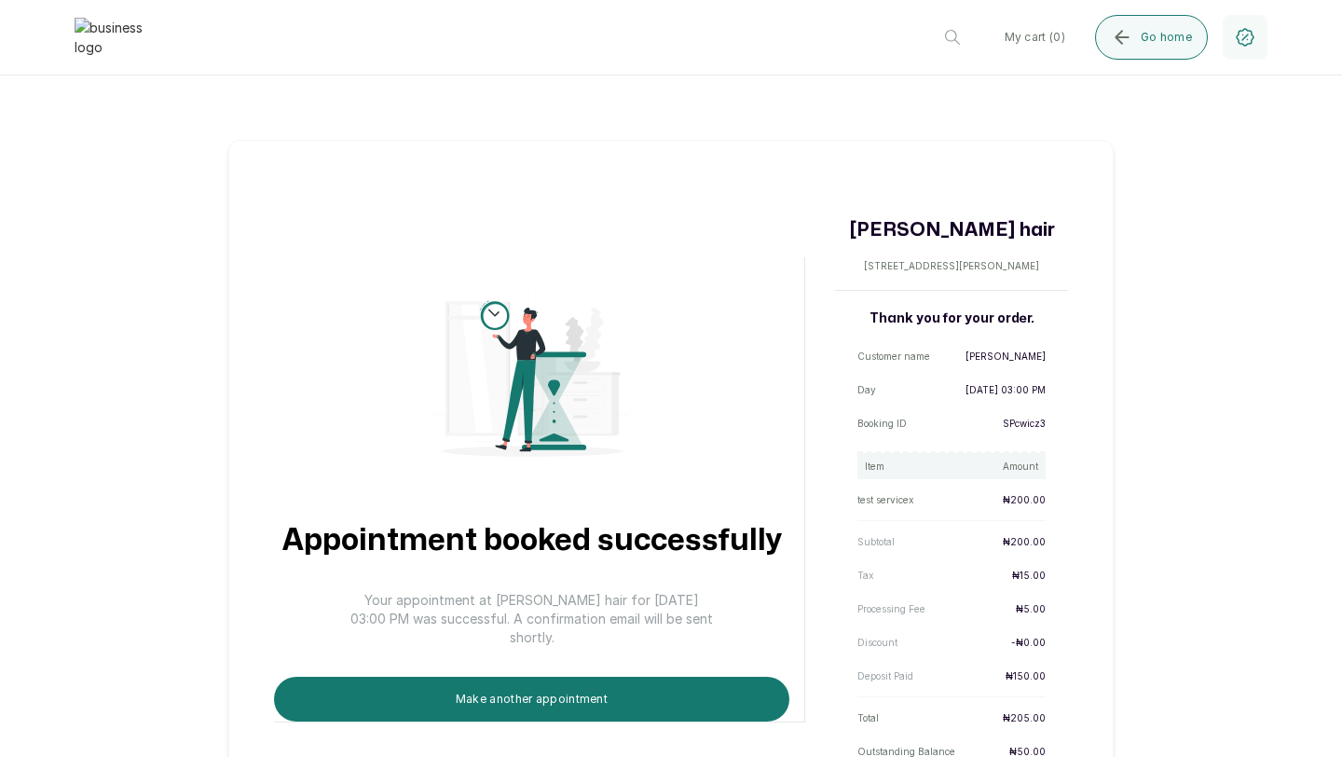
scroll to position [94, 0]
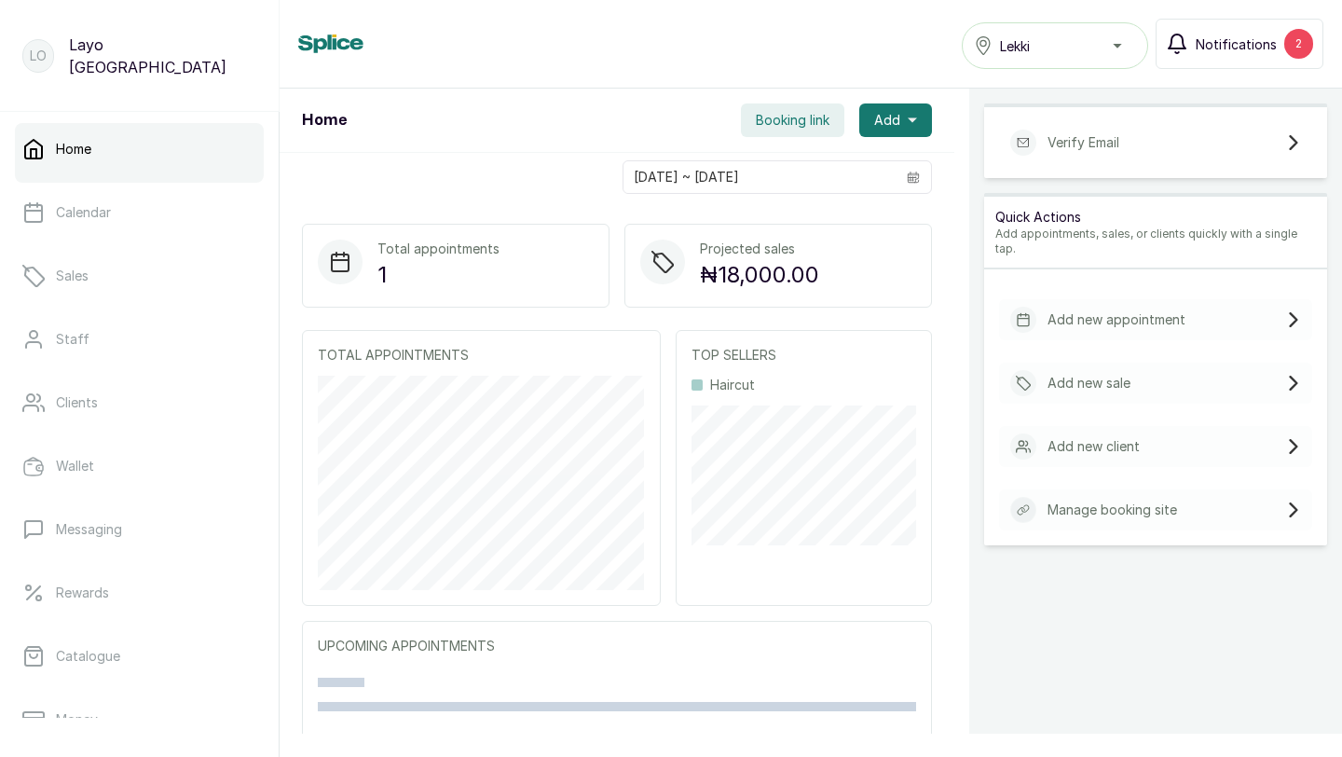
click at [1229, 49] on span "Notifications" at bounding box center [1236, 44] width 81 height 20
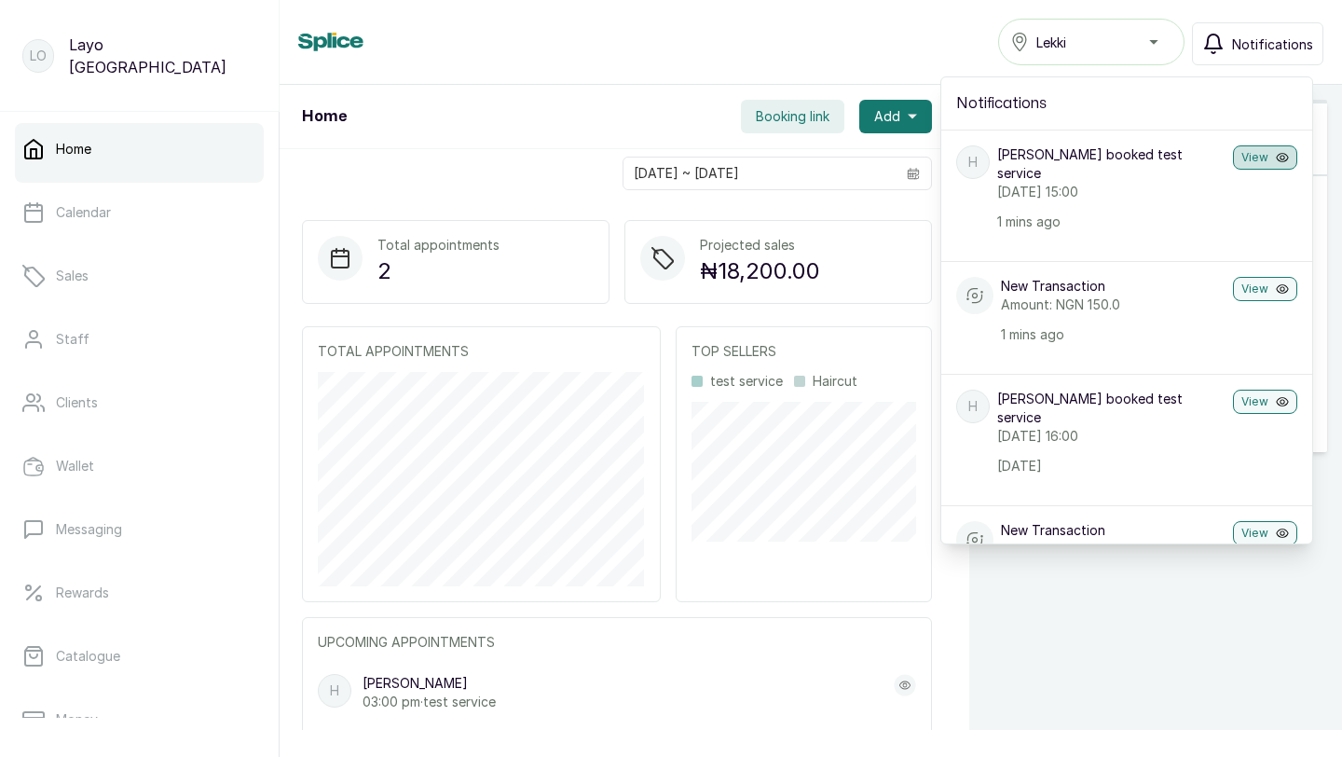
click at [1247, 158] on button "View" at bounding box center [1265, 157] width 64 height 24
